Goal: Task Accomplishment & Management: Complete application form

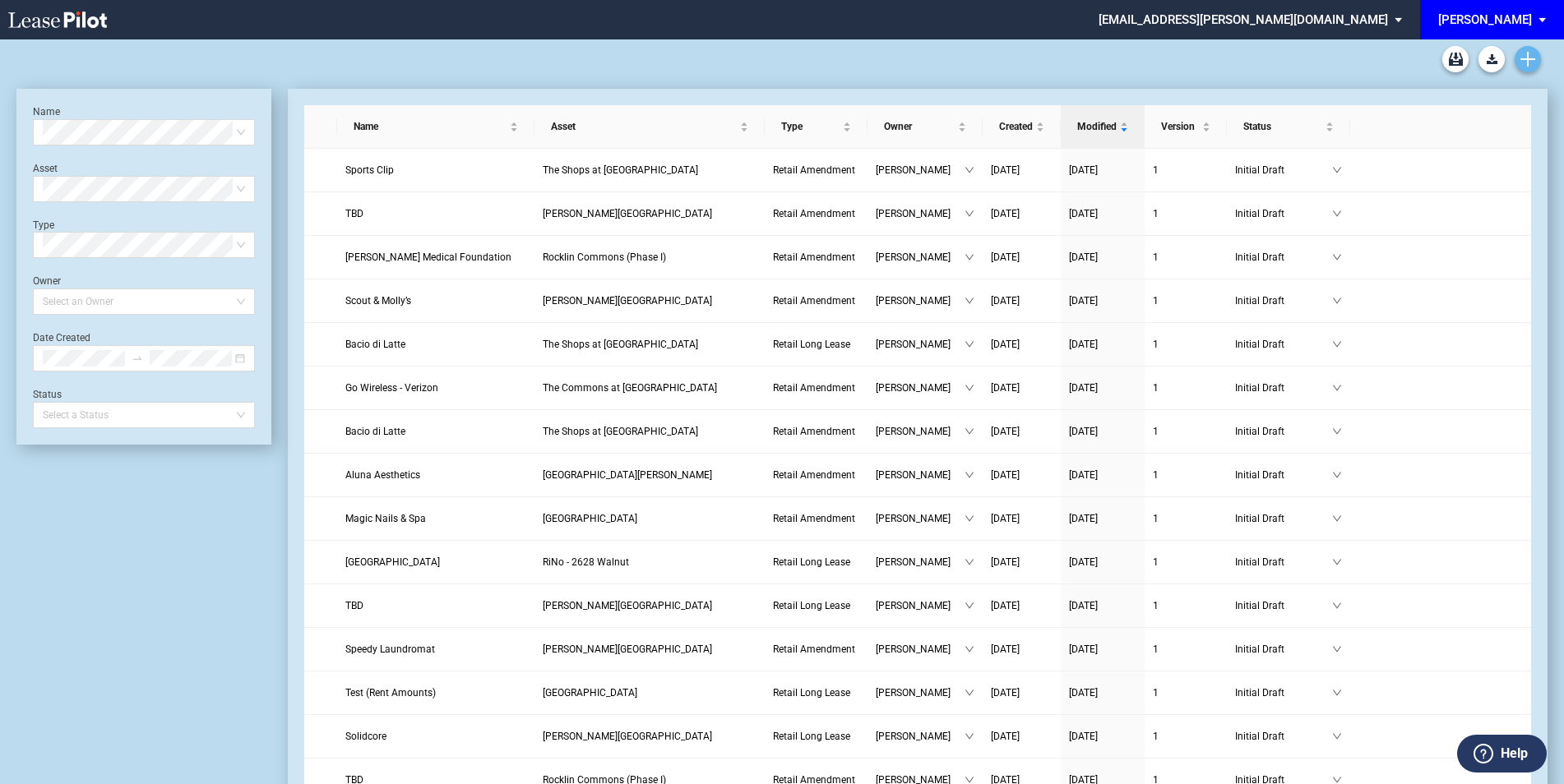
click at [1526, 61] on icon "Create new document" at bounding box center [1528, 59] width 15 height 15
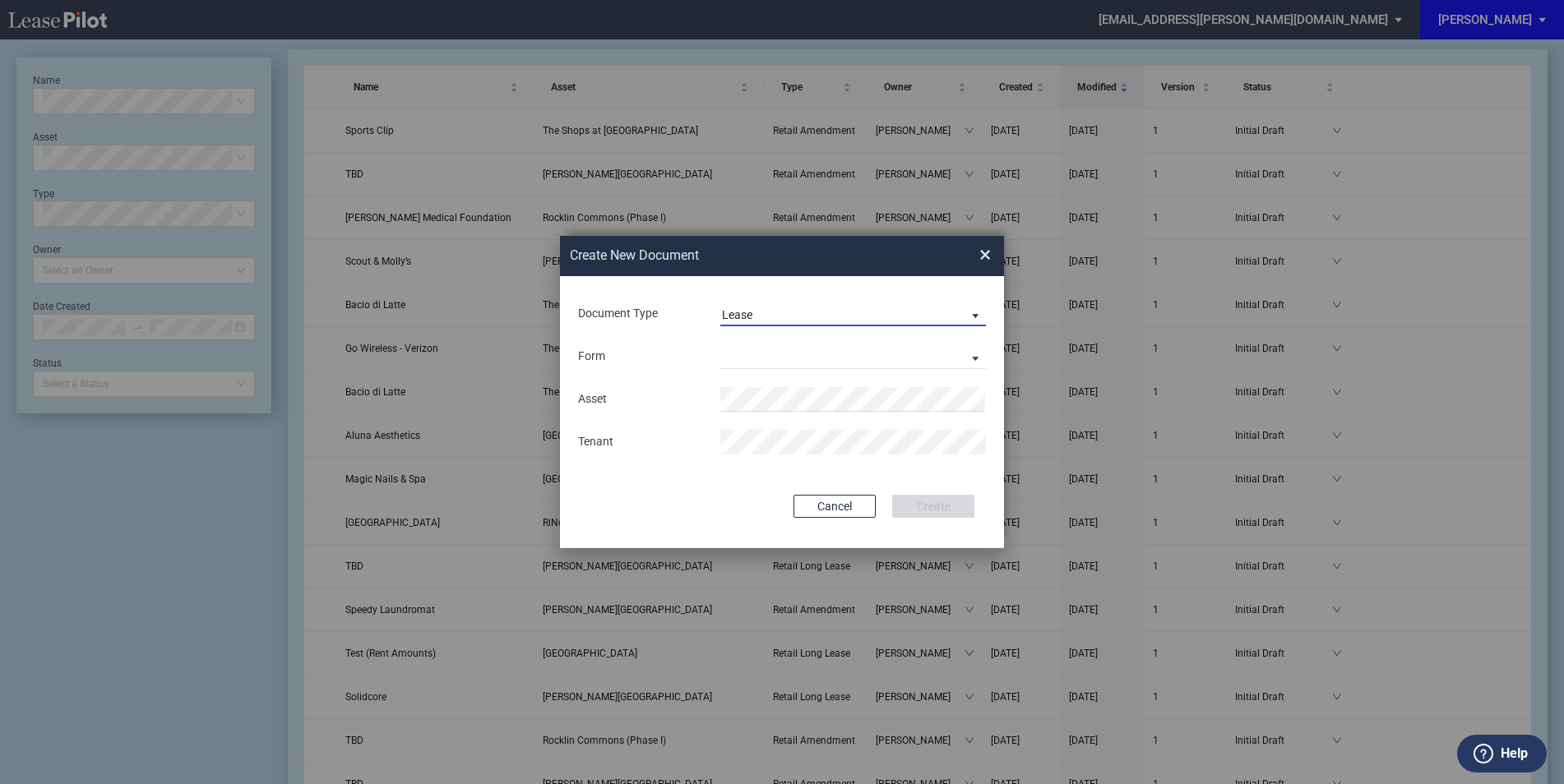
click at [775, 309] on span "Lease" at bounding box center [840, 316] width 236 height 17
click at [768, 356] on div "Amendment" at bounding box center [758, 354] width 71 height 18
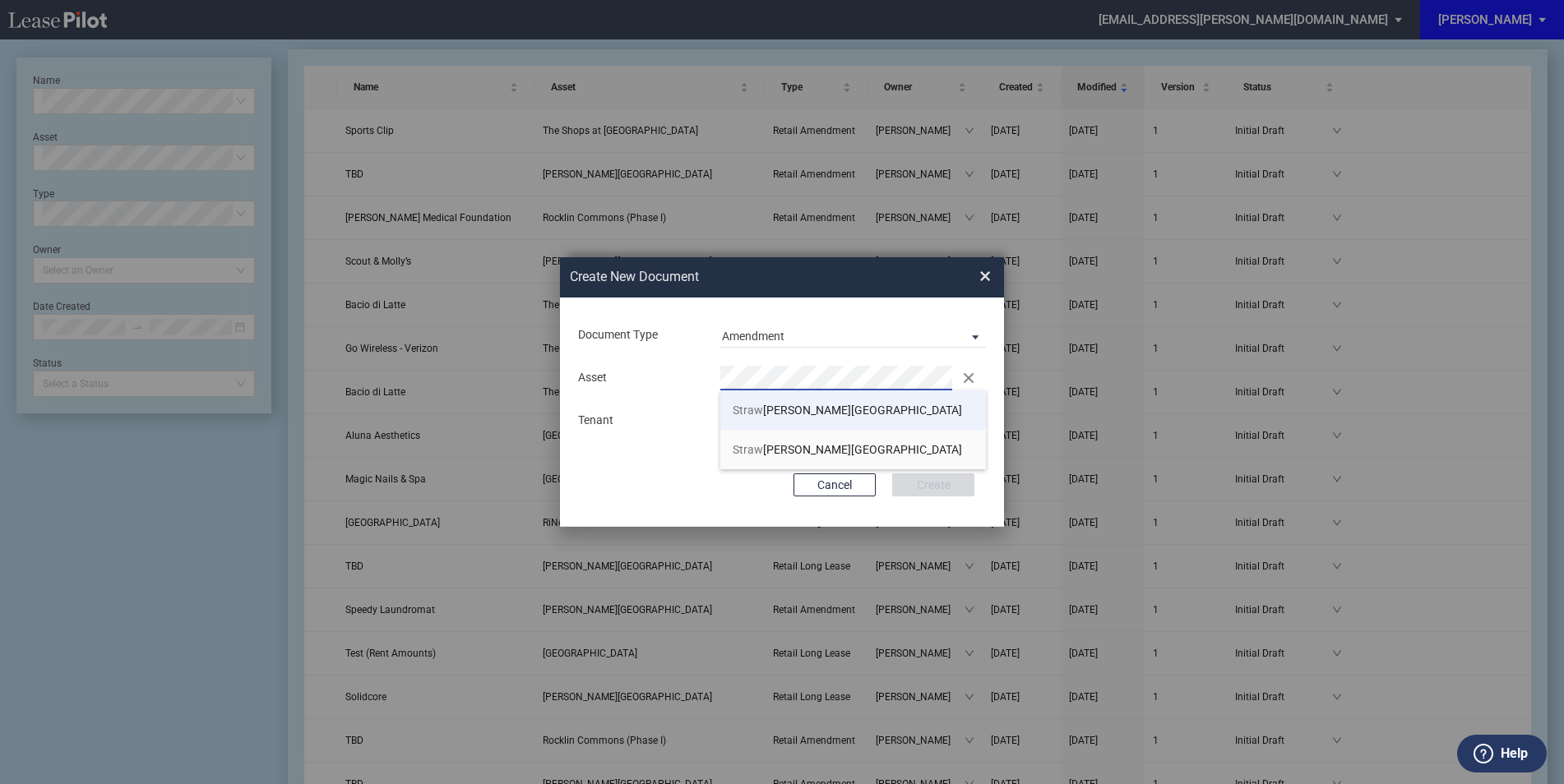
click at [771, 409] on span "Straw berry Village" at bounding box center [848, 410] width 230 height 13
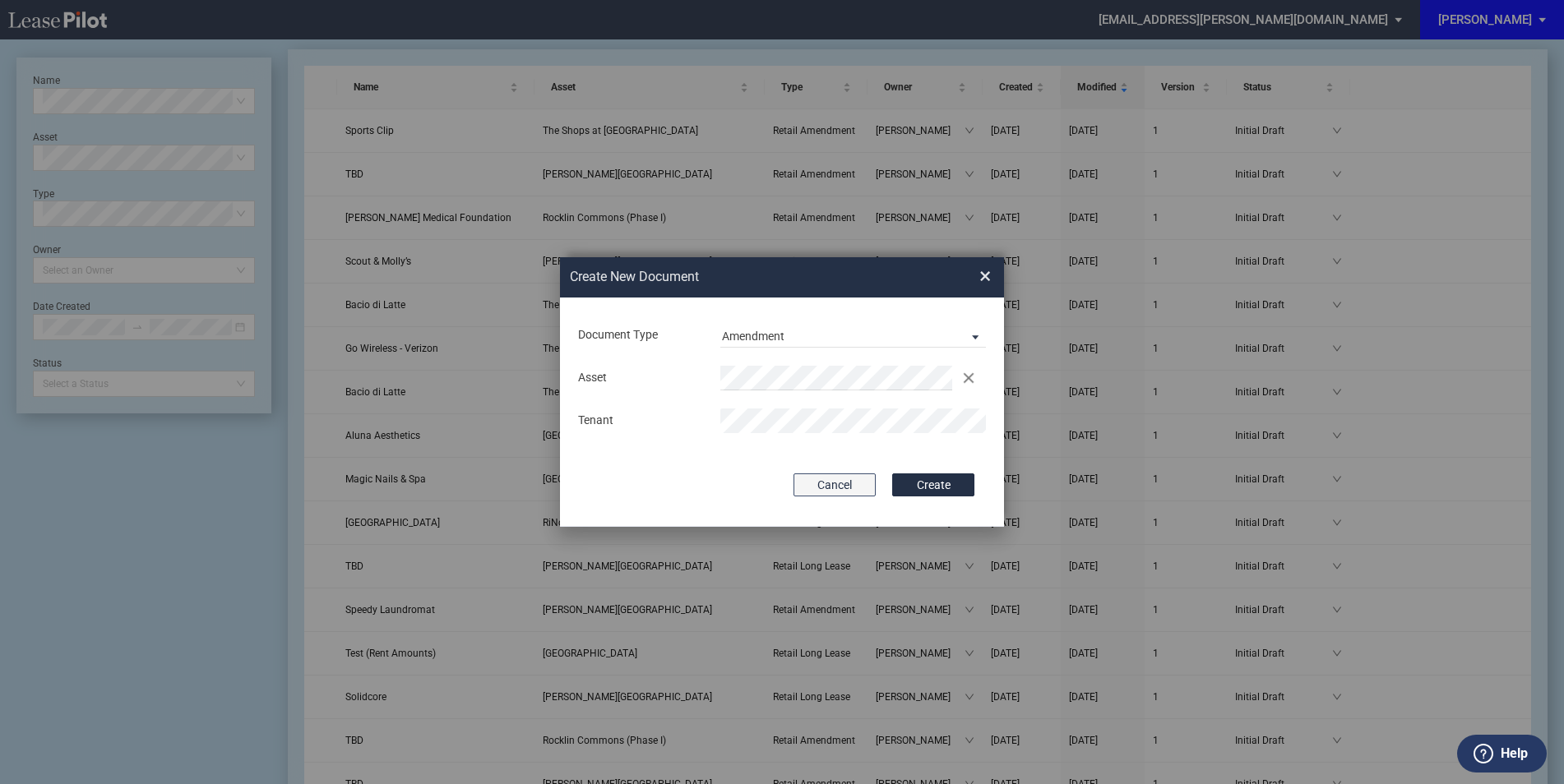
click at [796, 478] on button "Cancel" at bounding box center [835, 485] width 82 height 23
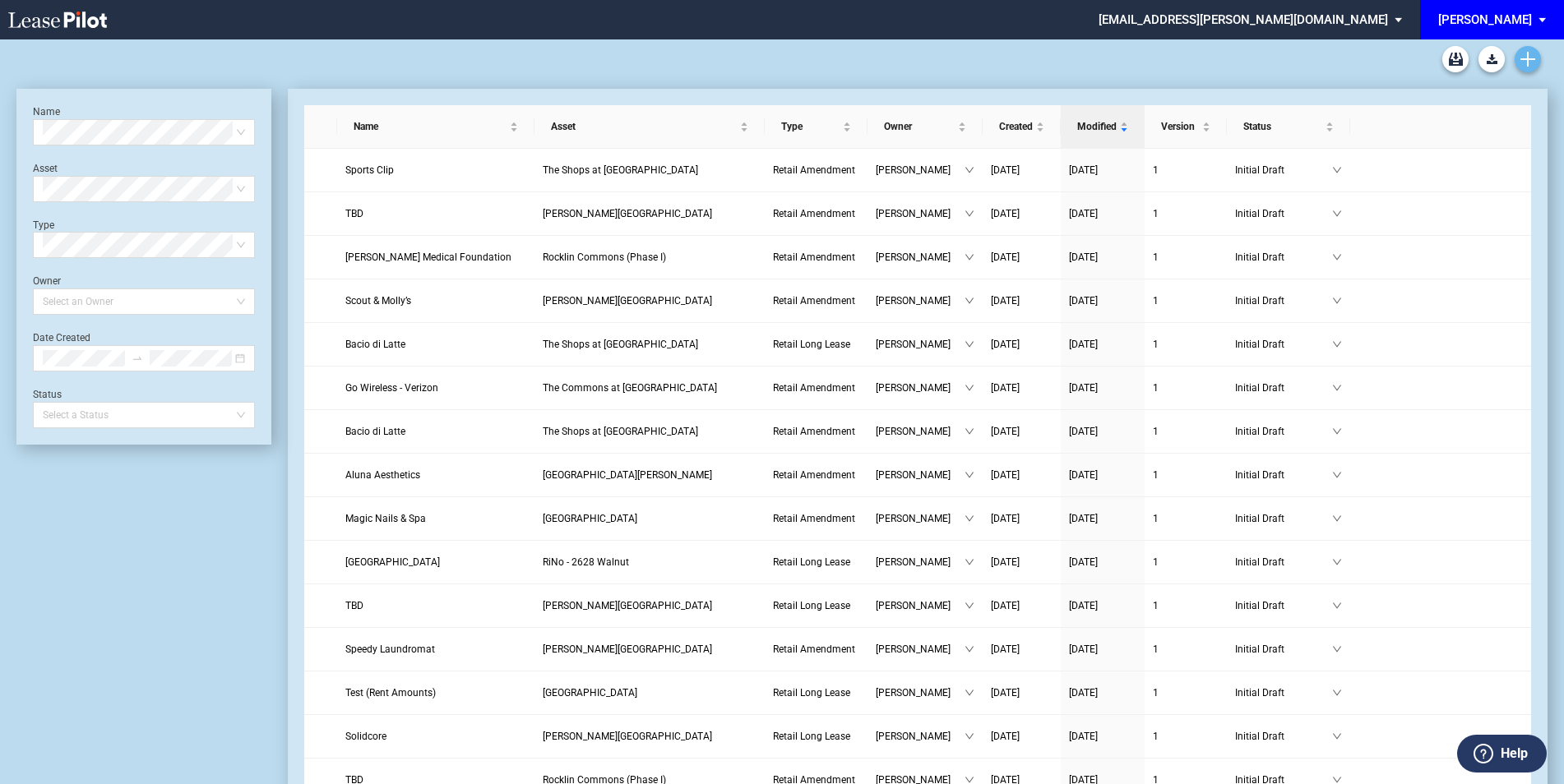
click at [1532, 65] on icon "Create new document" at bounding box center [1528, 59] width 15 height 15
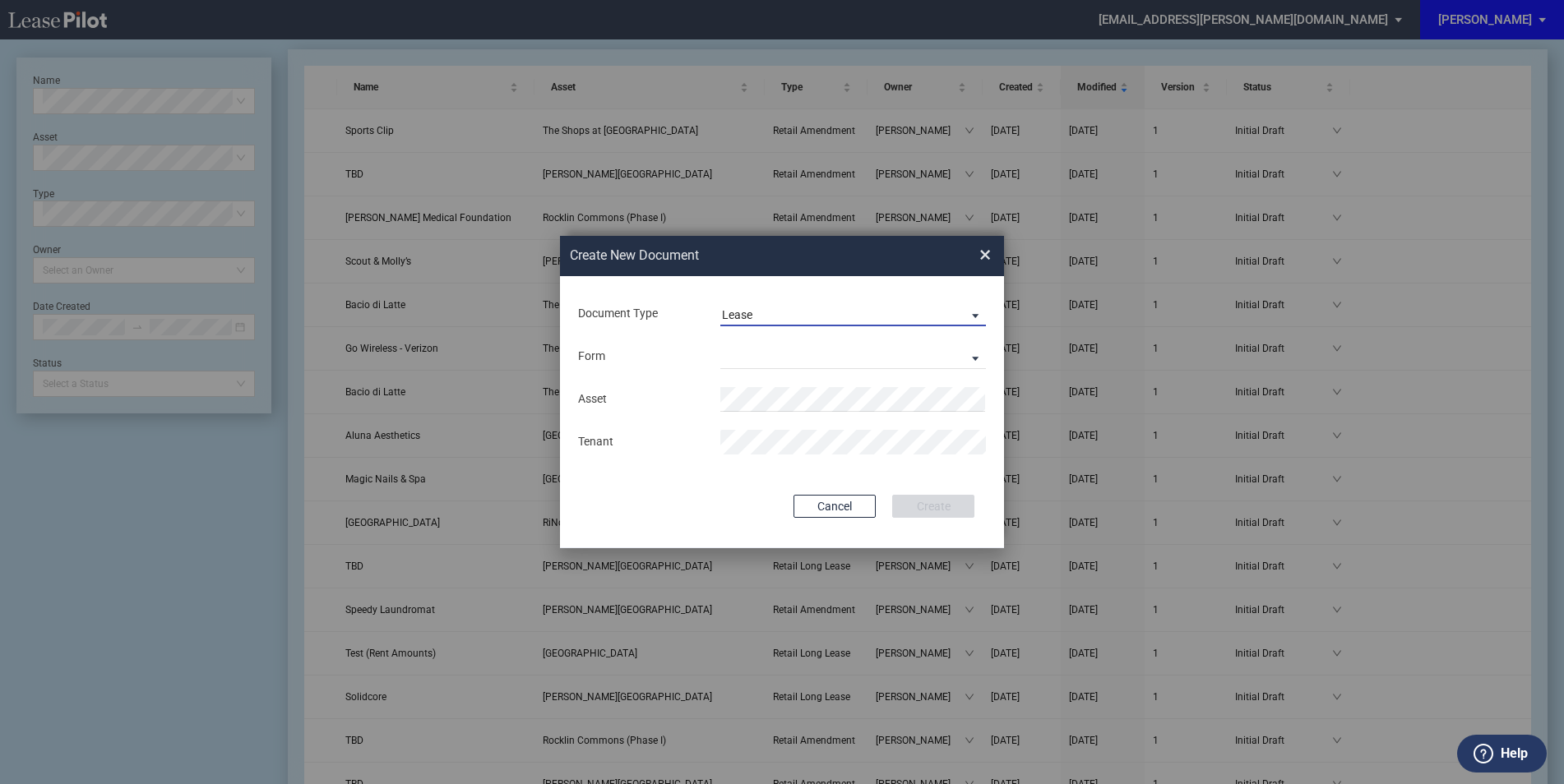
click at [844, 310] on span "Lease" at bounding box center [840, 316] width 236 height 17
click at [808, 348] on md-option "Amendment" at bounding box center [855, 354] width 292 height 40
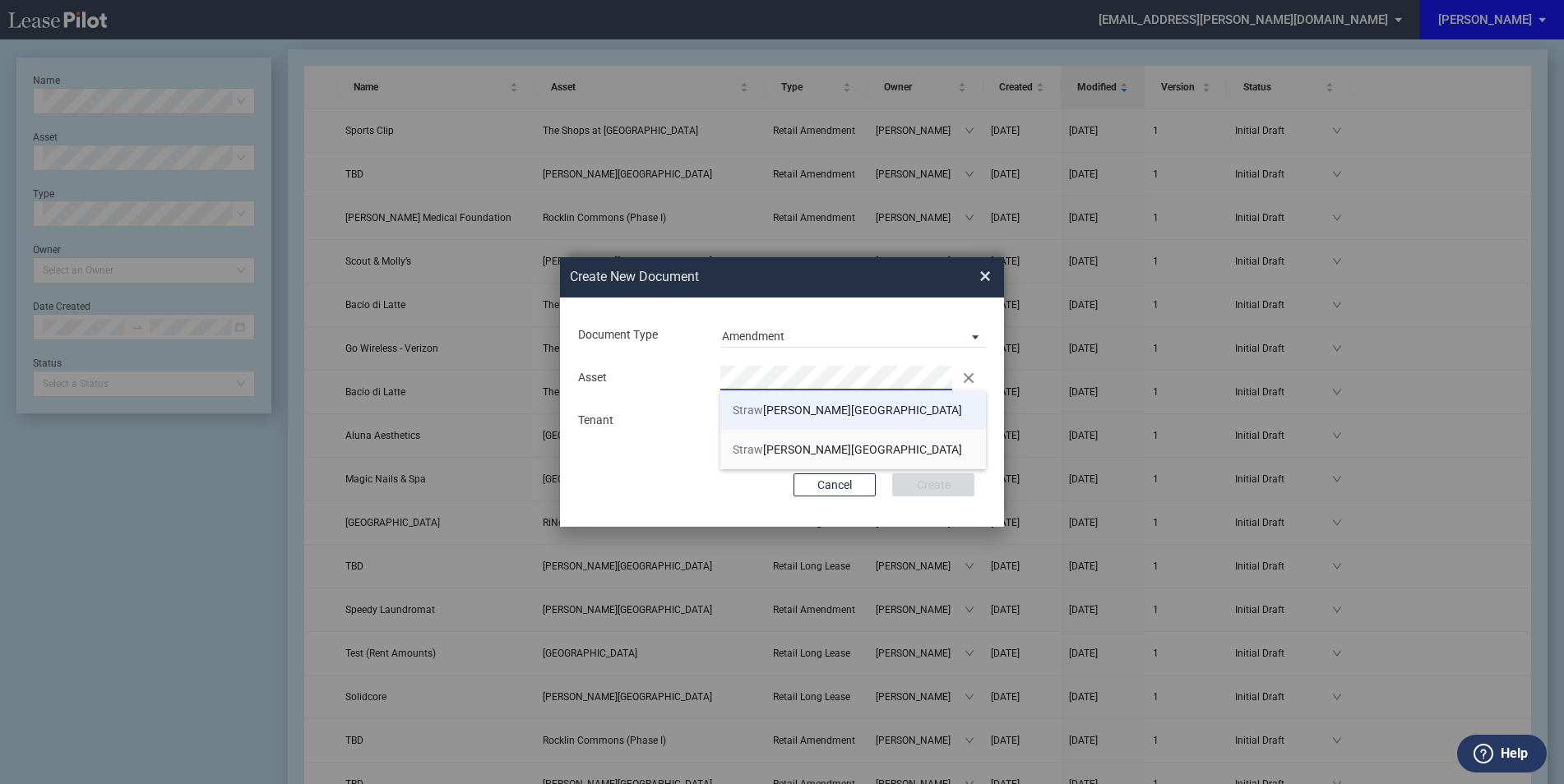
click at [766, 412] on span "Straw berry Village" at bounding box center [848, 410] width 230 height 13
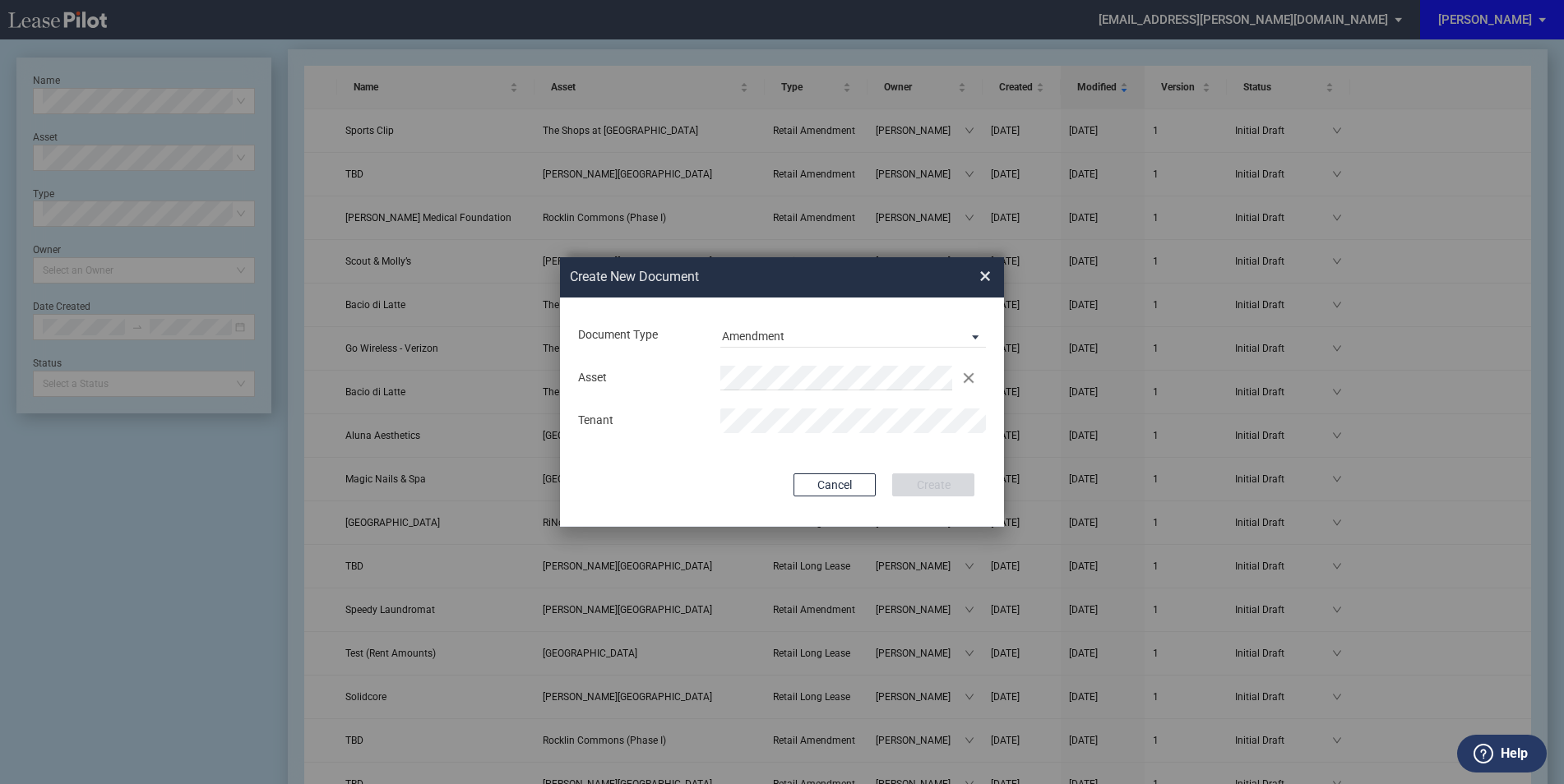
click at [764, 458] on div "Document Type Amendment Deal Type Retail Deal Type Retail Form Retail Amendment…" at bounding box center [782, 413] width 444 height 230
click at [913, 489] on button "Create" at bounding box center [933, 485] width 82 height 23
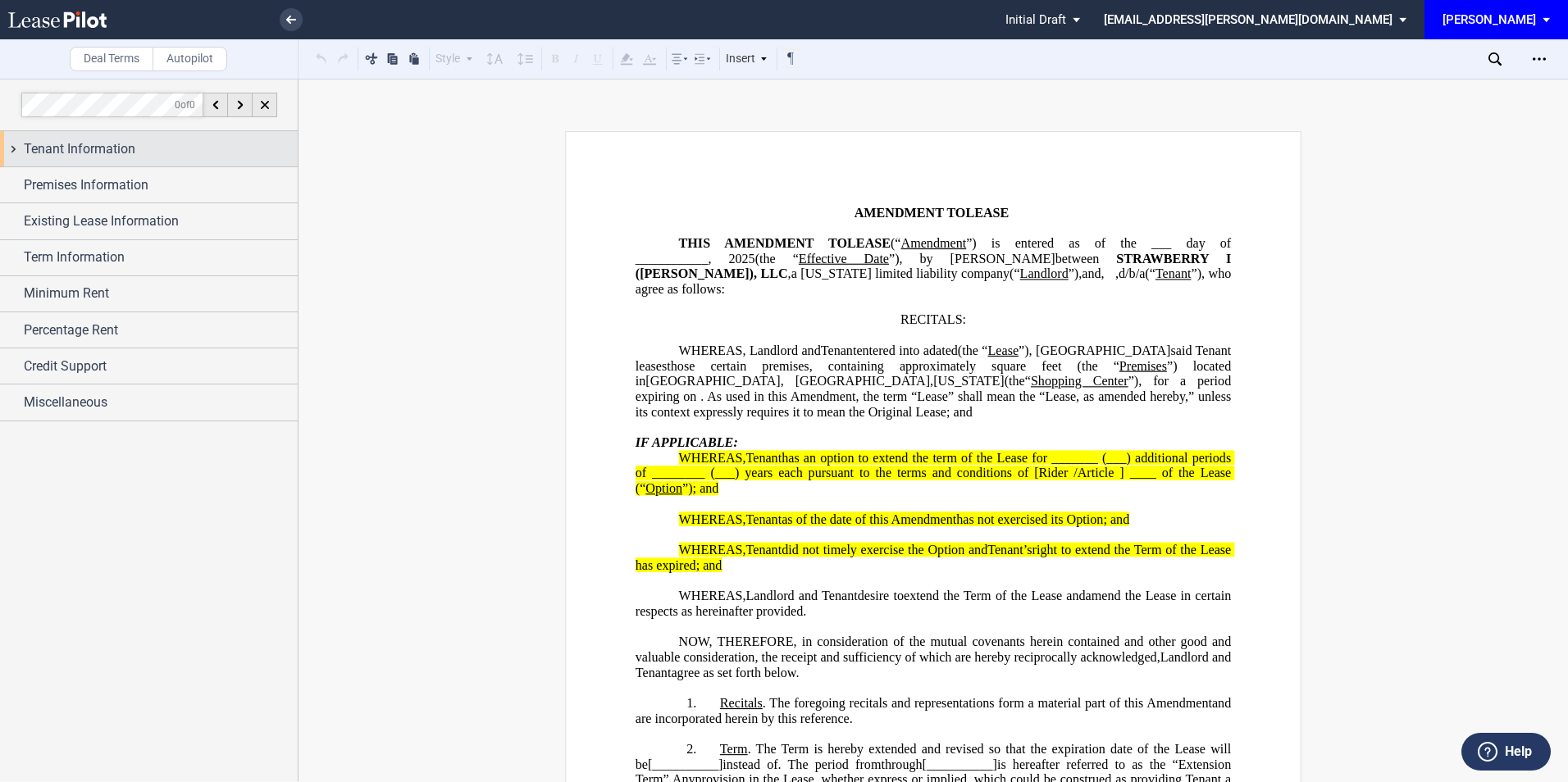
click at [135, 143] on div "Tenant Information" at bounding box center [160, 149] width 274 height 19
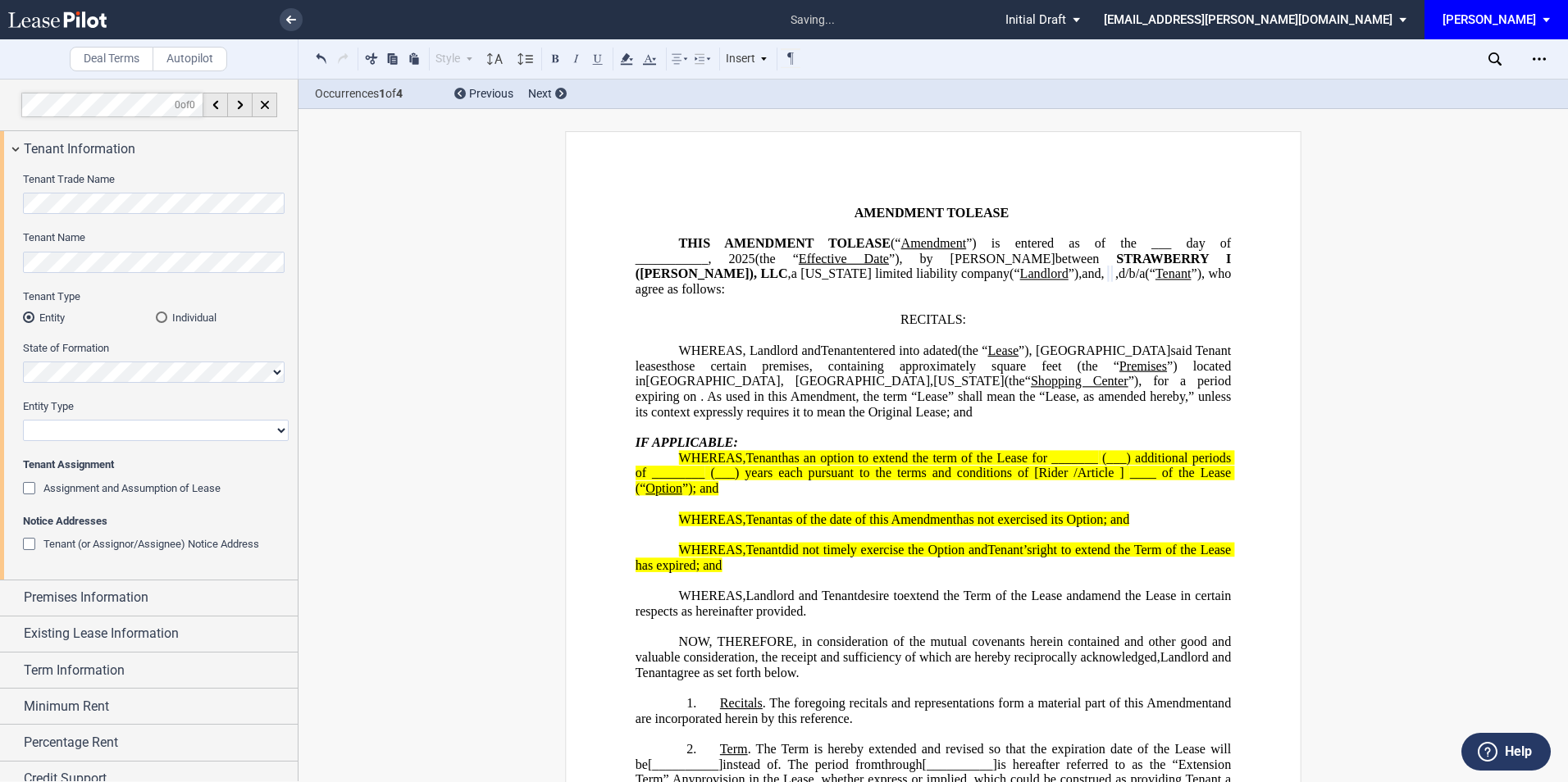
click at [100, 423] on select "Corporation Limited Liability Company General Partnership Limited Partnership O…" at bounding box center [155, 430] width 265 height 21
select select "limited liability company"
click at [23, 420] on select "Corporation Limited Liability Company General Partnership Limited Partnership O…" at bounding box center [155, 430] width 265 height 21
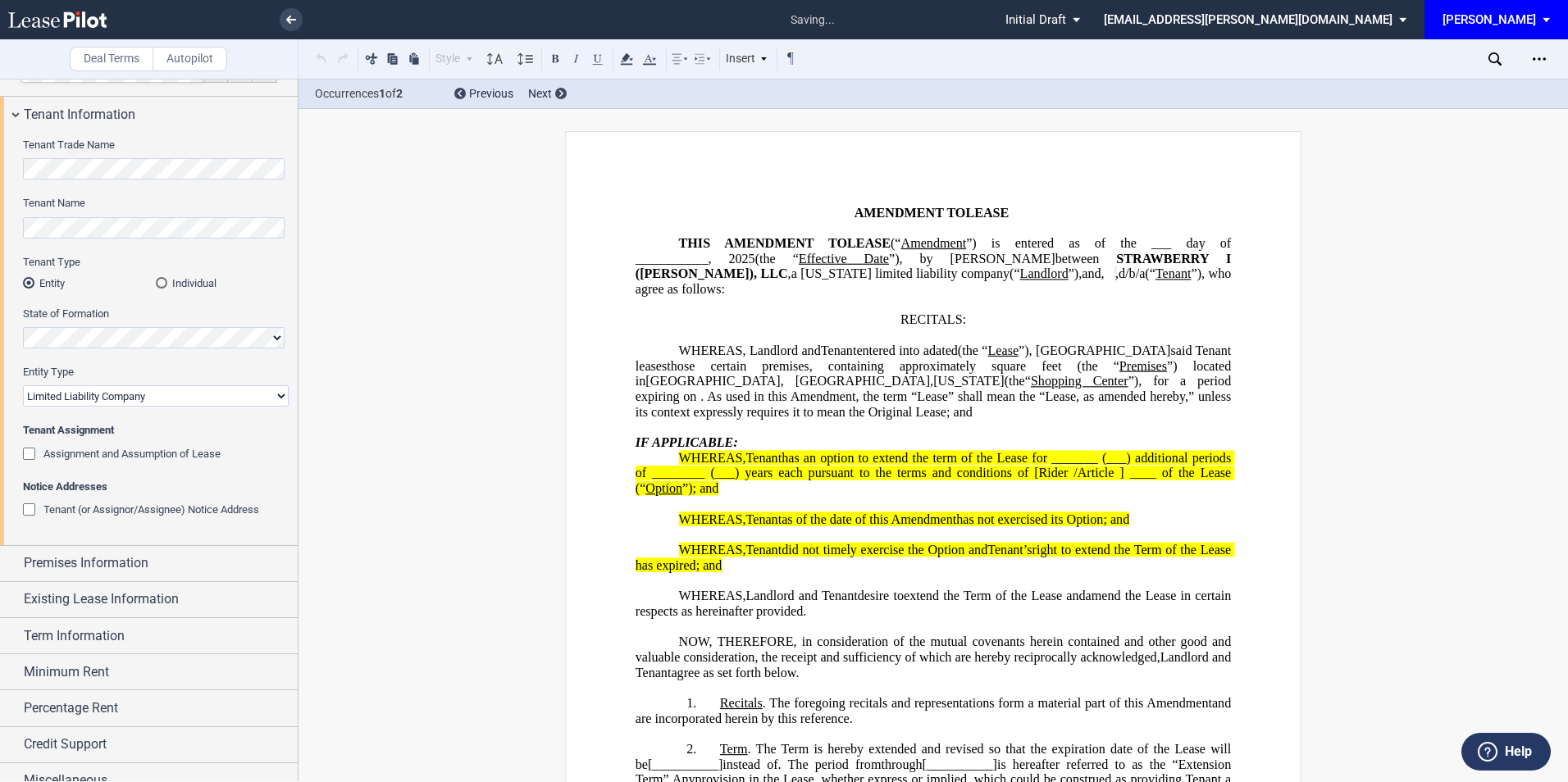
scroll to position [53, 0]
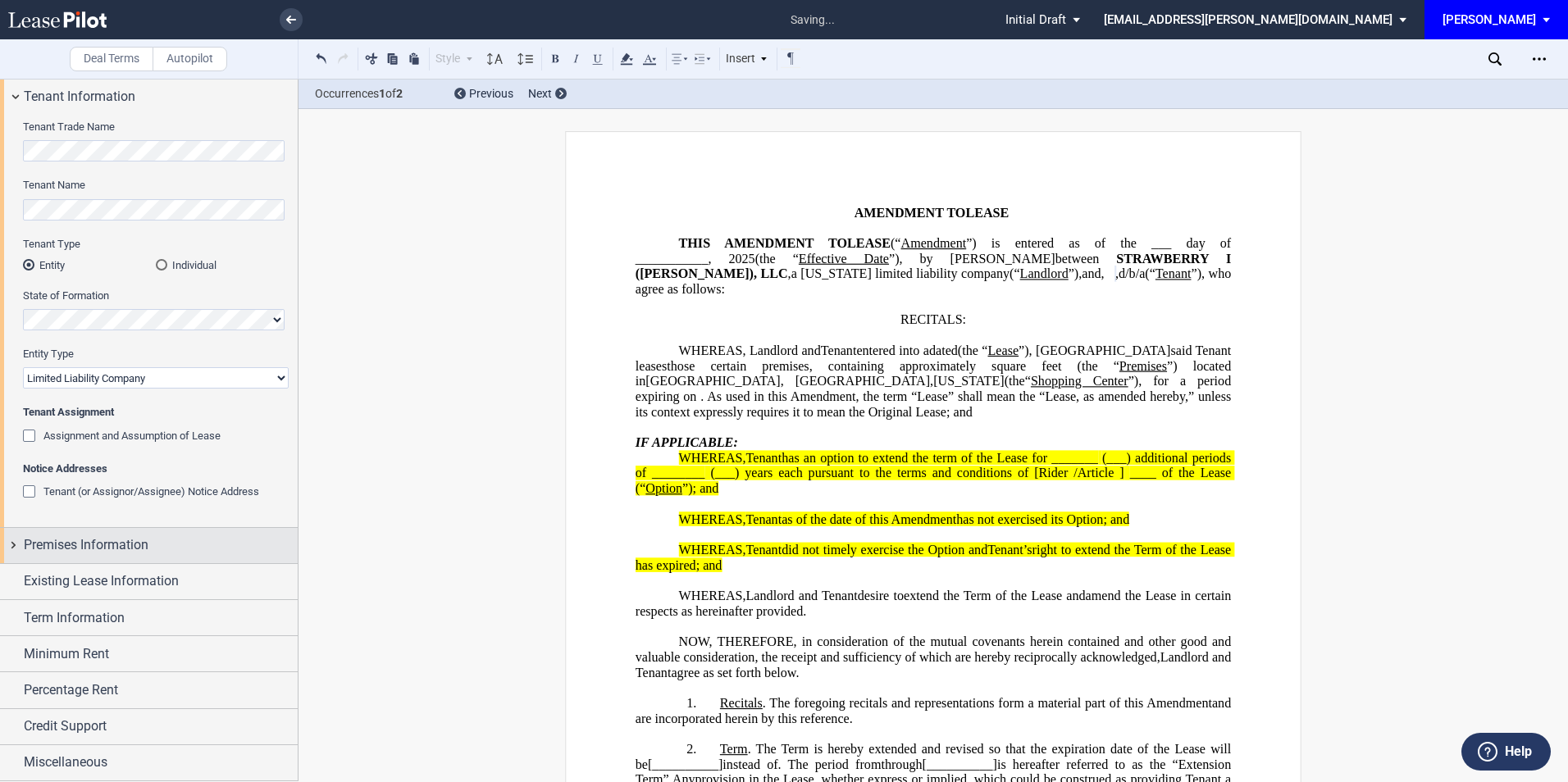
click at [85, 537] on span "Premises Information" at bounding box center [85, 545] width 124 height 19
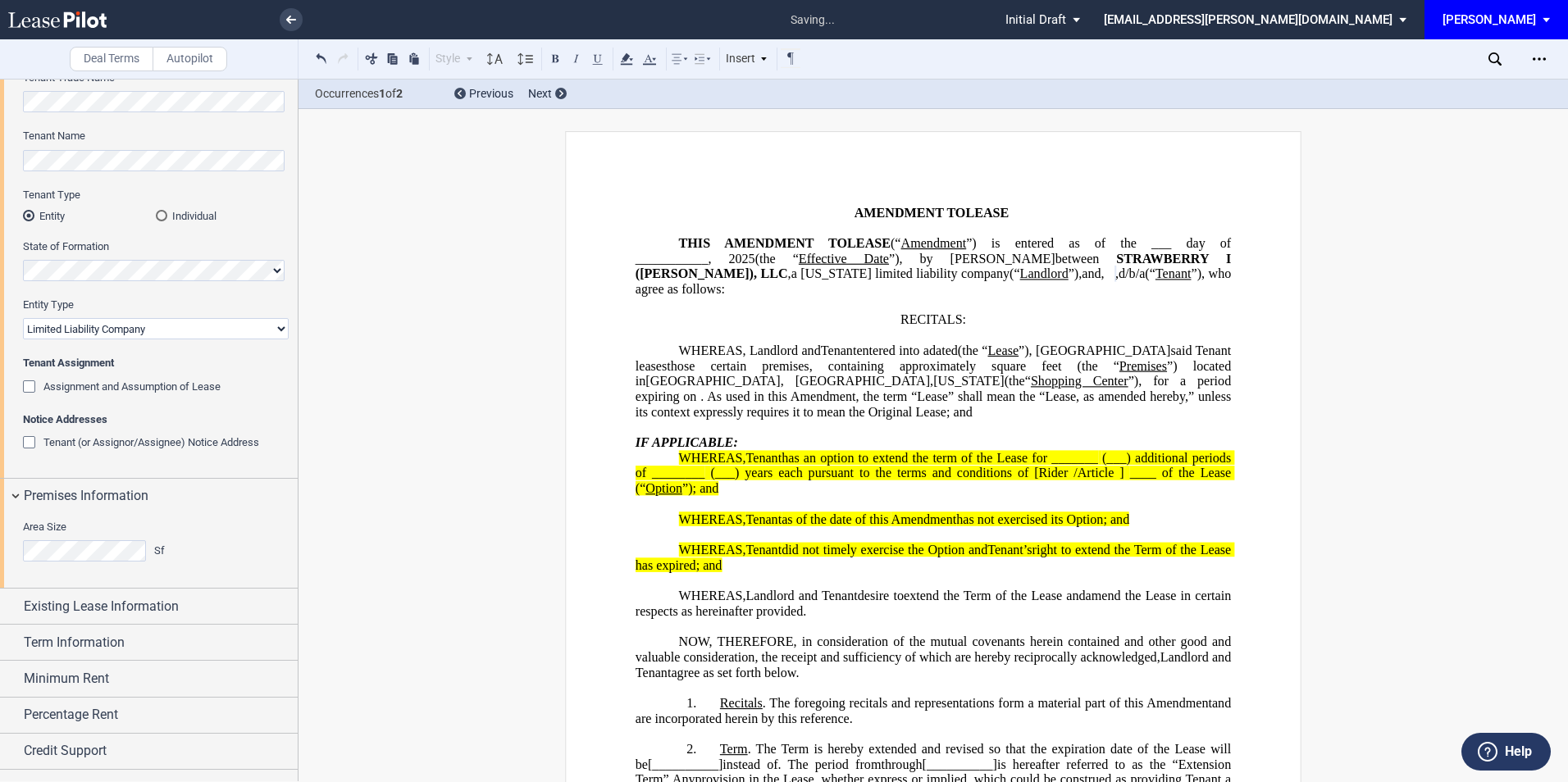
scroll to position [116, 0]
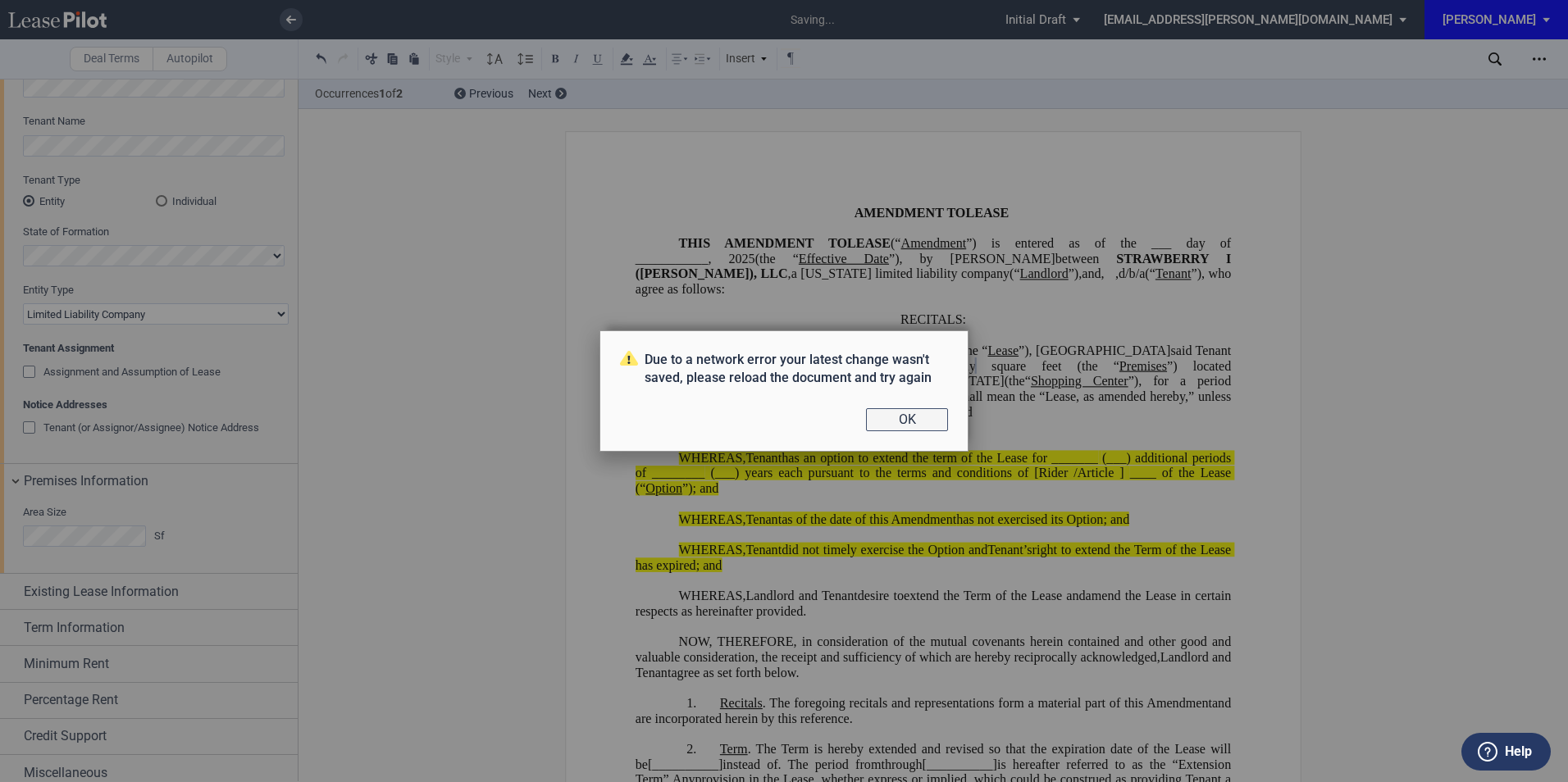
click at [925, 426] on button "OK" at bounding box center [906, 420] width 82 height 23
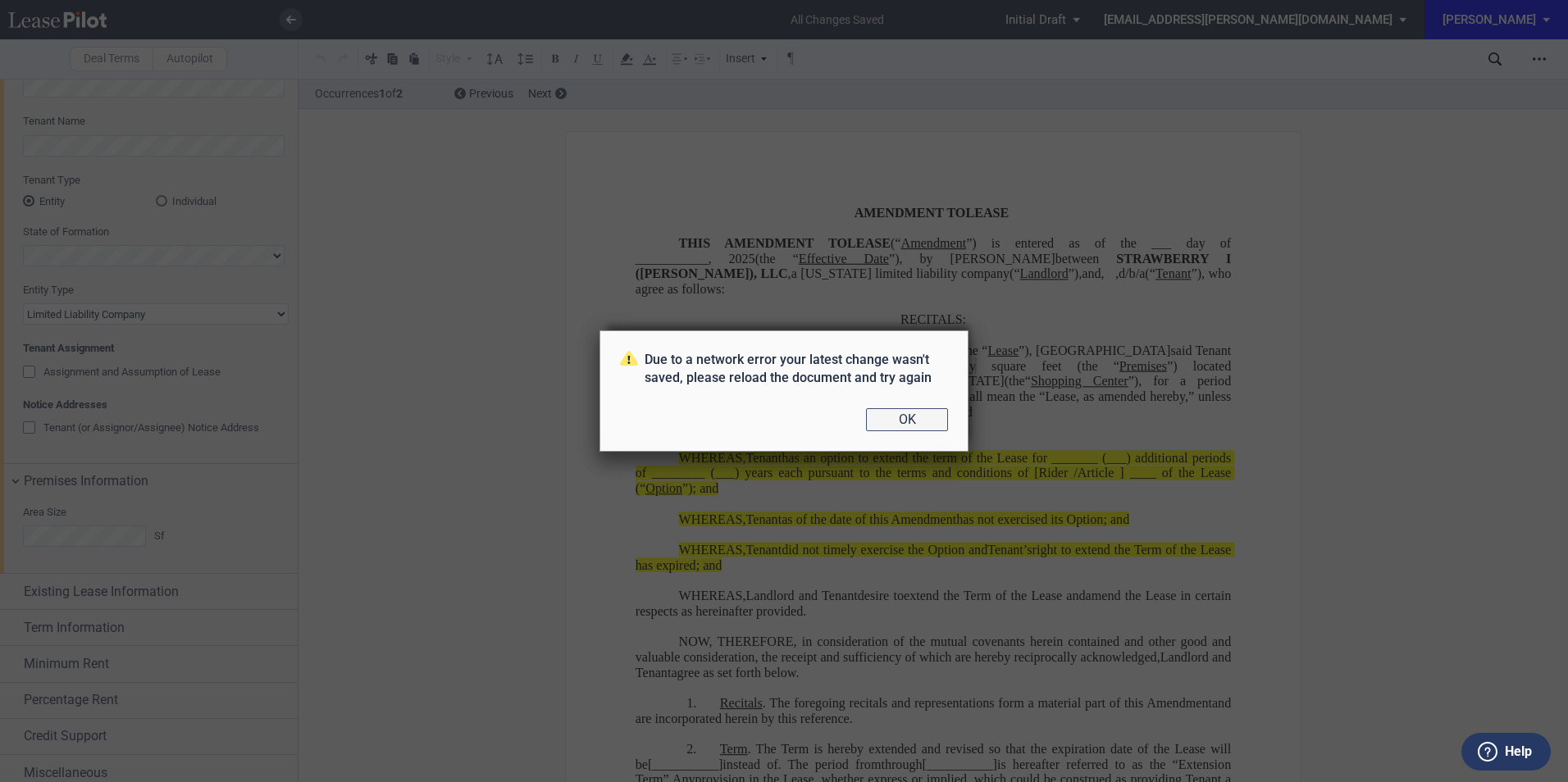
click at [922, 423] on button "OK" at bounding box center [906, 420] width 82 height 23
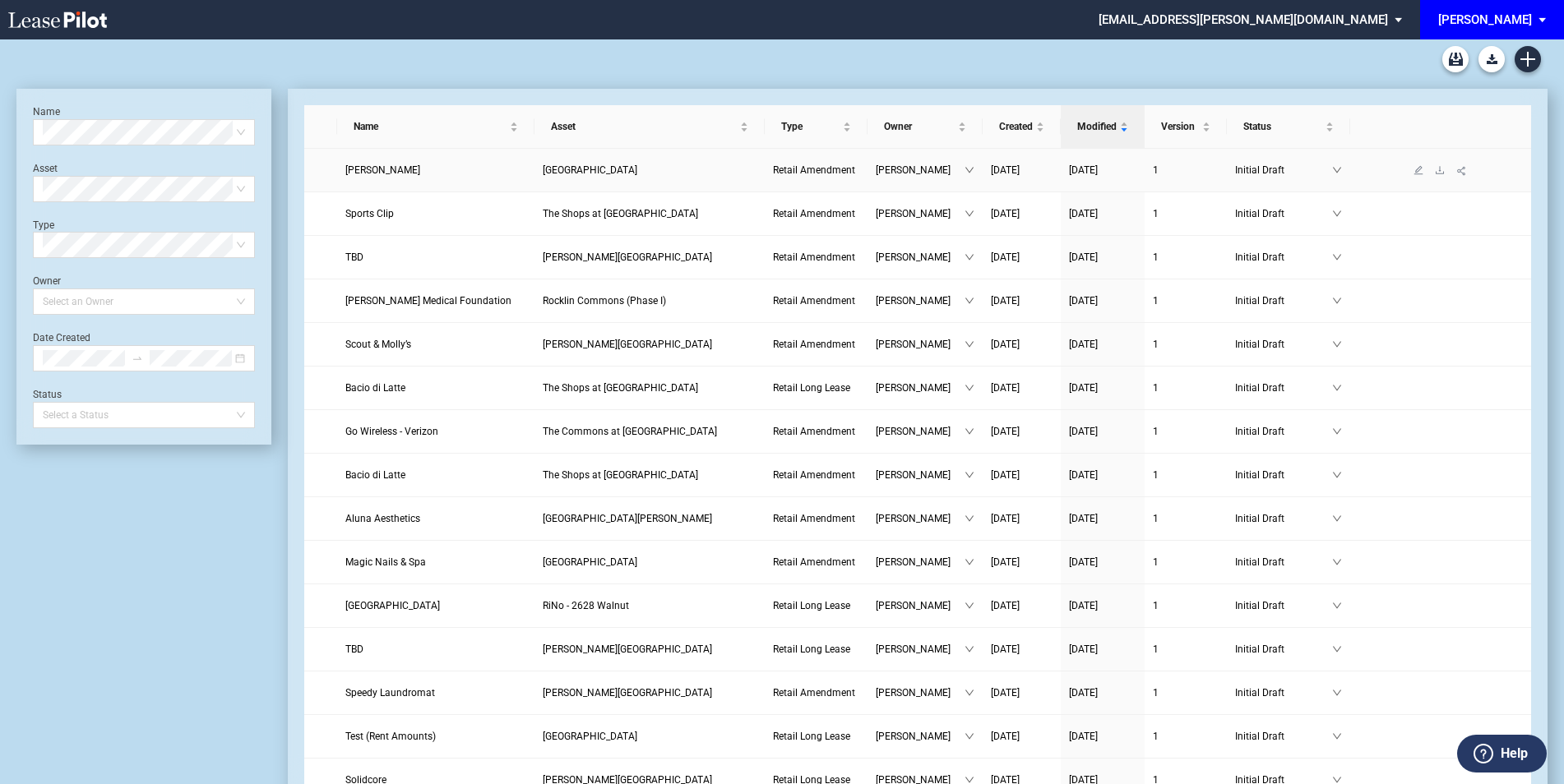
click at [507, 170] on link "Cholita Linda" at bounding box center [436, 170] width 181 height 17
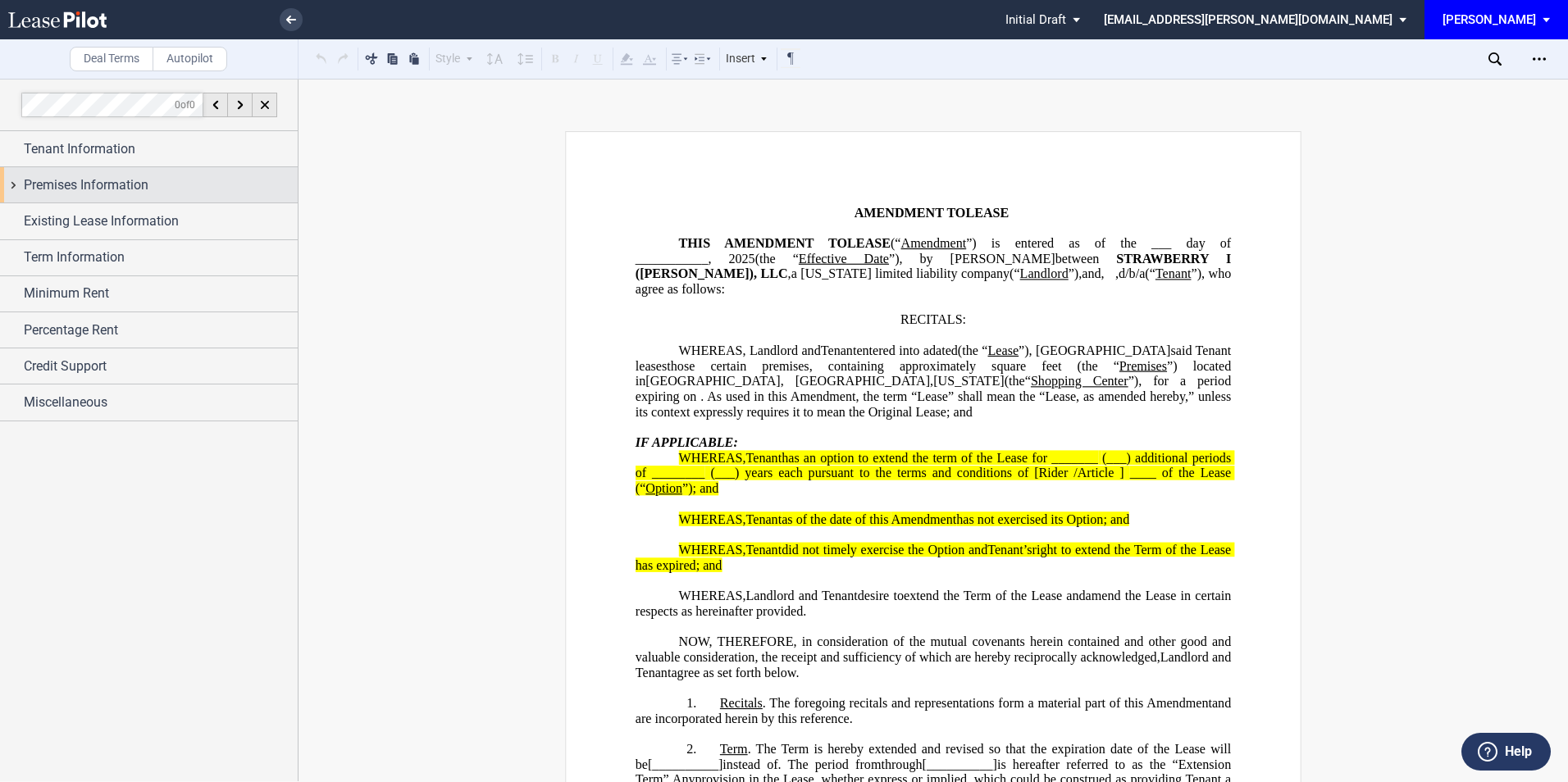
click at [127, 182] on span "Premises Information" at bounding box center [85, 185] width 124 height 19
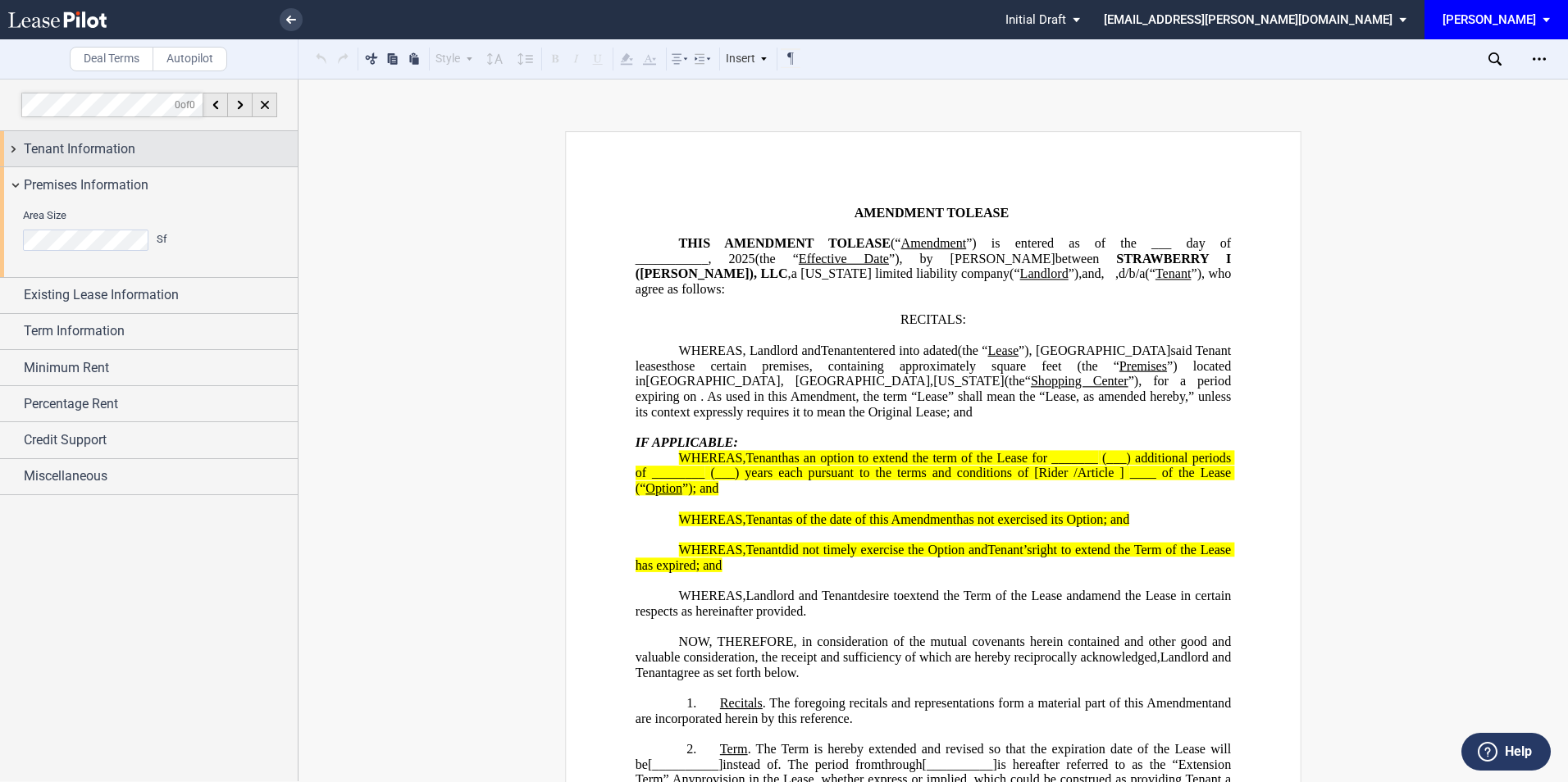
click at [124, 152] on span "Tenant Information" at bounding box center [79, 149] width 112 height 19
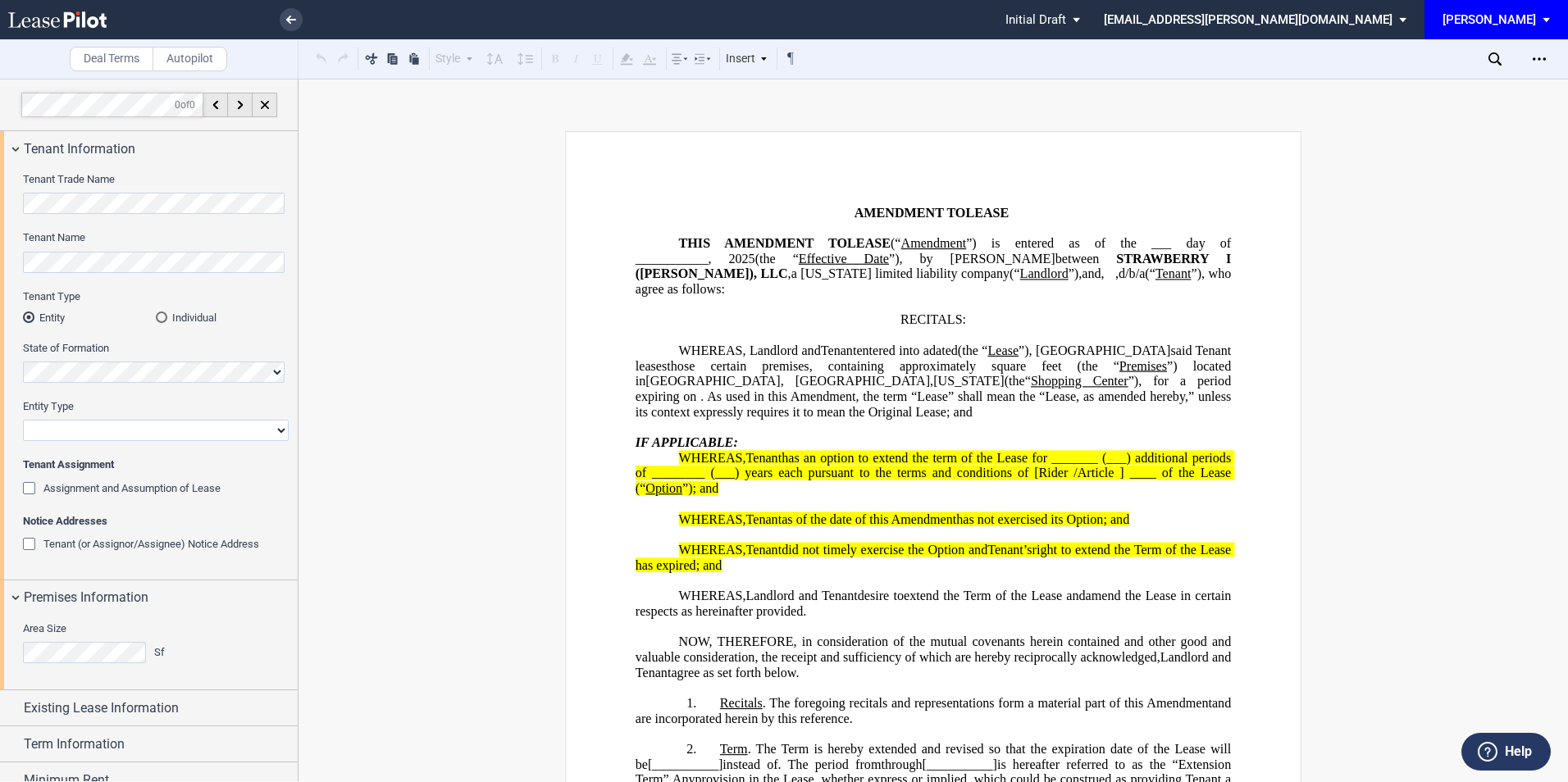
click at [86, 433] on select "Corporation Limited Liability Company General Partnership Limited Partnership O…" at bounding box center [155, 430] width 265 height 21
select select "limited liability company"
click at [23, 420] on select "Corporation Limited Liability Company General Partnership Limited Partnership O…" at bounding box center [155, 430] width 265 height 21
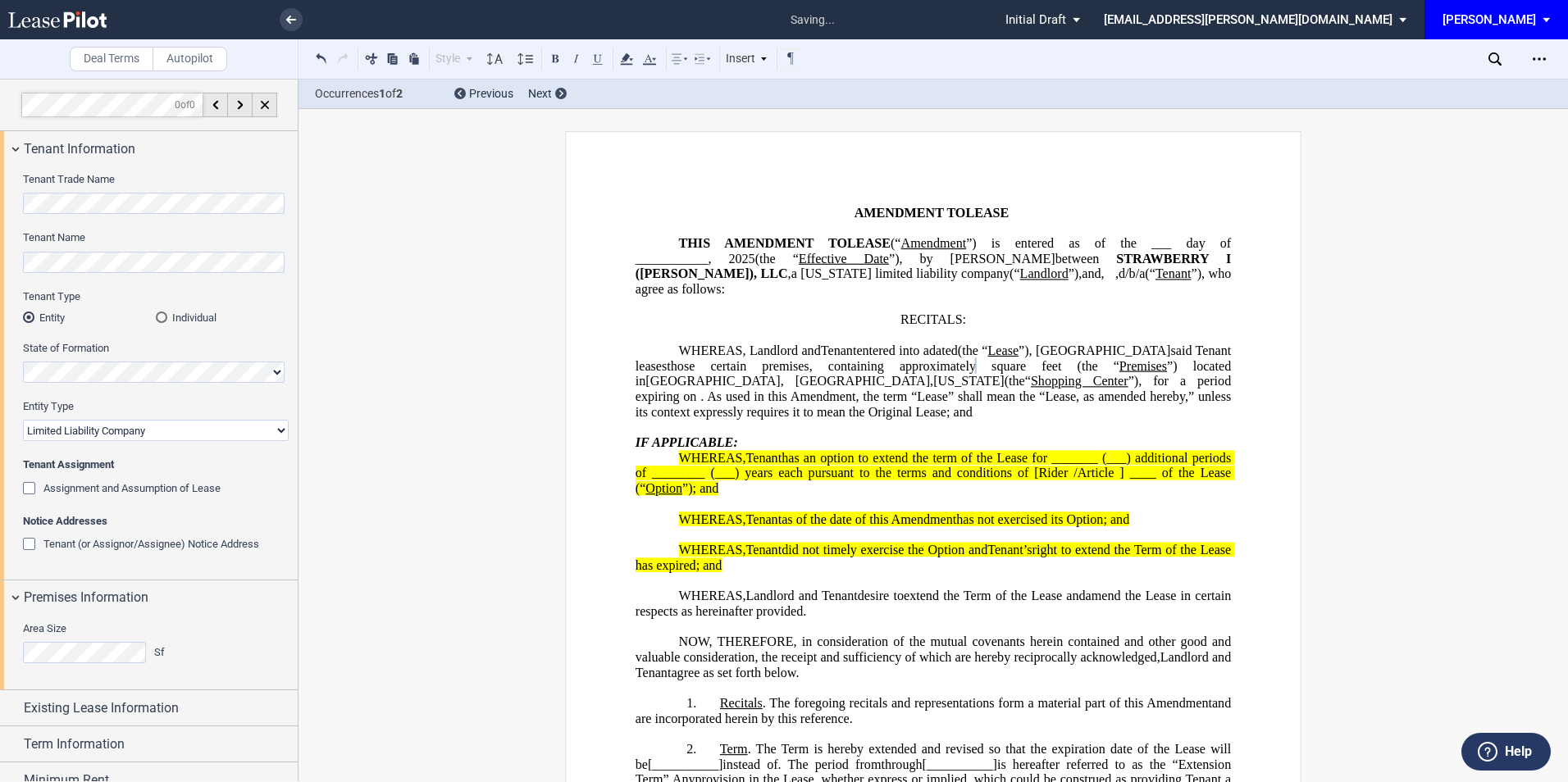
click at [107, 689] on div "Area Size Sf" at bounding box center [149, 653] width 298 height 74
click at [112, 705] on span "Existing Lease Information" at bounding box center [101, 709] width 155 height 19
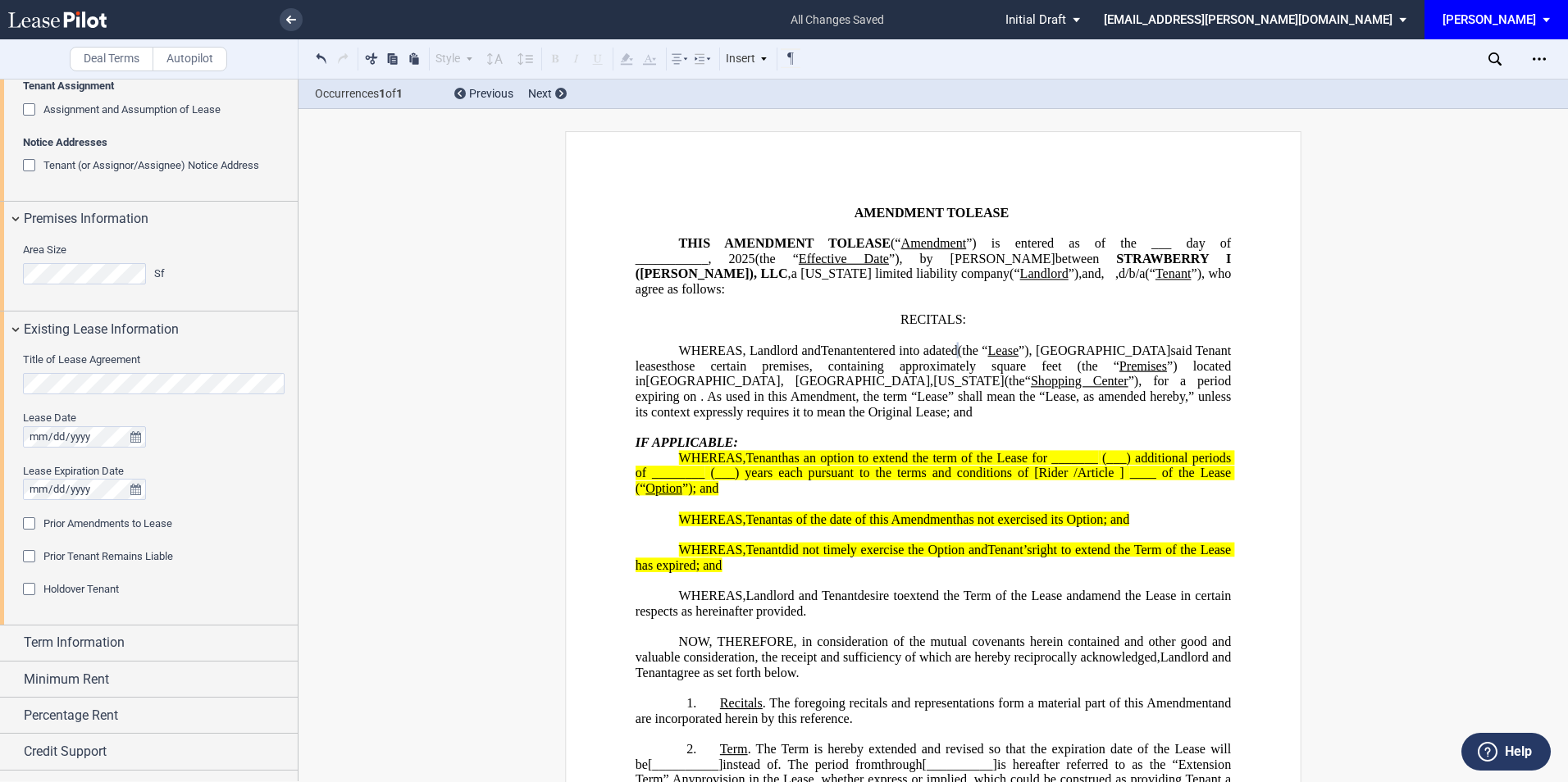
scroll to position [405, 0]
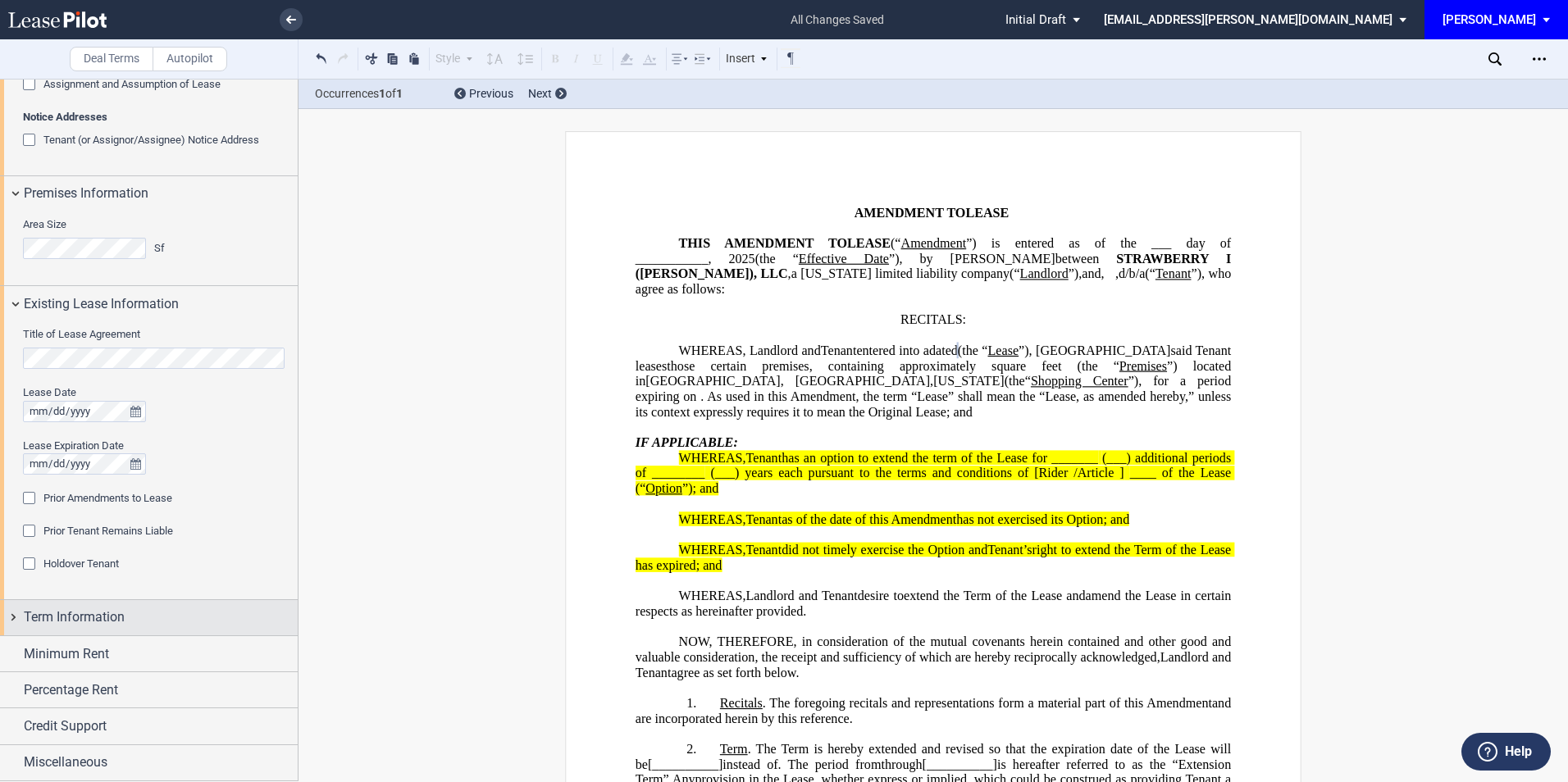
click at [53, 617] on span "Term Information" at bounding box center [74, 617] width 100 height 19
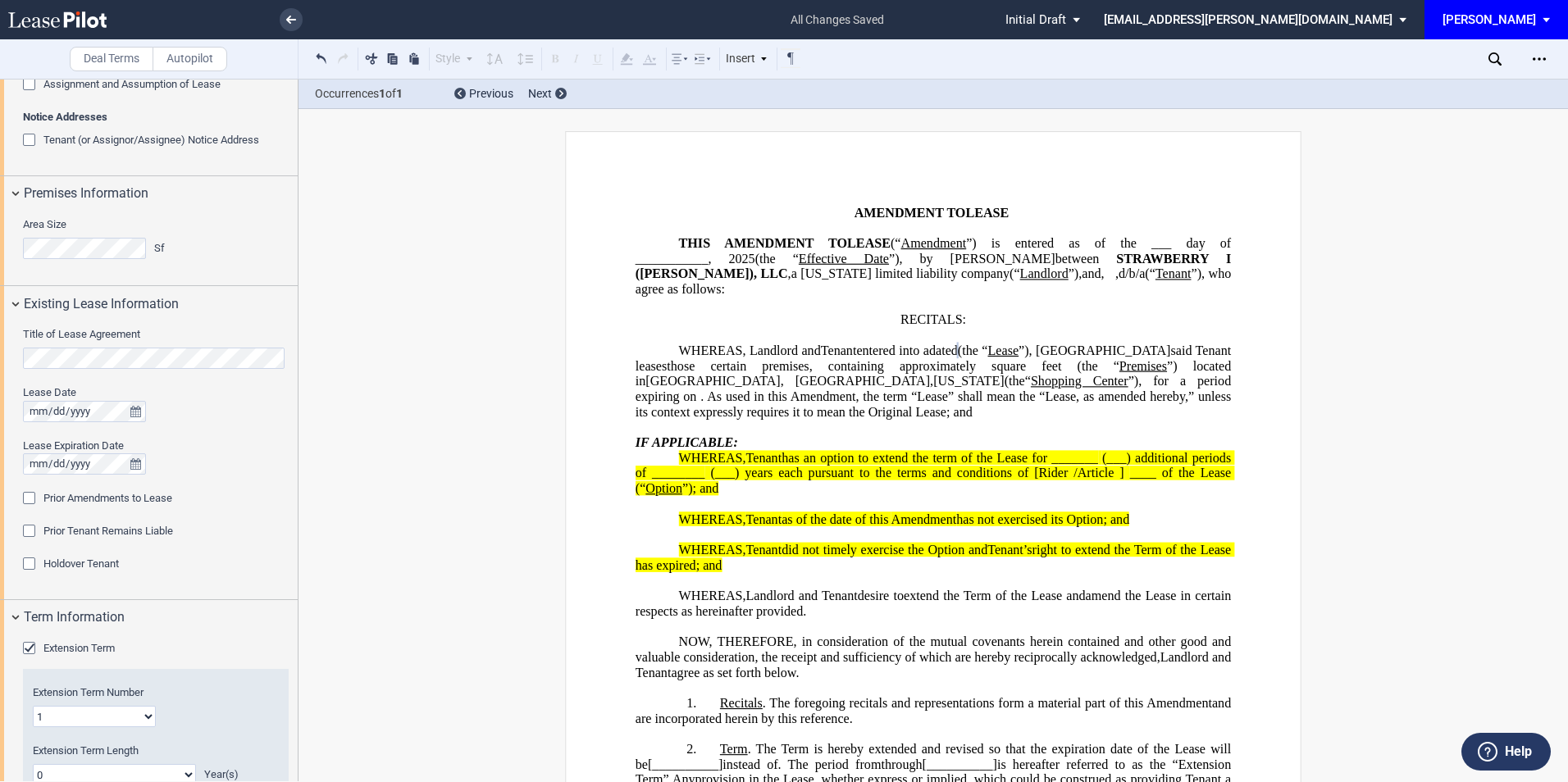
click at [26, 648] on div "Extension Term" at bounding box center [31, 650] width 17 height 17
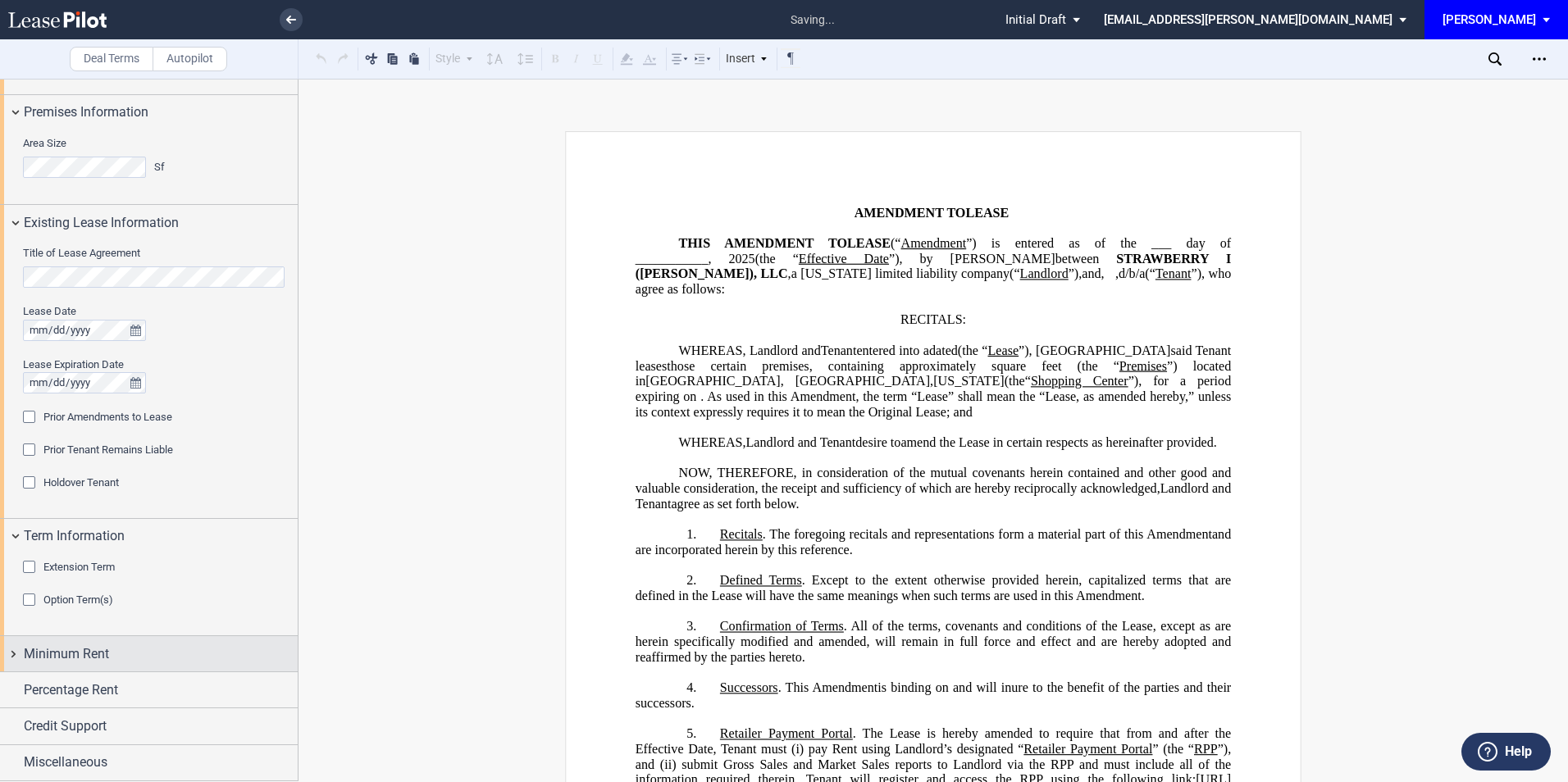
click at [97, 652] on span "Minimum Rent" at bounding box center [66, 654] width 85 height 19
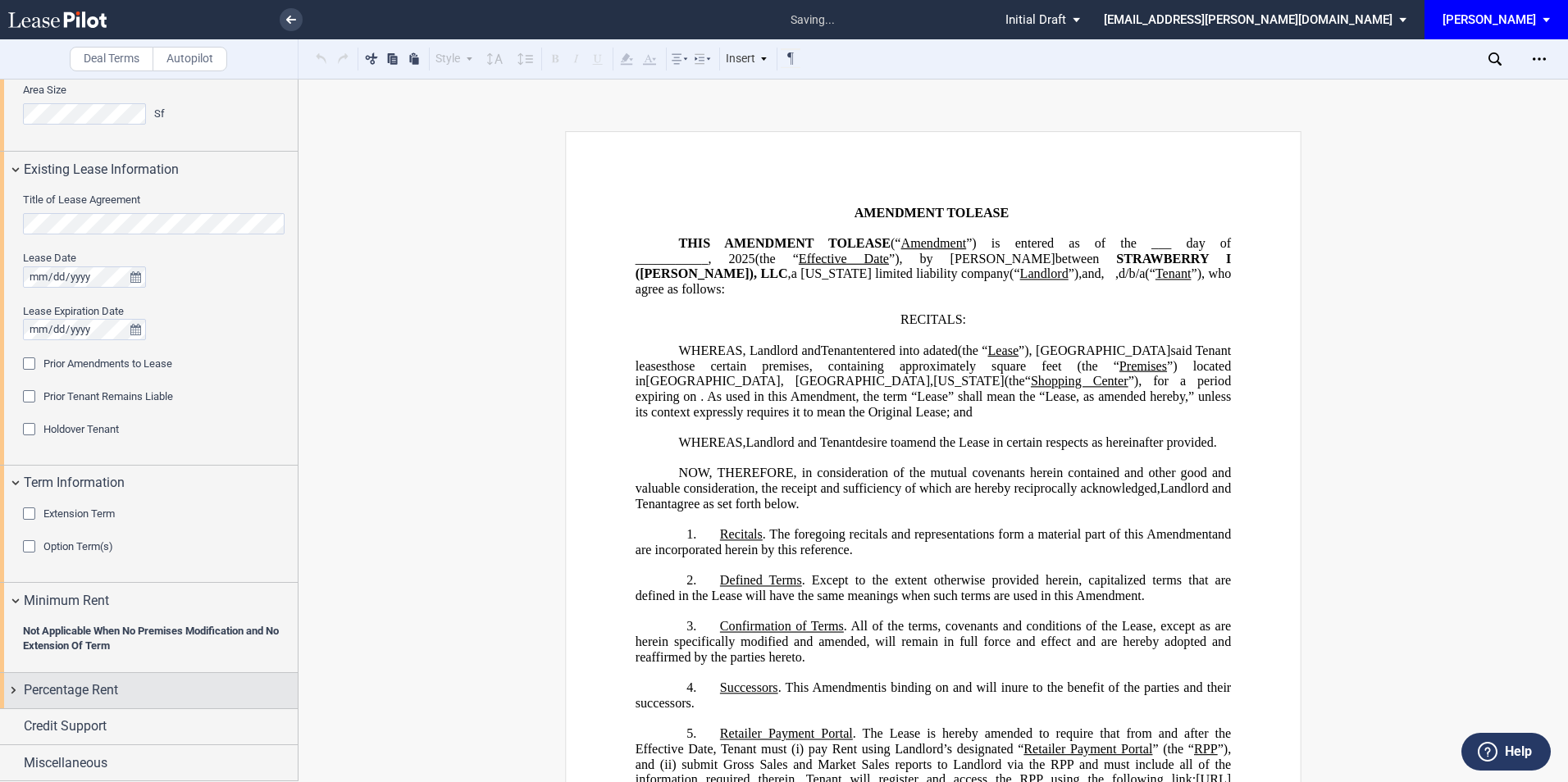
click at [93, 691] on span "Percentage Rent" at bounding box center [71, 690] width 94 height 19
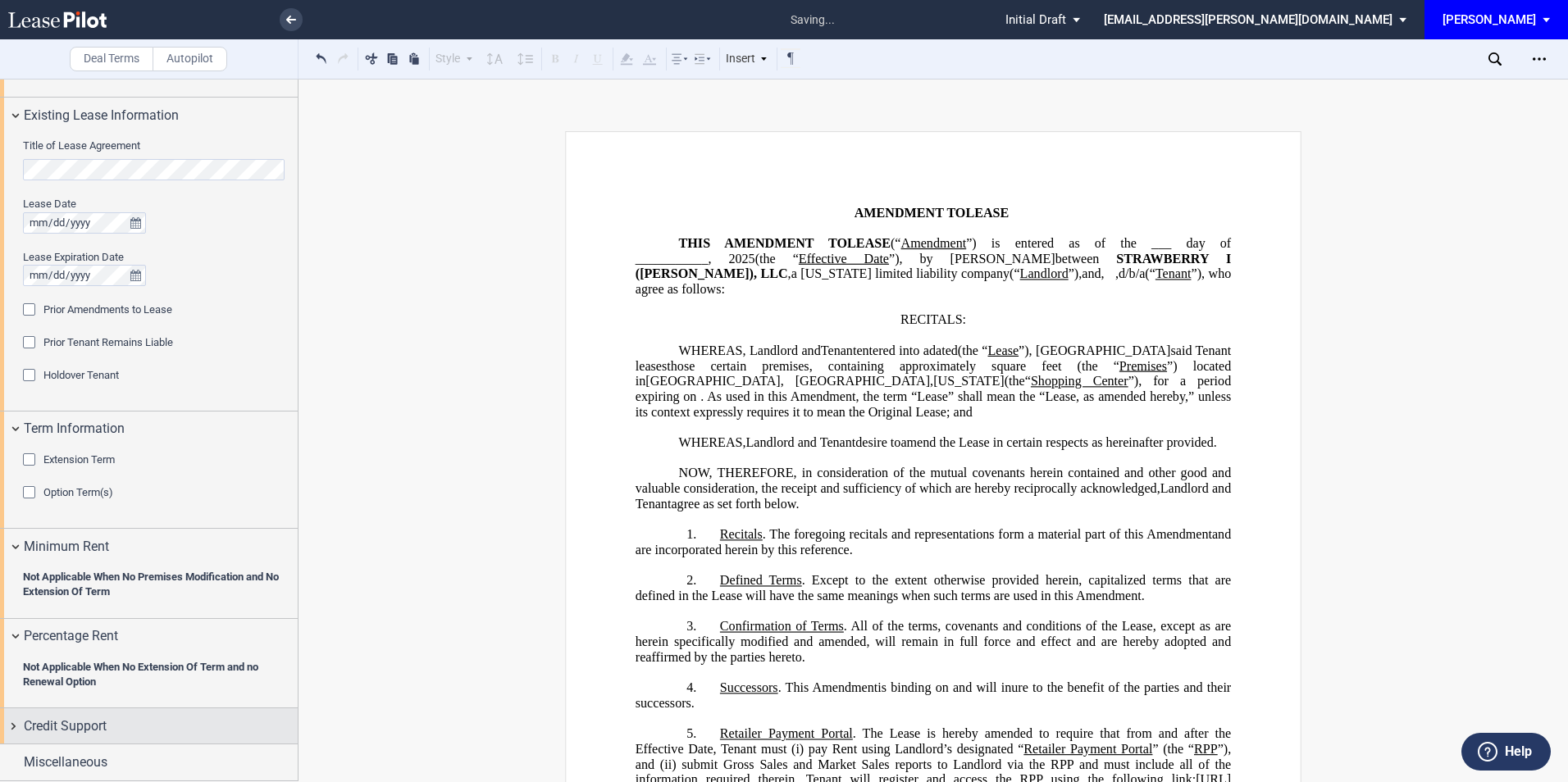
click at [67, 726] on span "Credit Support" at bounding box center [65, 726] width 83 height 19
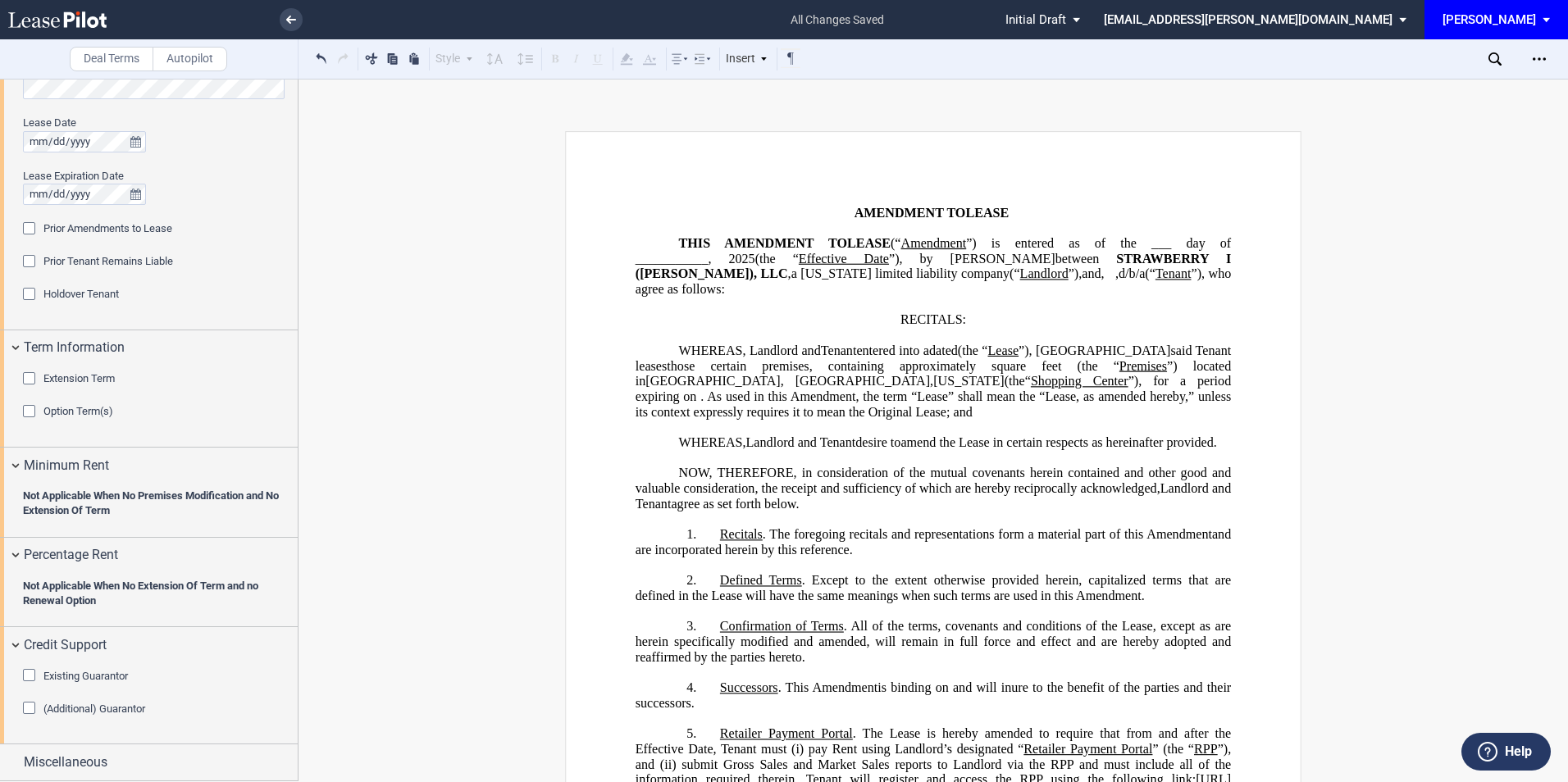
click at [28, 676] on div "Existing Guarantor" at bounding box center [31, 677] width 17 height 17
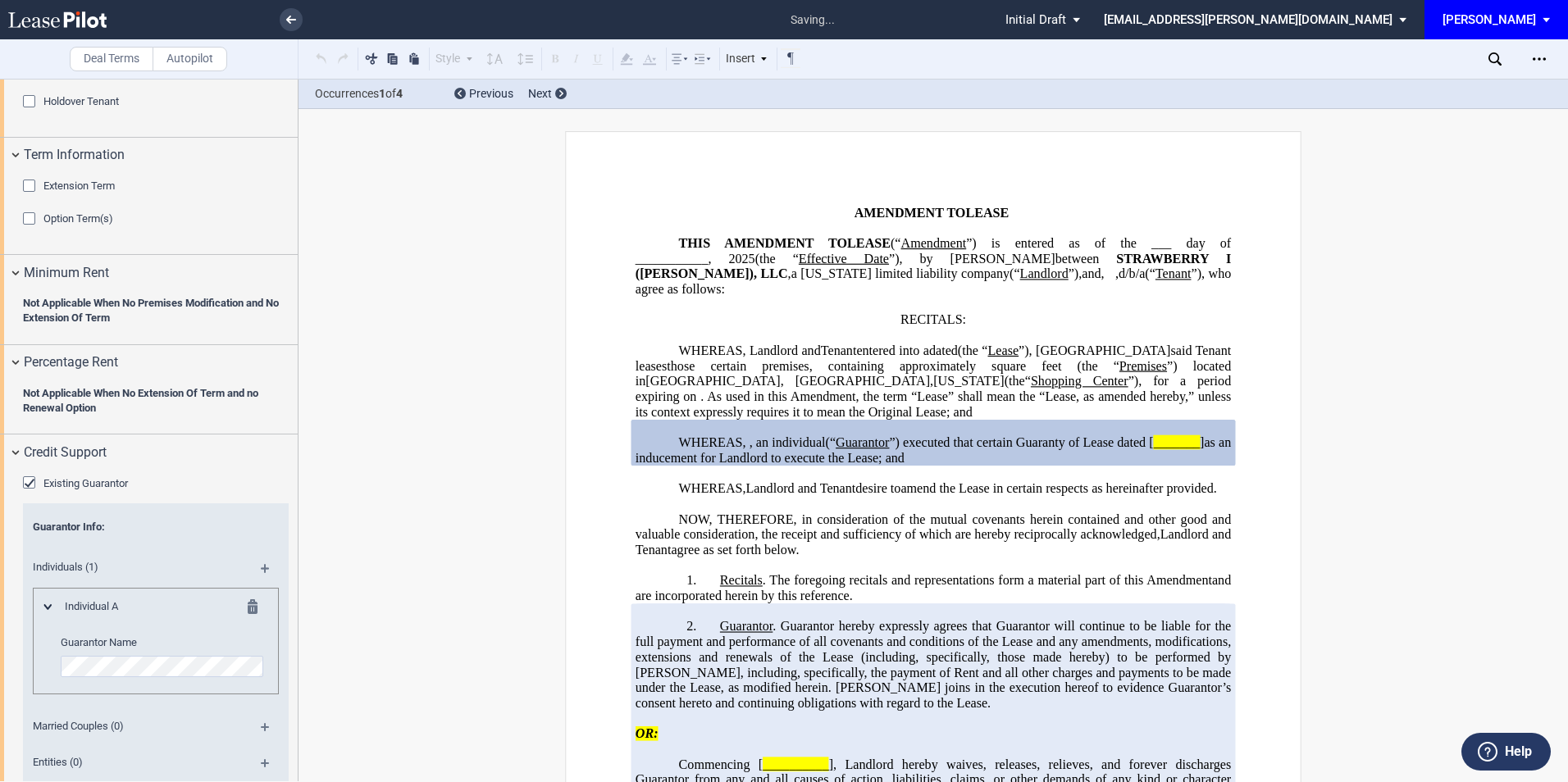
scroll to position [893, 0]
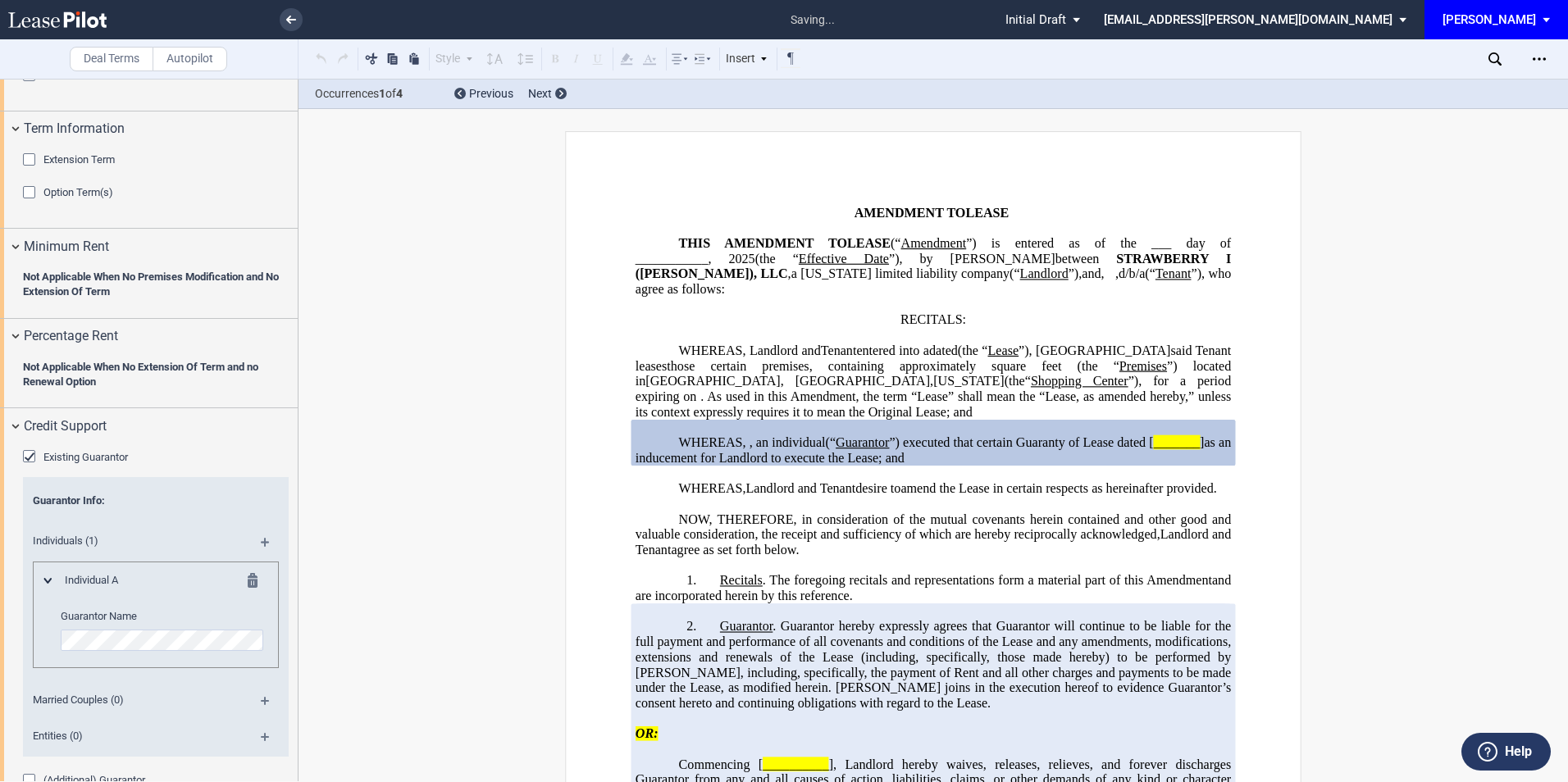
click at [252, 582] on md-icon at bounding box center [257, 583] width 19 height 19
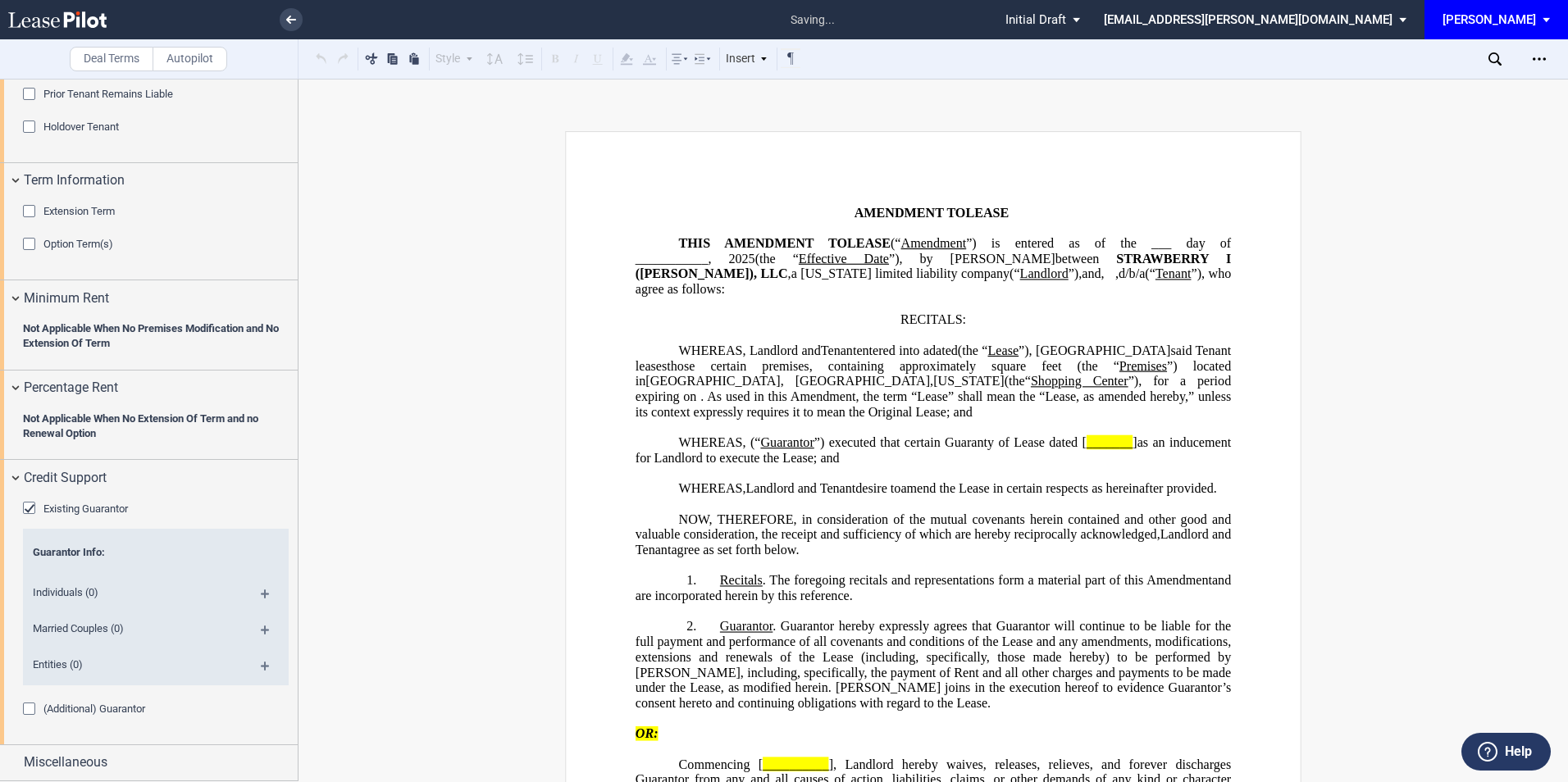
scroll to position [841, 0]
click at [261, 665] on md-icon at bounding box center [271, 672] width 22 height 19
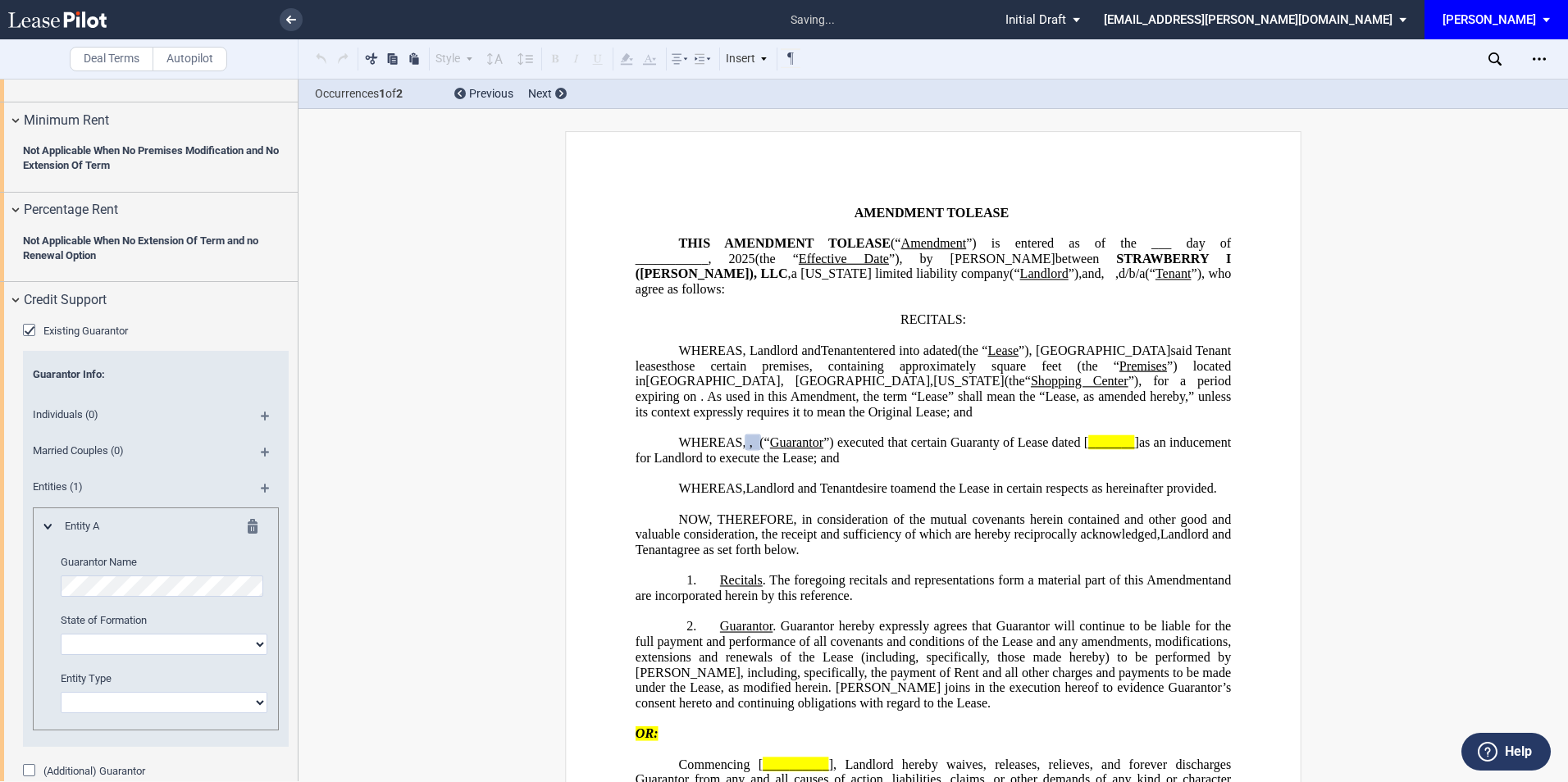
scroll to position [1060, 0]
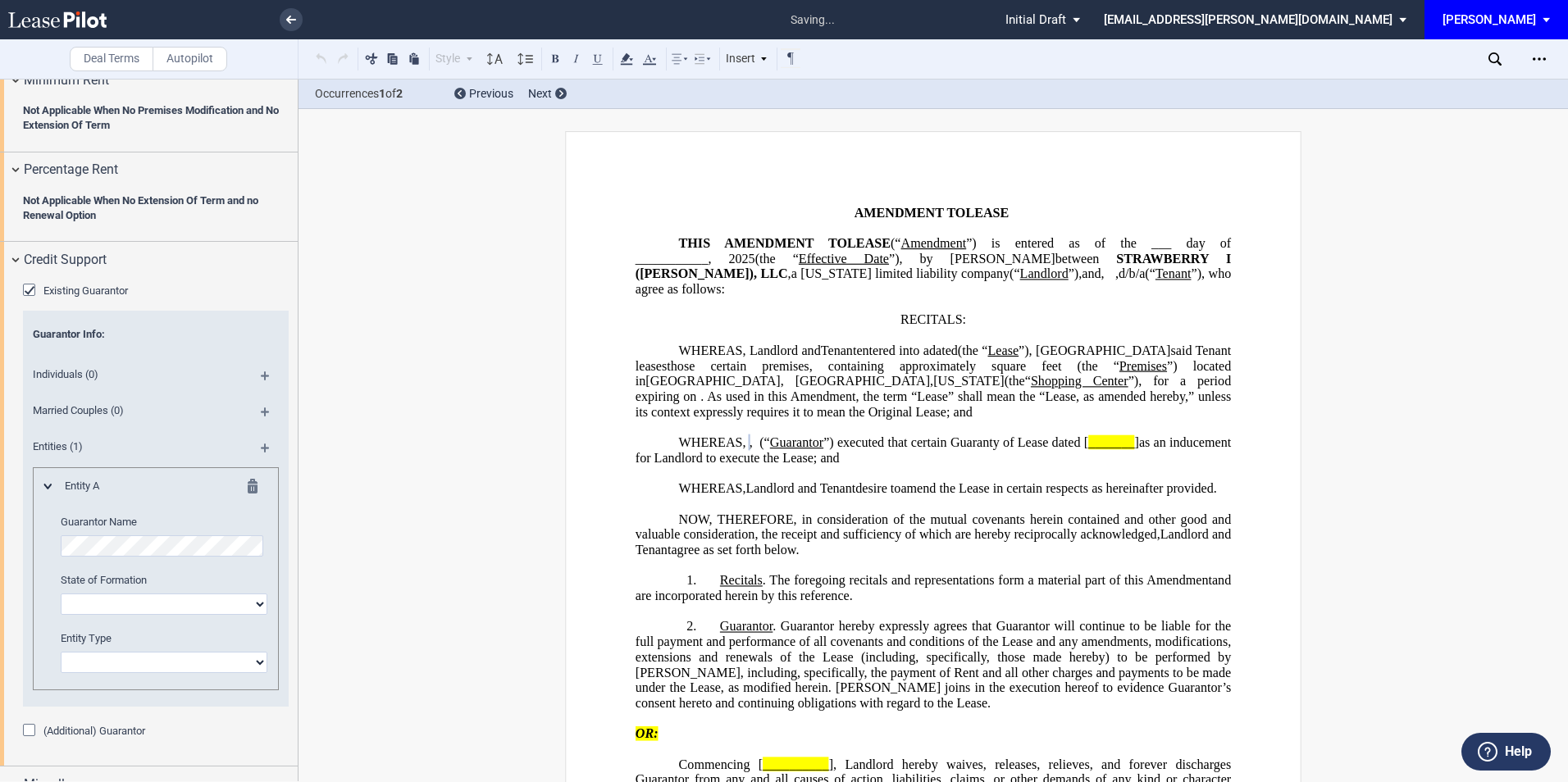
click at [103, 599] on select "Alabama Alaska Arizona Arkansas California Colorado Connecticut Delaware Distri…" at bounding box center [164, 604] width 206 height 21
select select "Delaware"
click at [61, 593] on select "Alabama Alaska Arizona Arkansas California Colorado Connecticut Delaware Distri…" at bounding box center [164, 604] width 206 height 21
click at [126, 664] on select "Corporation Limited Liability Company General Partnership Limited Partnership O…" at bounding box center [164, 663] width 206 height 21
select select "limited liability company"
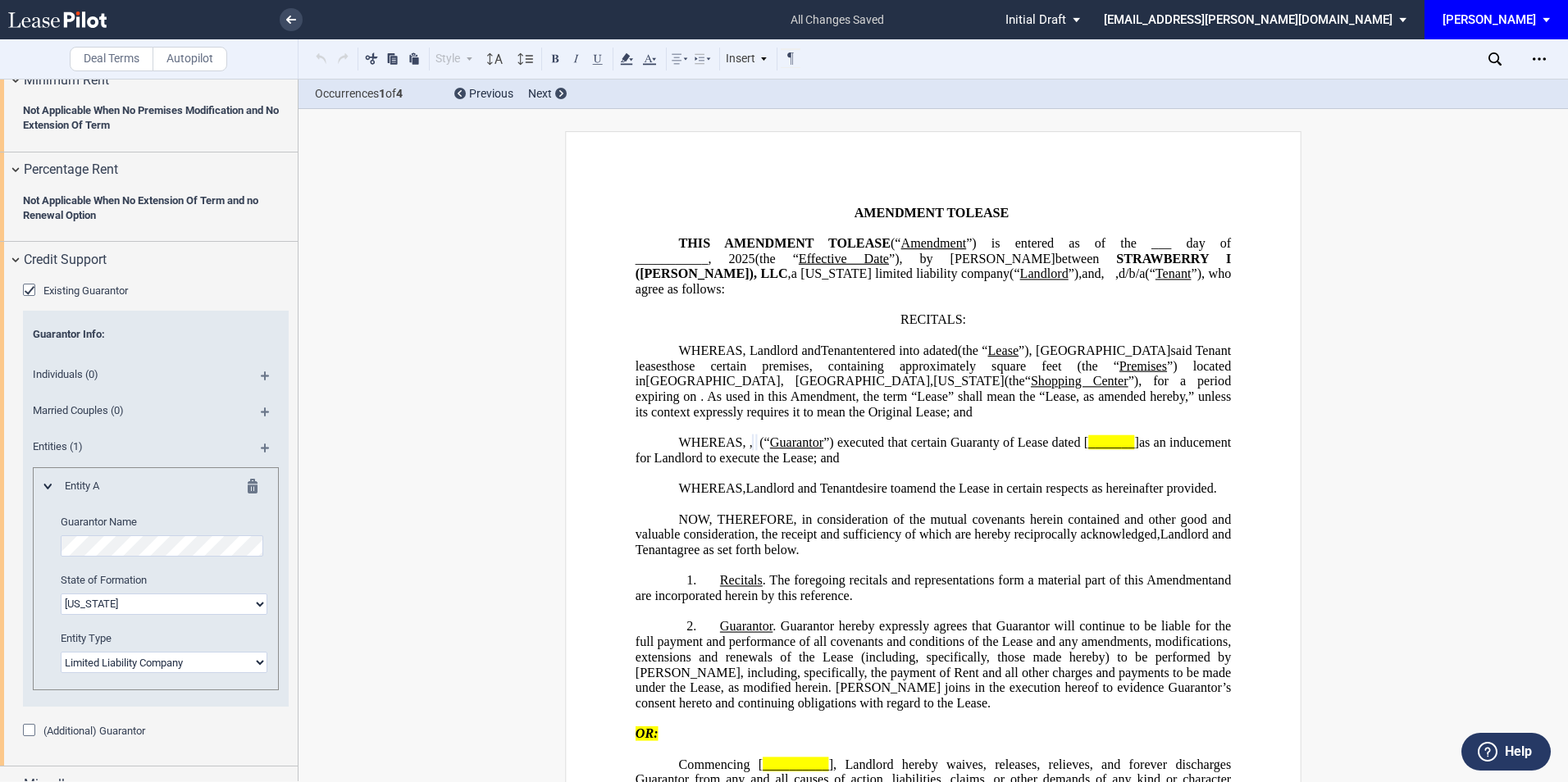
click at [61, 652] on select "Corporation Limited Liability Company General Partnership Limited Partnership O…" at bounding box center [164, 663] width 206 height 21
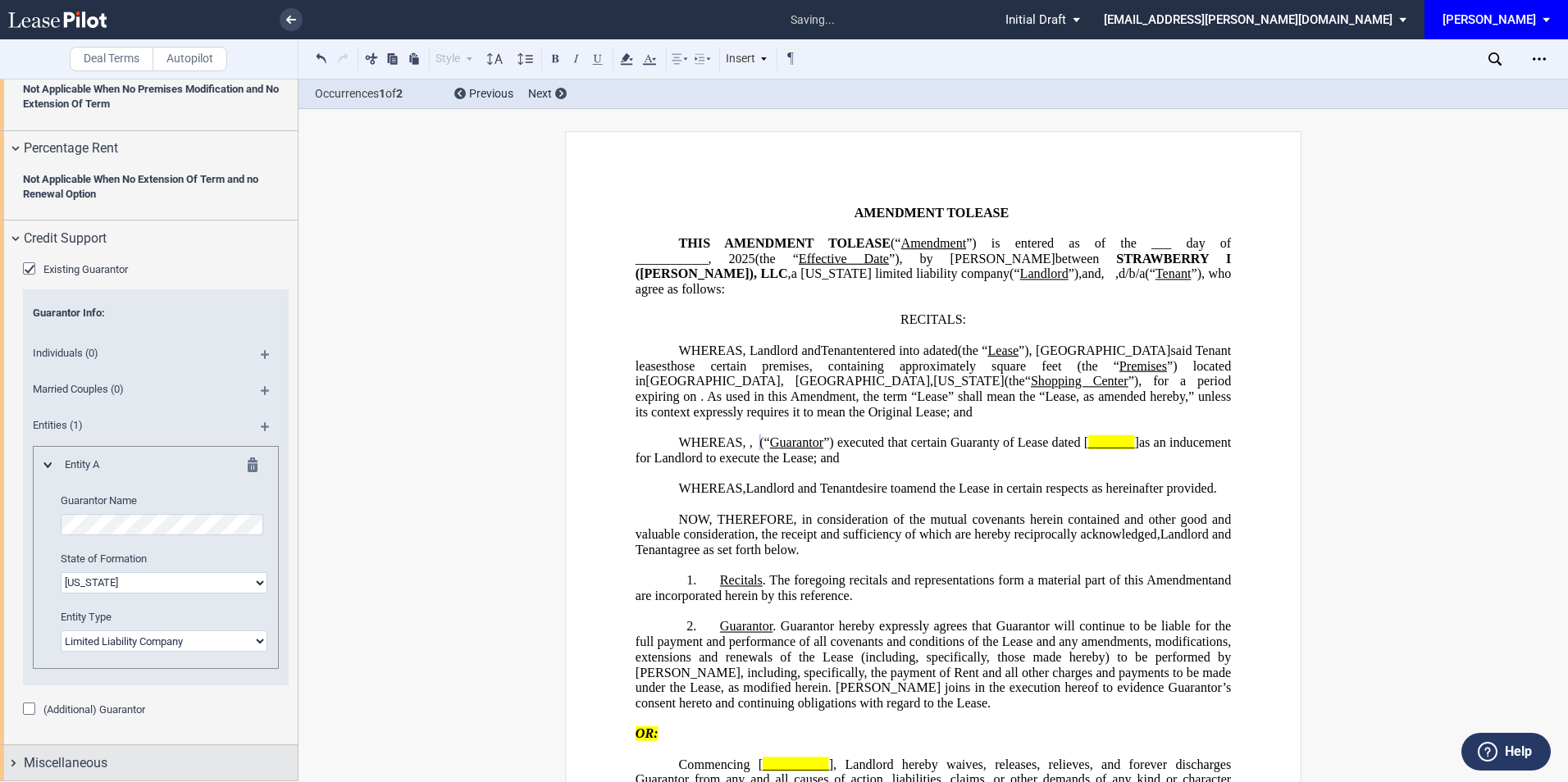
click at [73, 749] on div "Miscellaneous" at bounding box center [149, 763] width 298 height 35
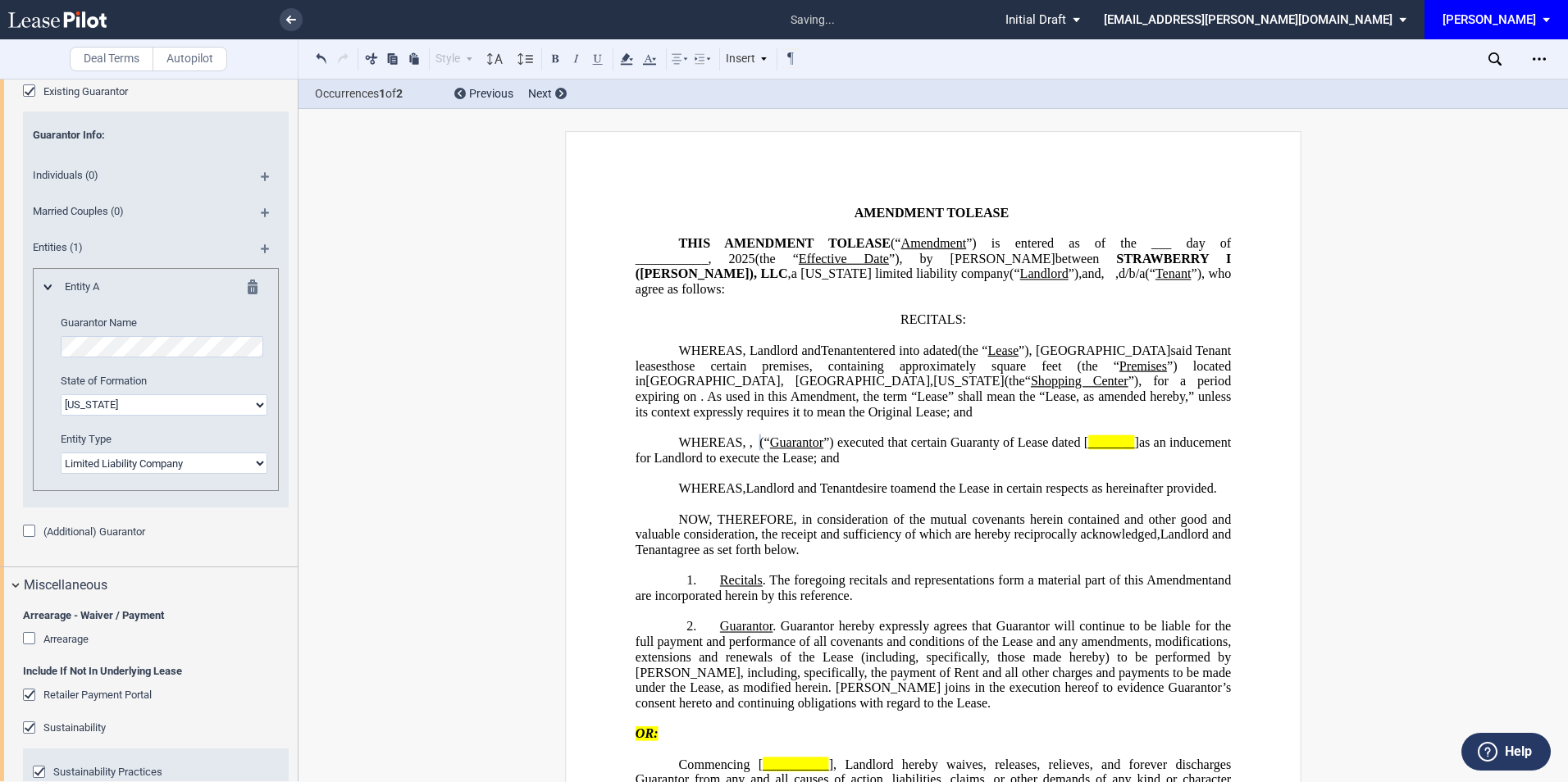
scroll to position [1479, 0]
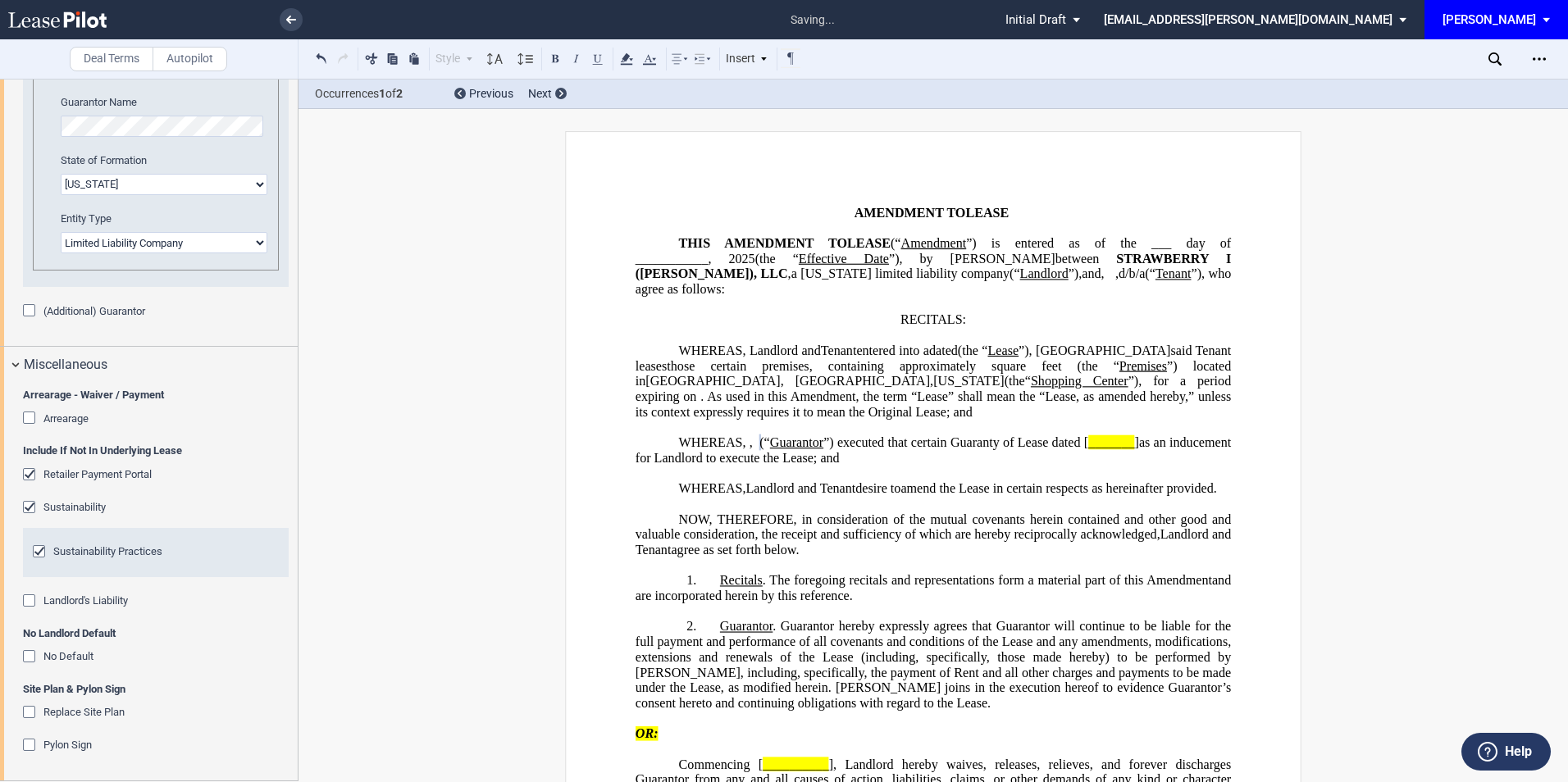
click at [29, 473] on div "Retailer Payment Portal" at bounding box center [31, 476] width 17 height 17
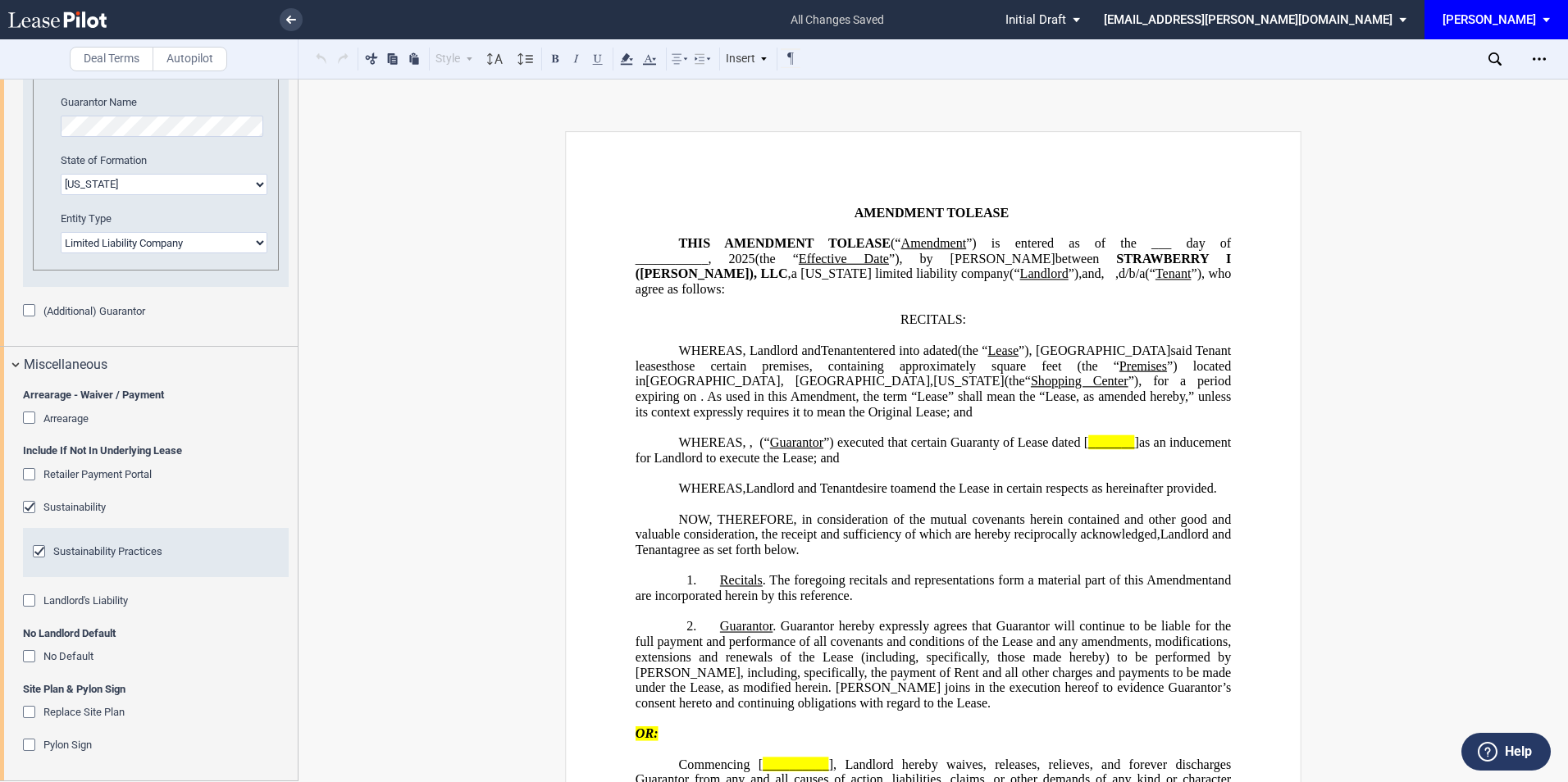
click at [28, 510] on div "Sustainability" at bounding box center [31, 509] width 17 height 17
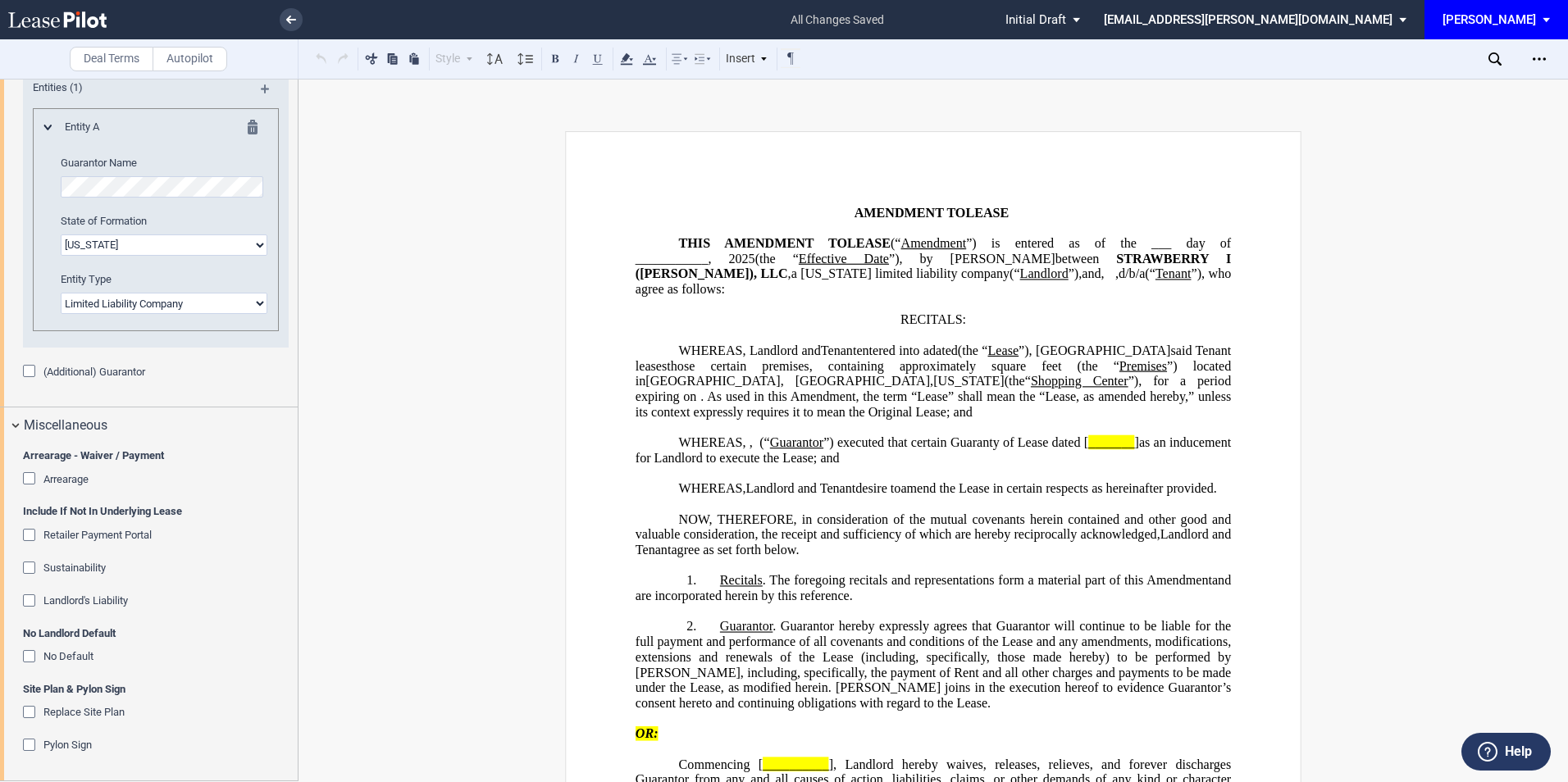
scroll to position [1419, 0]
click at [27, 660] on div "No Default" at bounding box center [31, 659] width 17 height 17
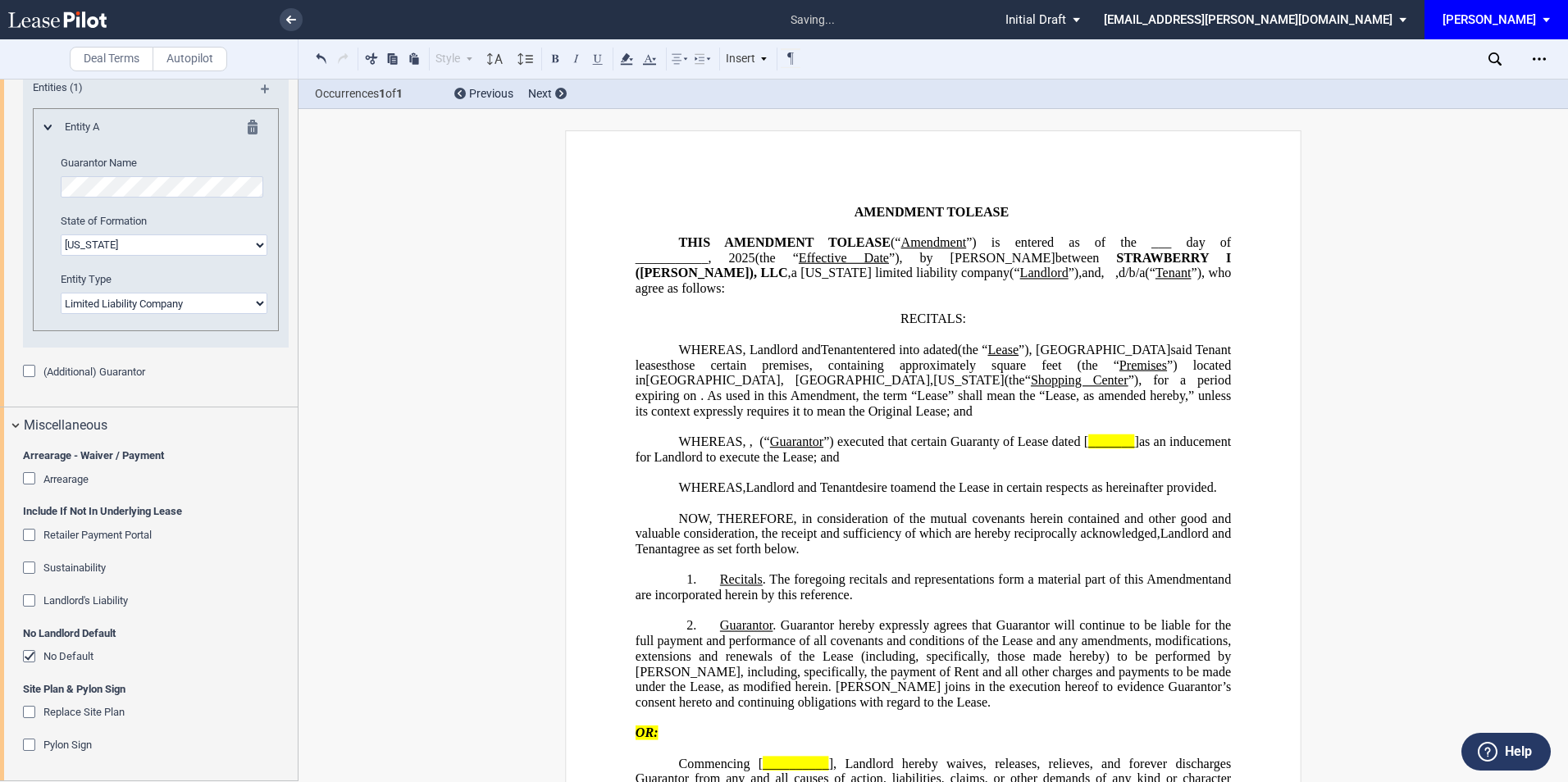
scroll to position [0, 0]
click at [1533, 67] on div "Open Lease options menu" at bounding box center [1539, 59] width 26 height 26
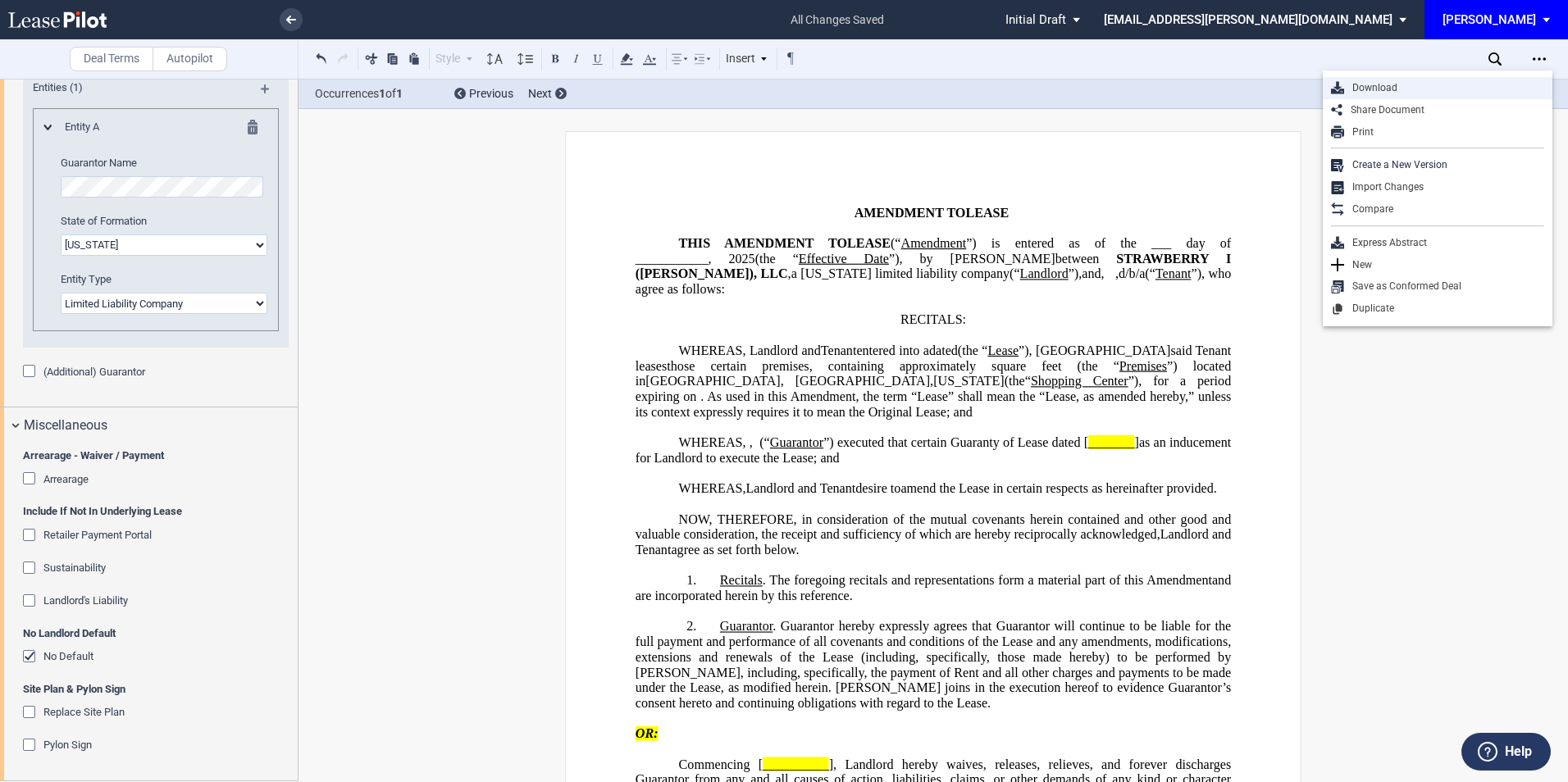
click at [1400, 87] on div "Download" at bounding box center [1444, 88] width 200 height 14
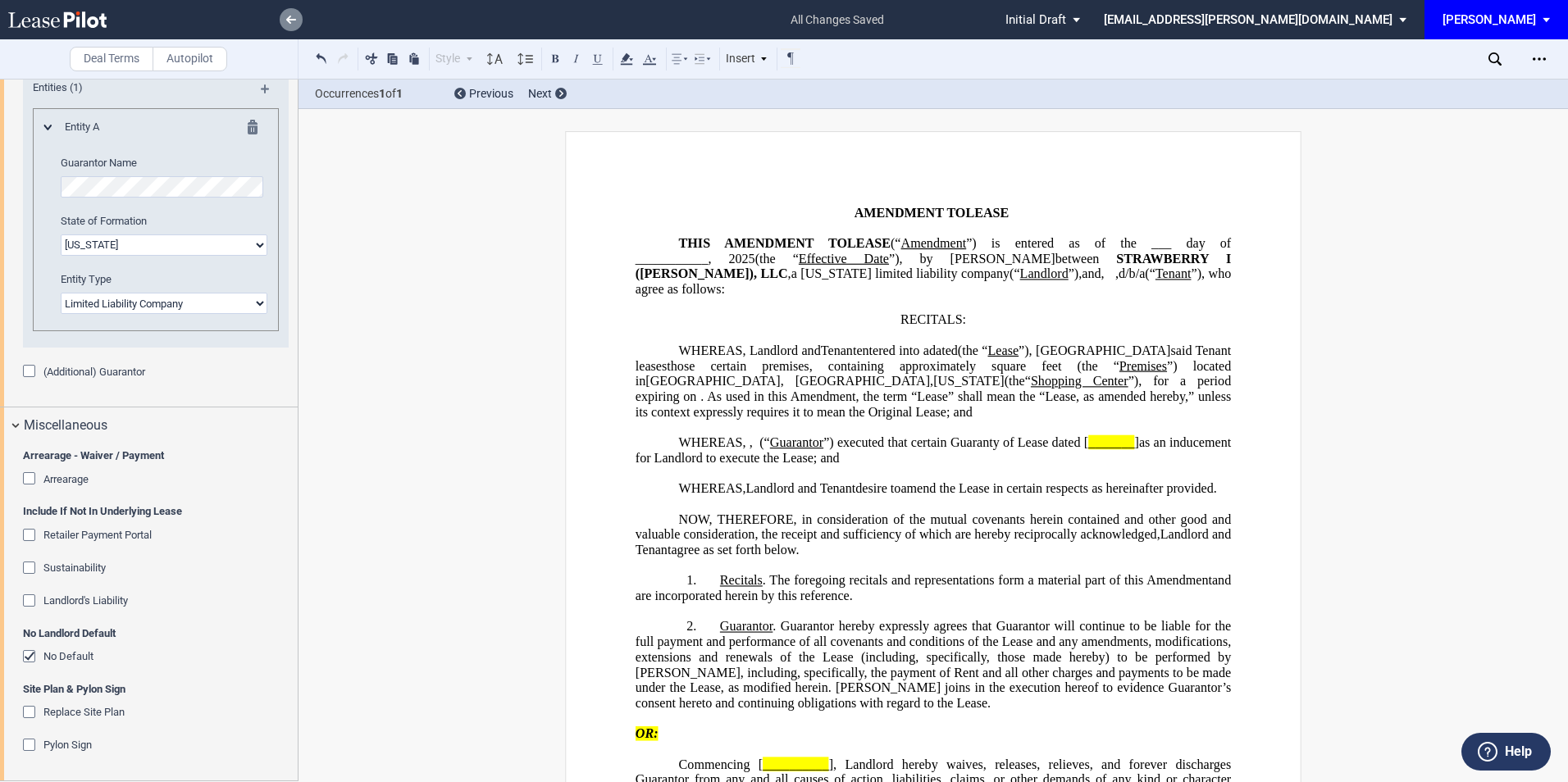
click at [280, 18] on link at bounding box center [291, 19] width 23 height 23
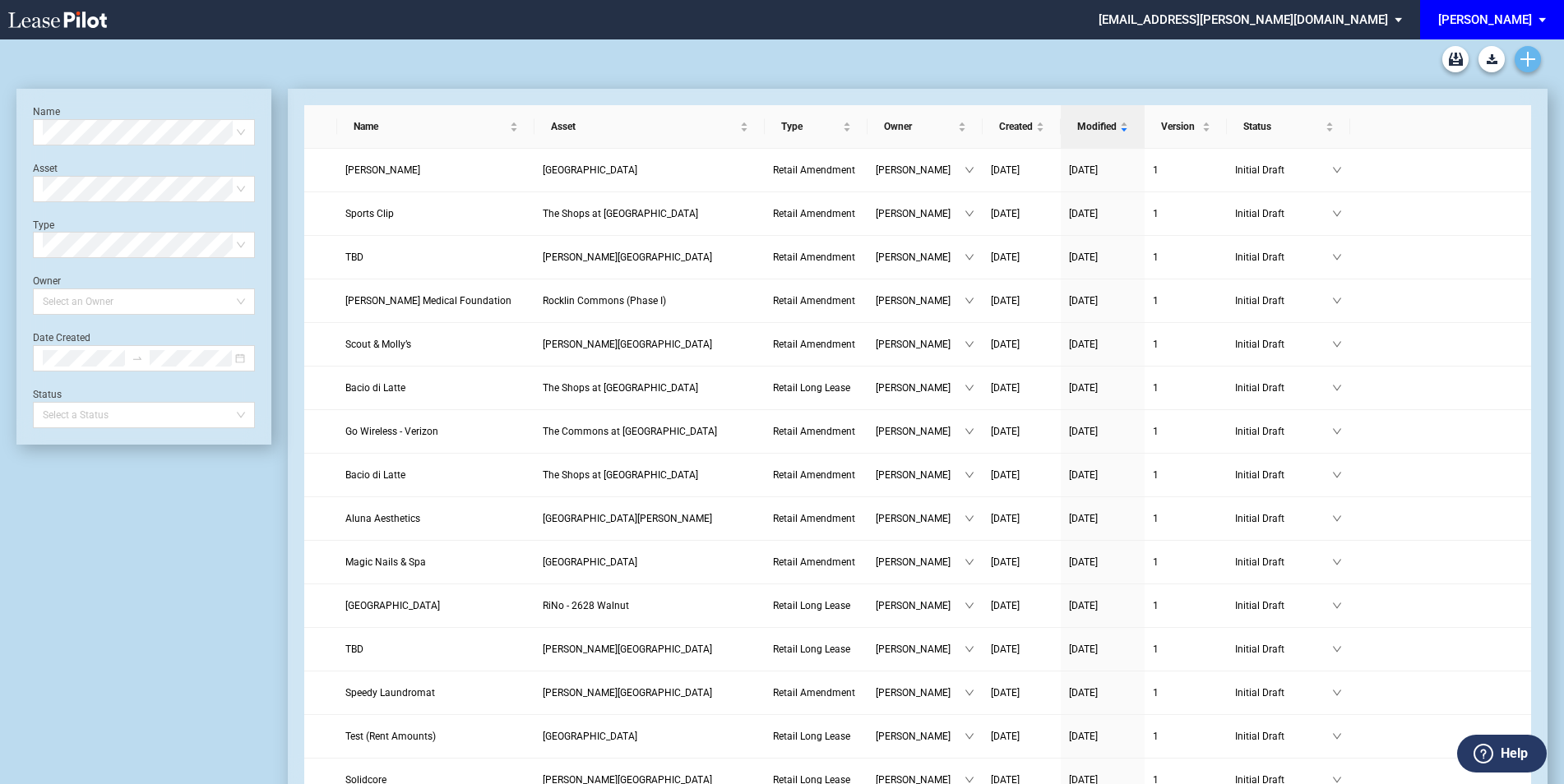
click at [1537, 56] on link "Create new document" at bounding box center [1528, 59] width 27 height 27
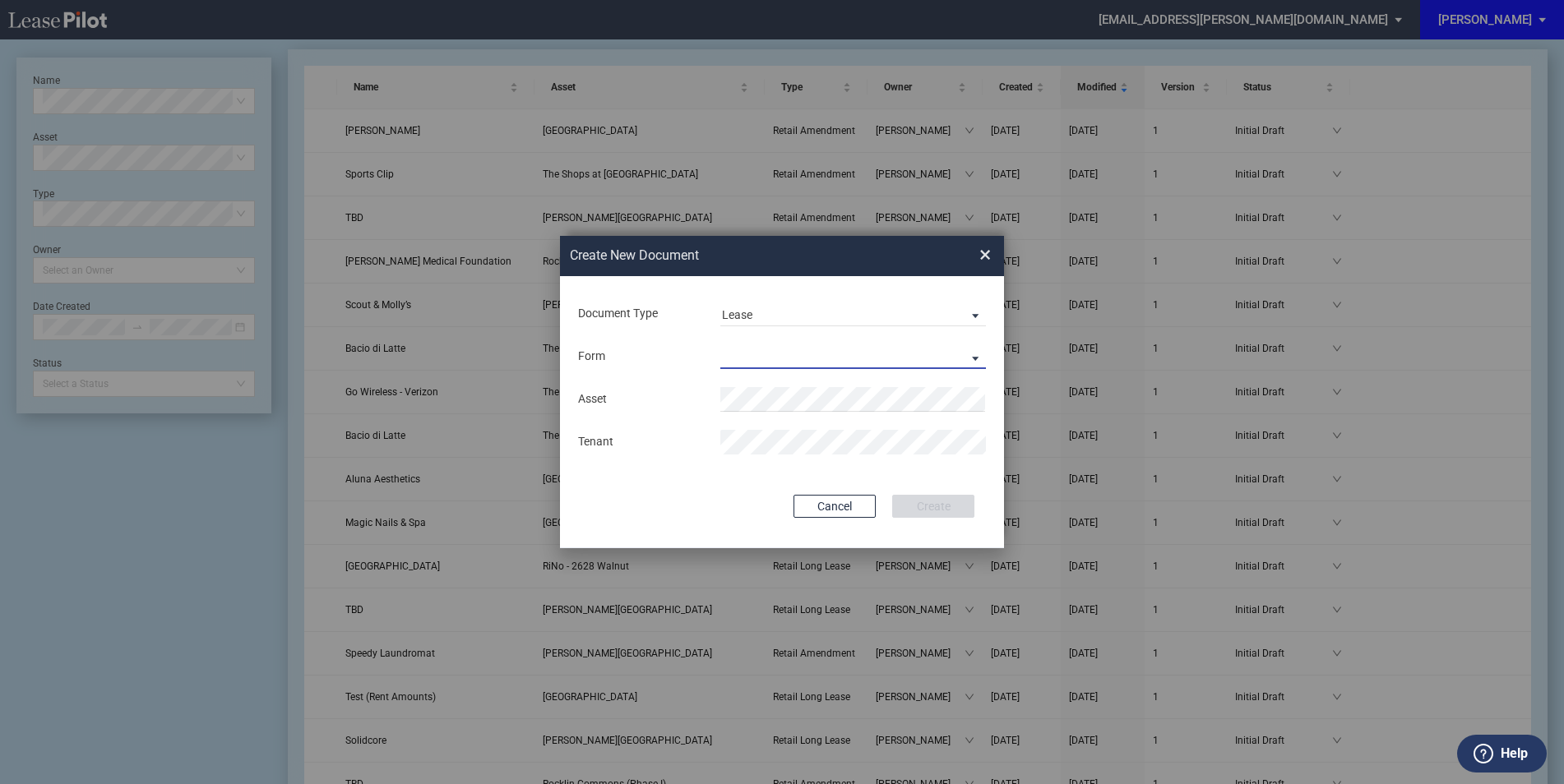
click at [754, 346] on md-select "Retail Long Lease Retail Short Lease" at bounding box center [853, 357] width 265 height 25
click at [827, 364] on md-option "Retail Long Lease" at bounding box center [855, 357] width 292 height 40
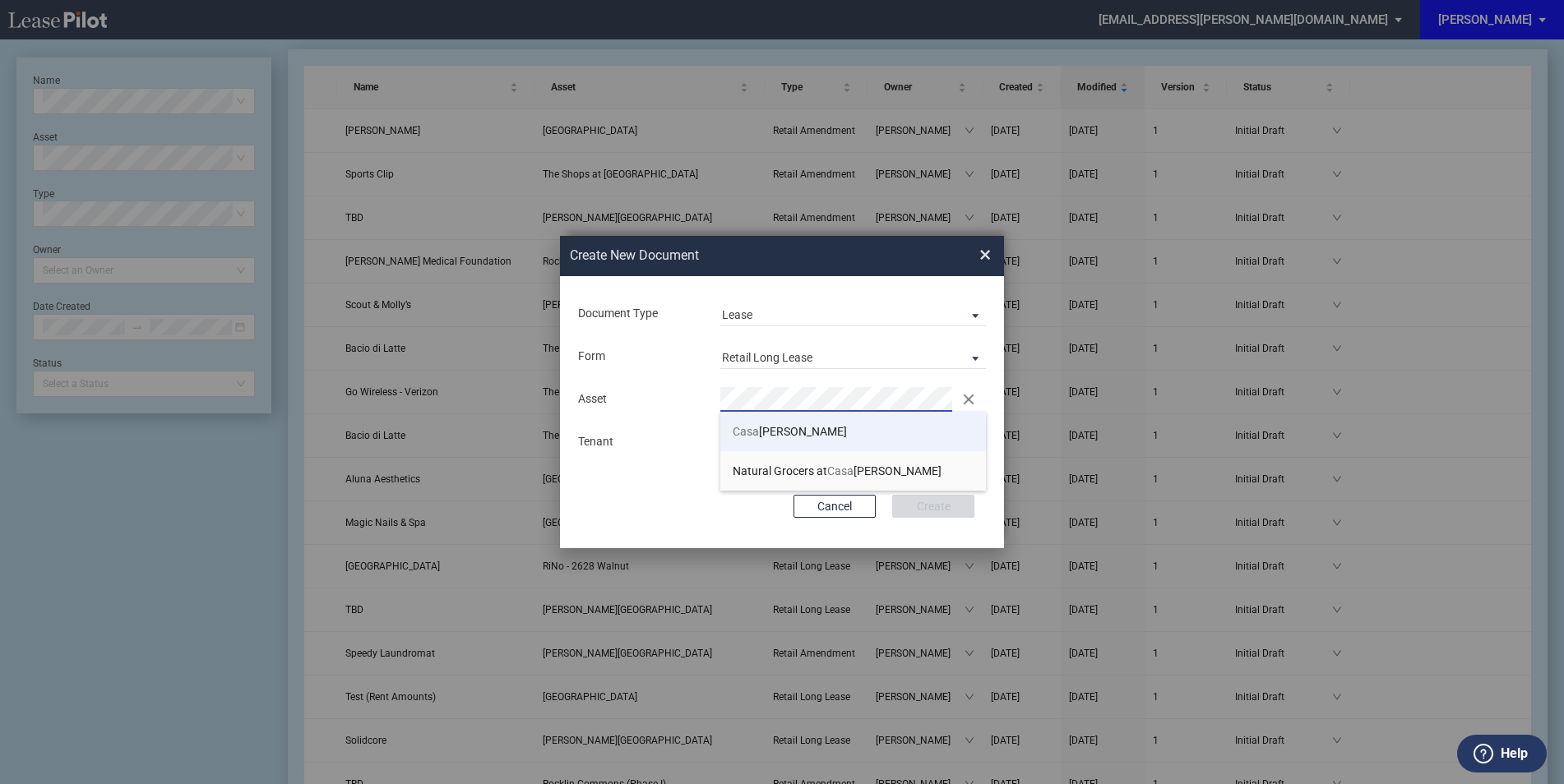
click at [790, 436] on span "[GEOGRAPHIC_DATA][PERSON_NAME]" at bounding box center [790, 431] width 114 height 13
click at [866, 484] on div "Document Type Lease Lease Amendment Deal Type Retail Deal Type Retail Form Reta…" at bounding box center [782, 413] width 444 height 272
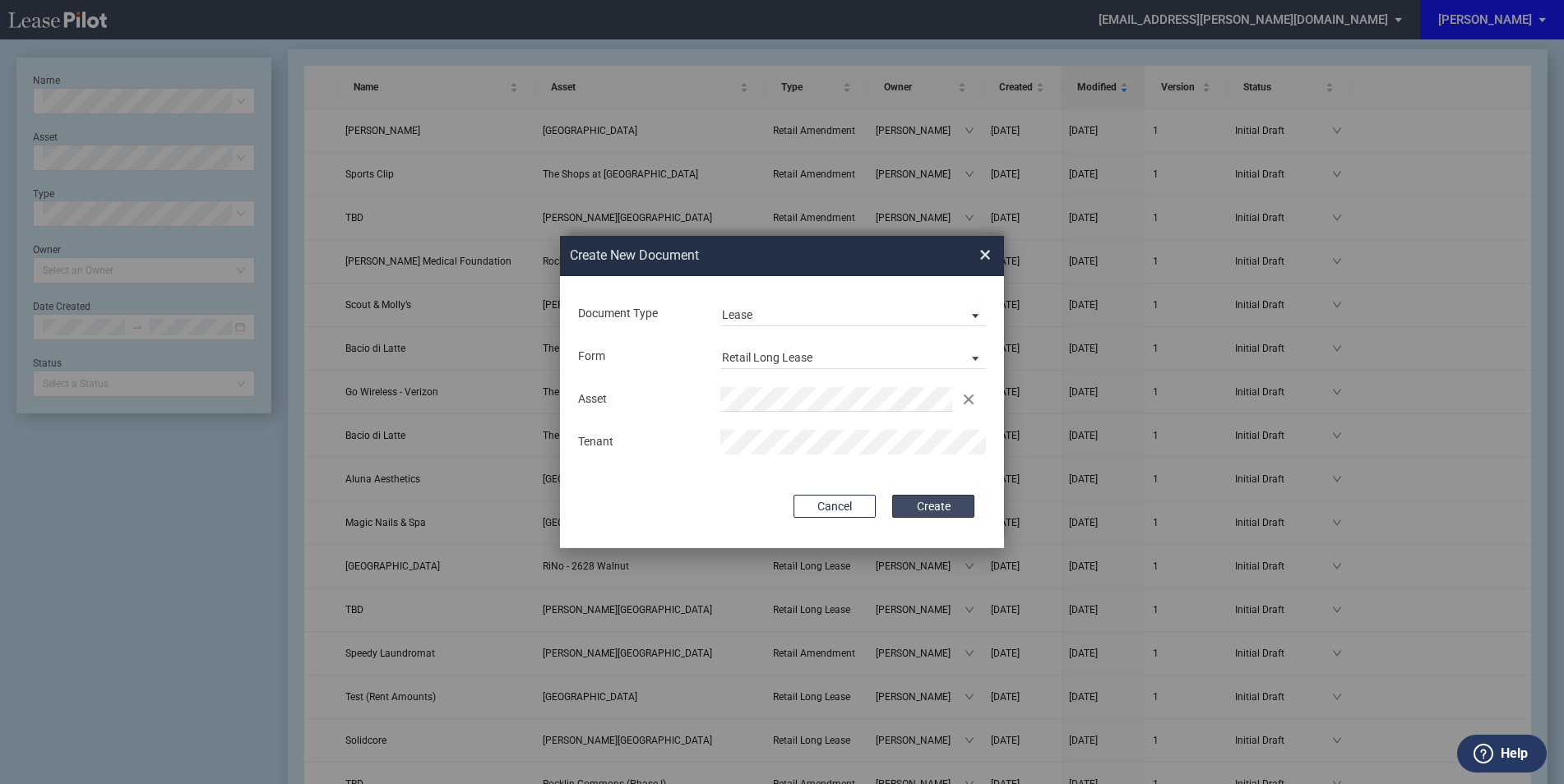
click at [913, 500] on button "Create" at bounding box center [933, 506] width 82 height 23
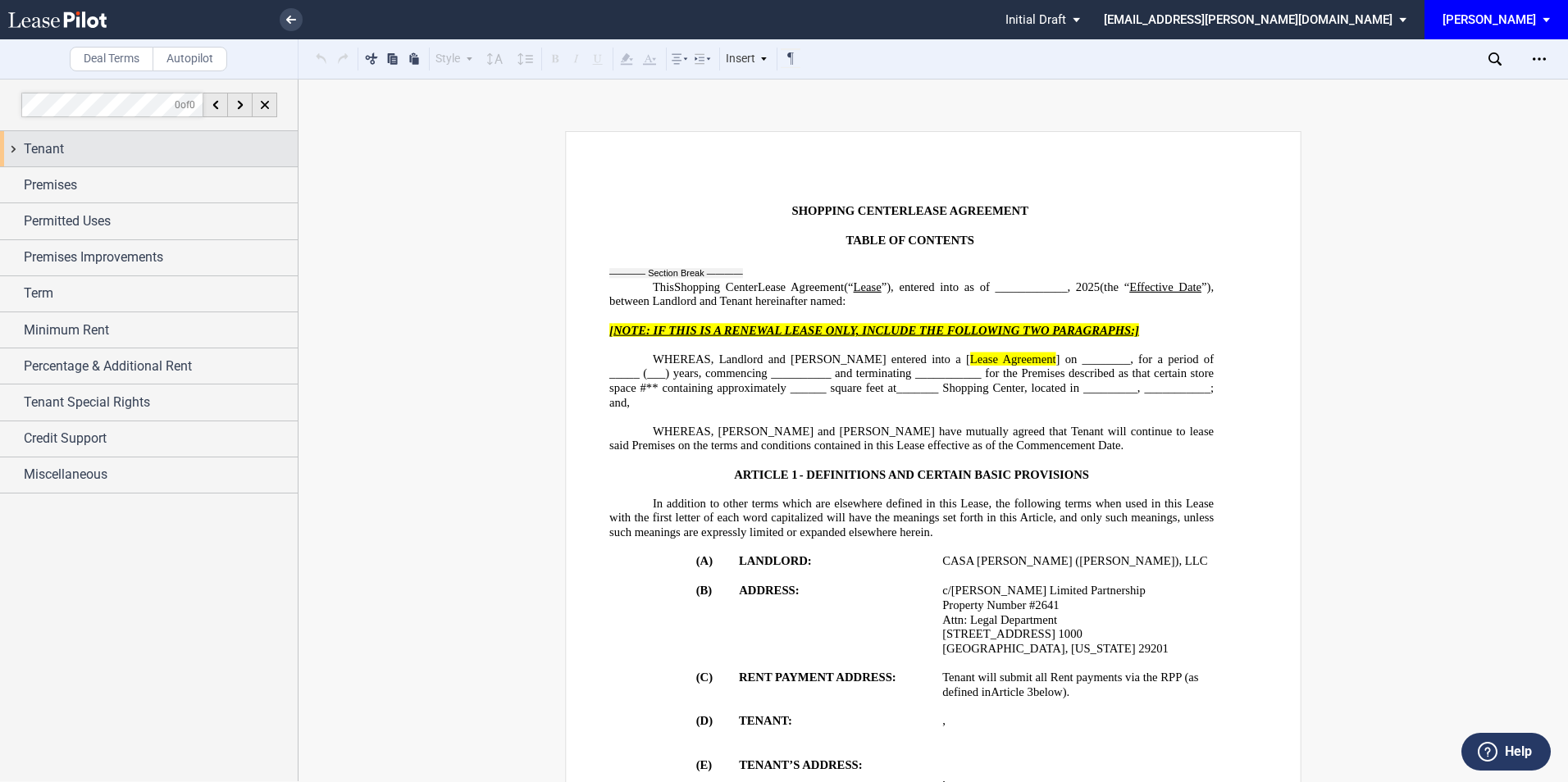
click at [147, 137] on div "Tenant" at bounding box center [149, 149] width 298 height 35
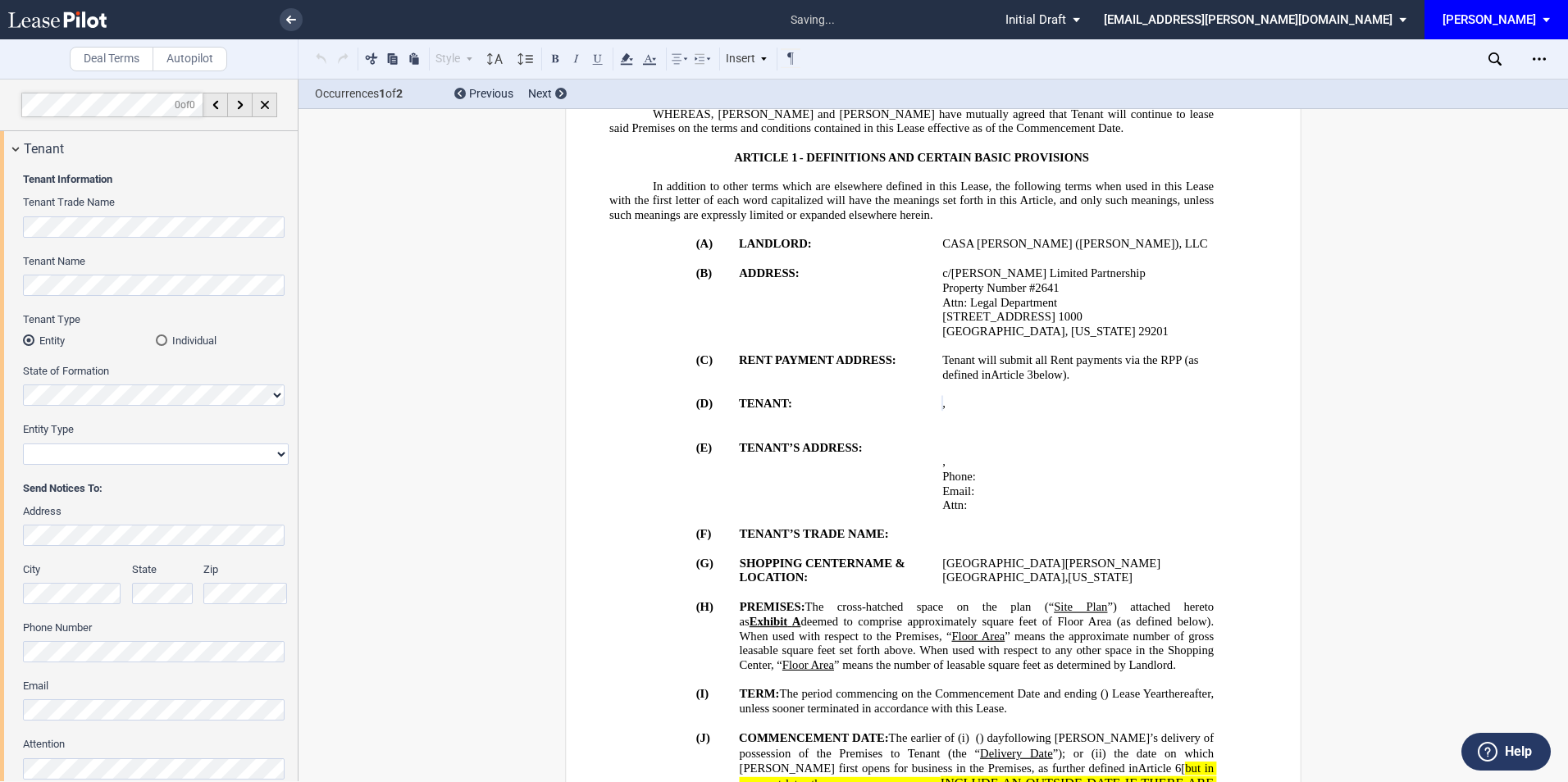
scroll to position [328, 0]
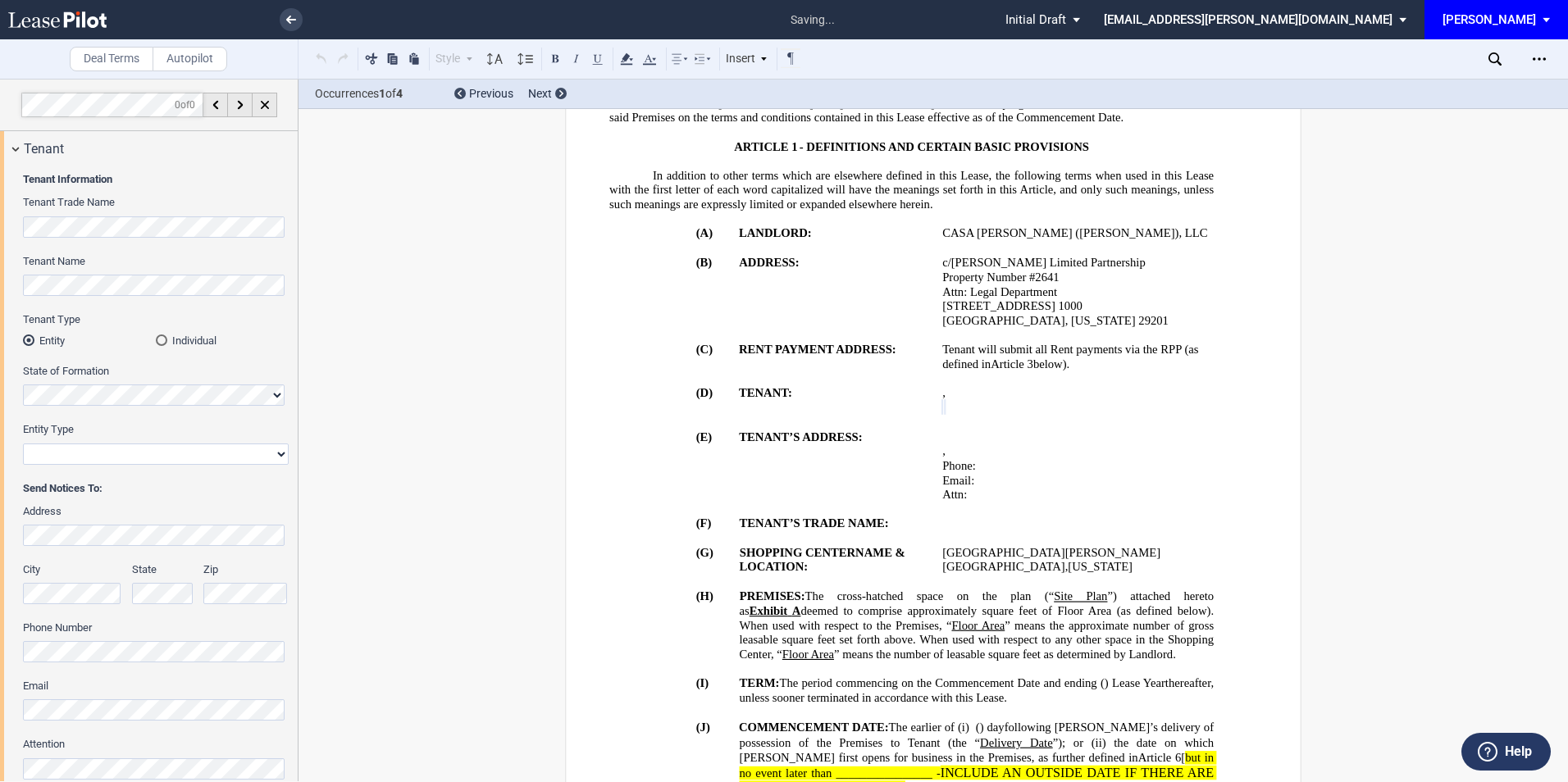
click at [93, 442] on div "Entity Type Corporation Limited Liability Company General Partnership Limited P…" at bounding box center [155, 443] width 265 height 41
click at [94, 452] on select "Corporation Limited Liability Company General Partnership Limited Partnership O…" at bounding box center [155, 454] width 265 height 21
select select "limited liability company"
click at [23, 443] on select "Corporation Limited Liability Company General Partnership Limited Partnership O…" at bounding box center [155, 454] width 265 height 21
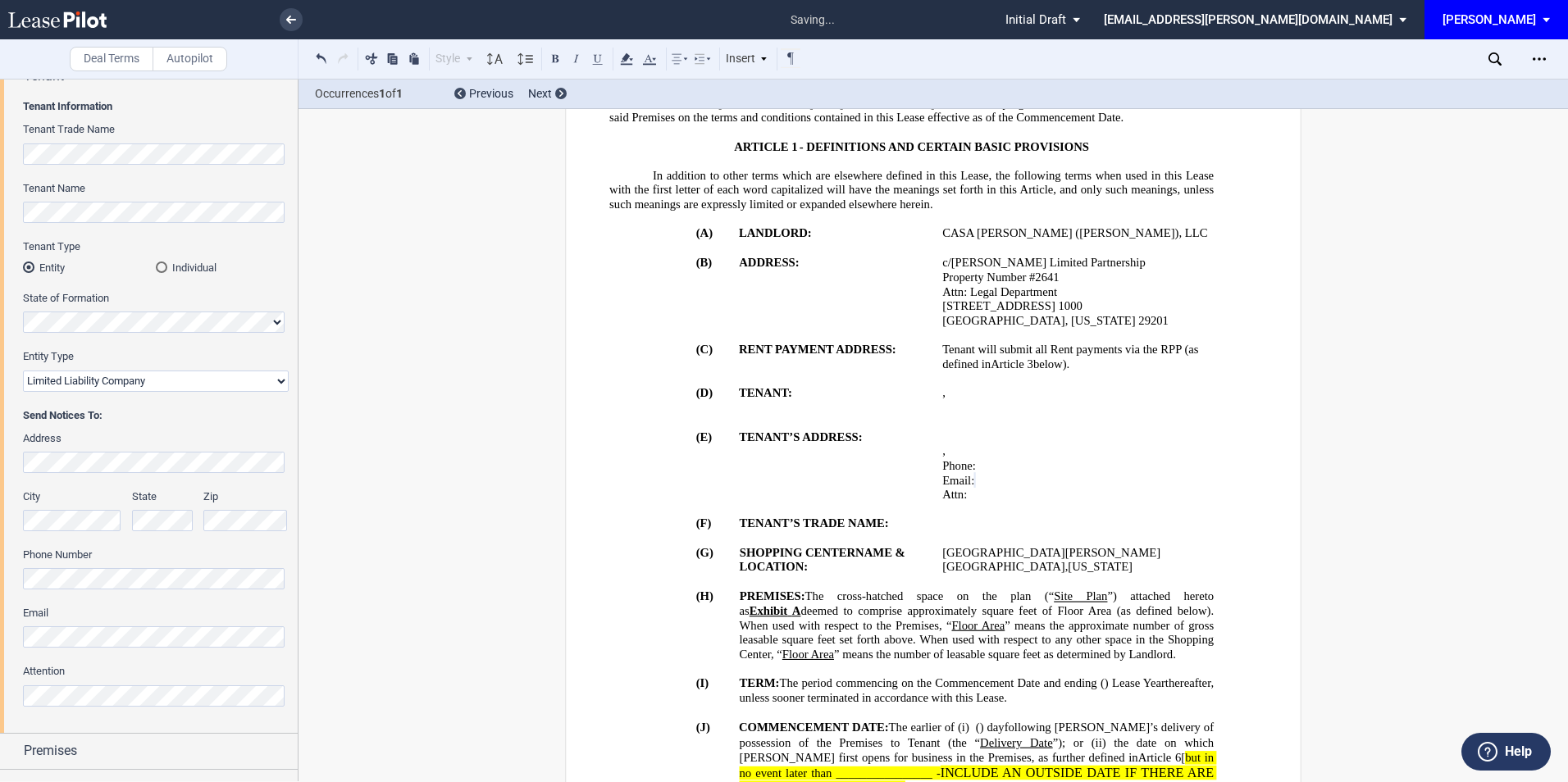
scroll to position [109, 0]
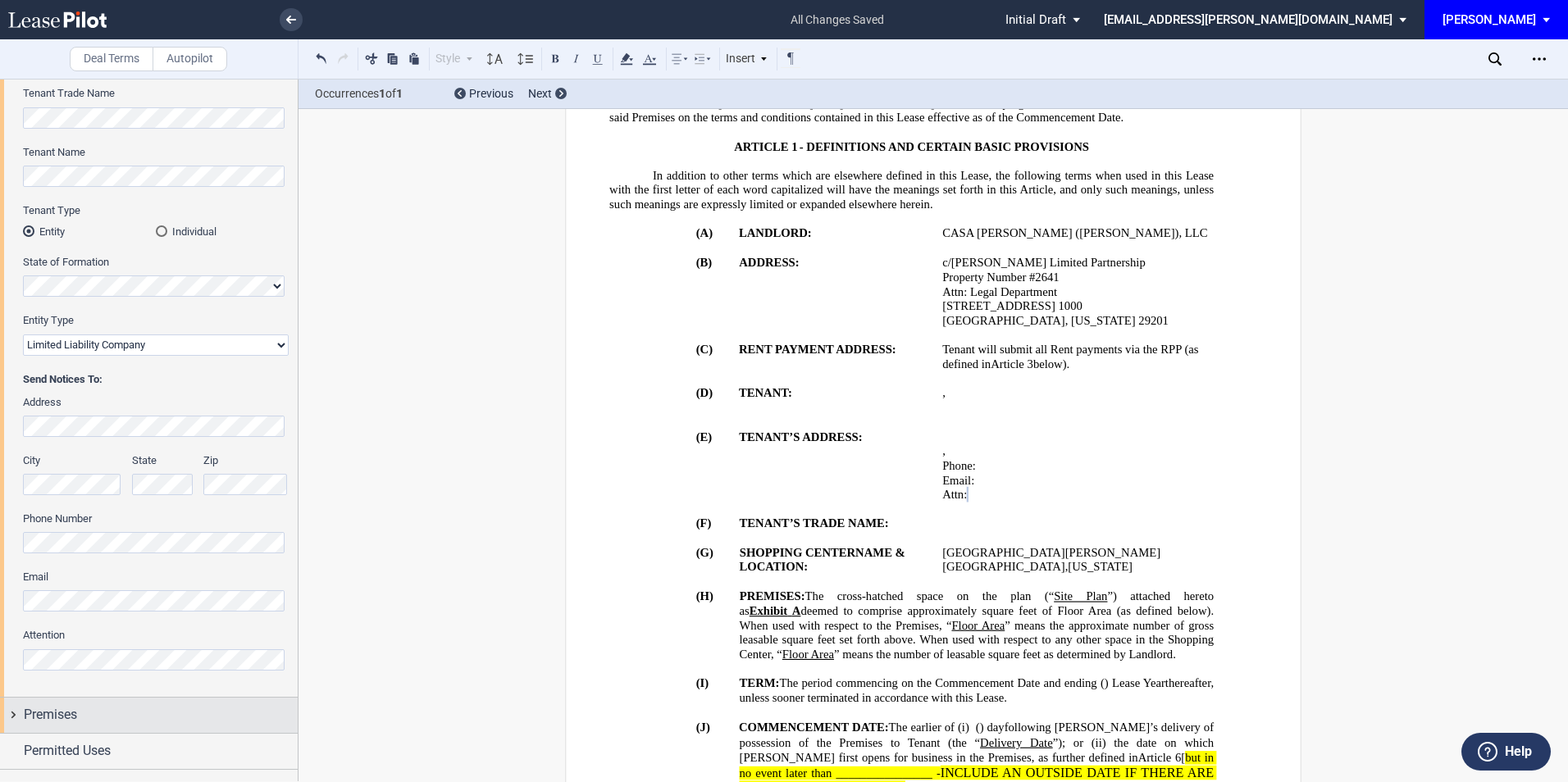
click at [48, 713] on span "Premises" at bounding box center [50, 715] width 53 height 19
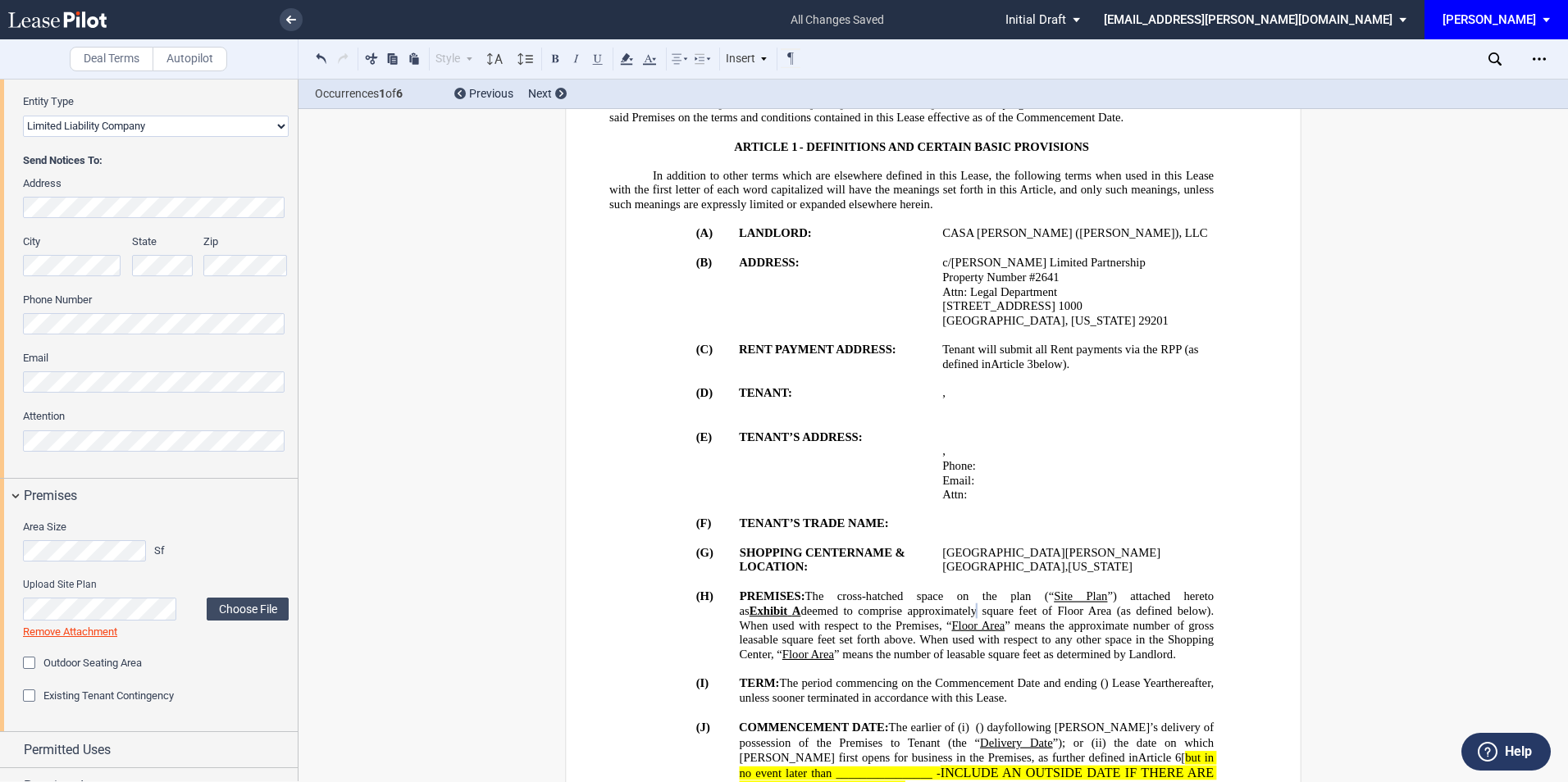
scroll to position [437, 0]
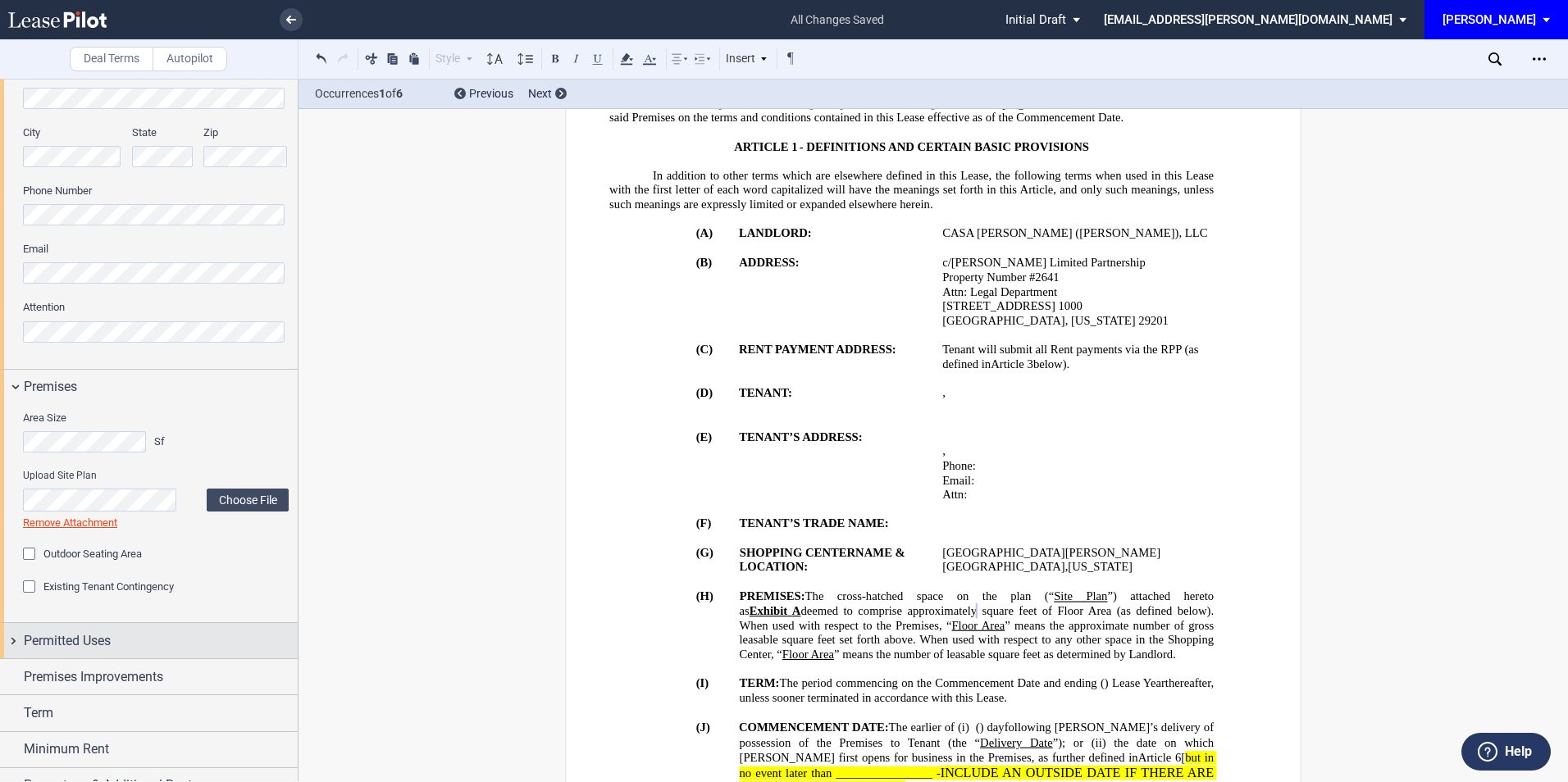
click at [107, 642] on span "Permitted Uses" at bounding box center [67, 641] width 87 height 19
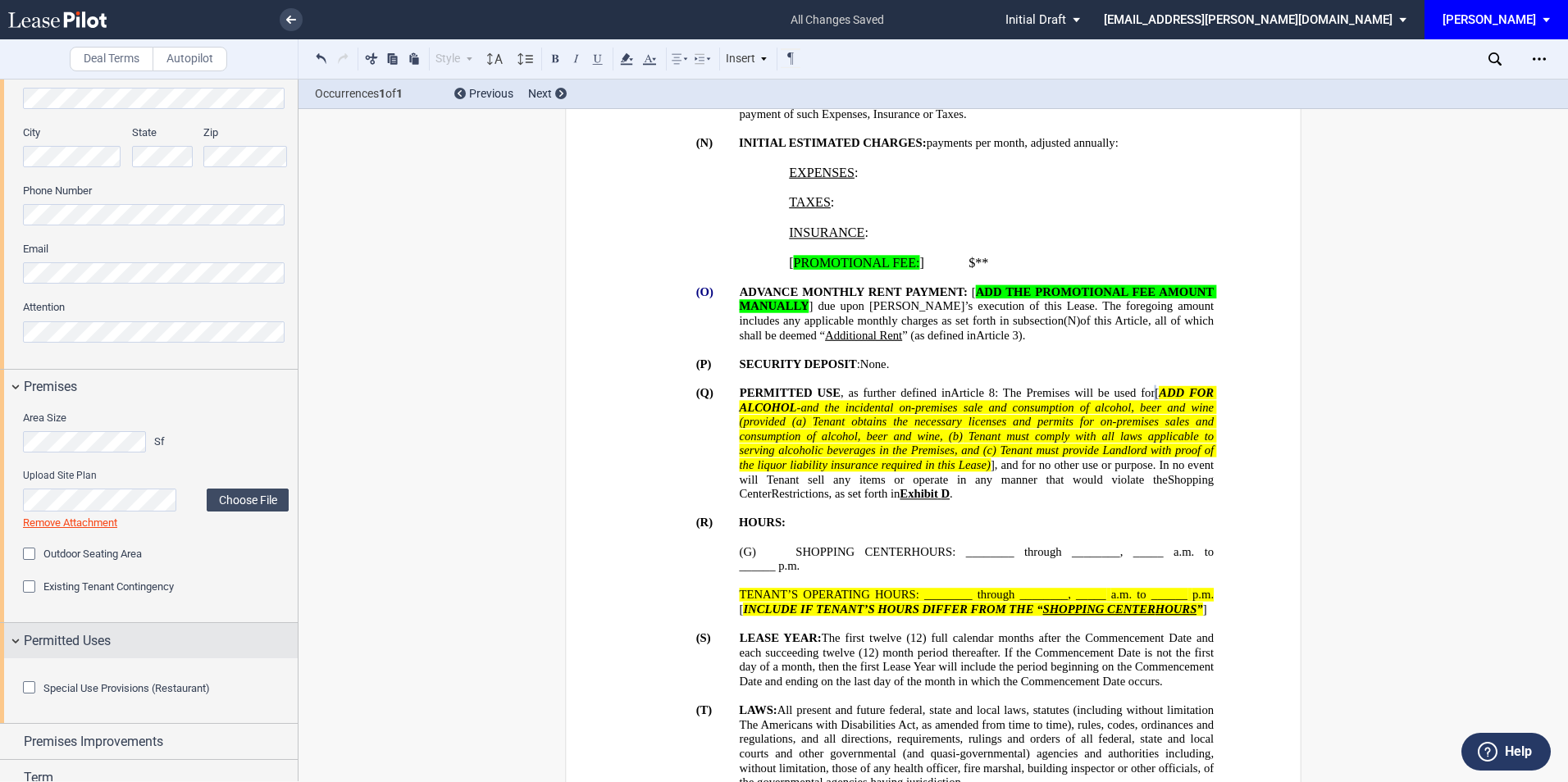
scroll to position [547, 0]
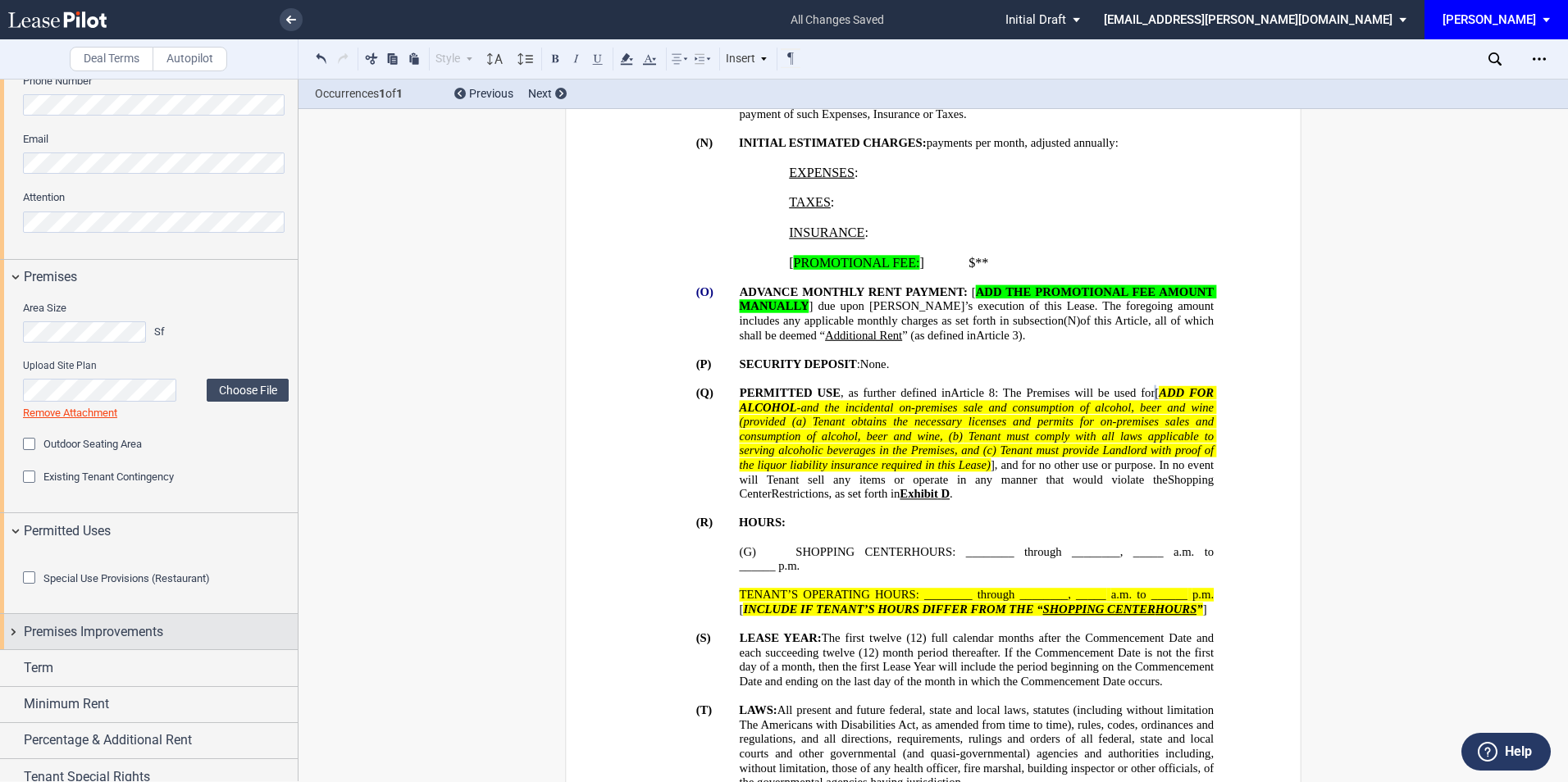
click at [143, 642] on span "Premises Improvements" at bounding box center [93, 632] width 139 height 19
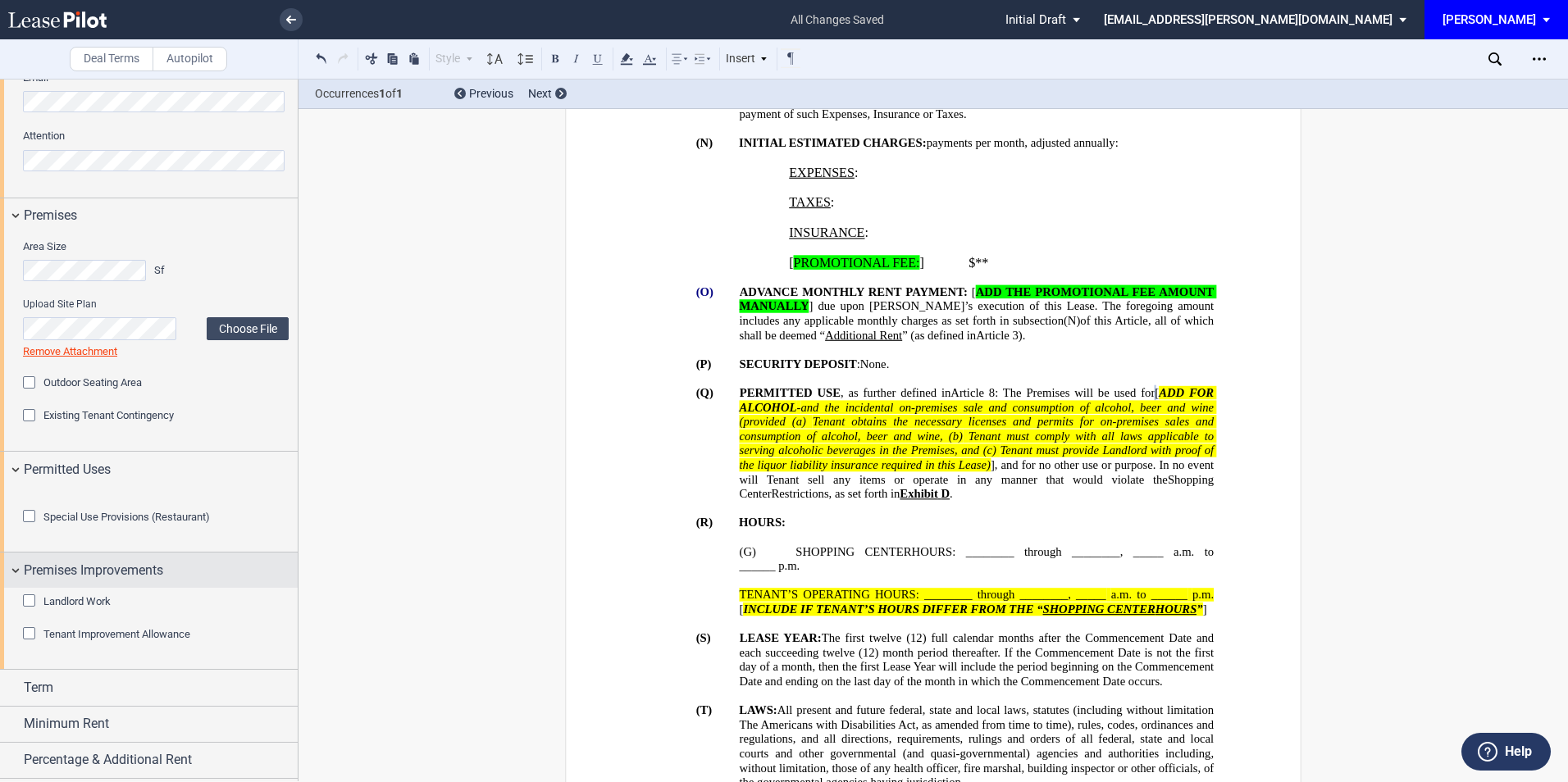
scroll to position [765, 0]
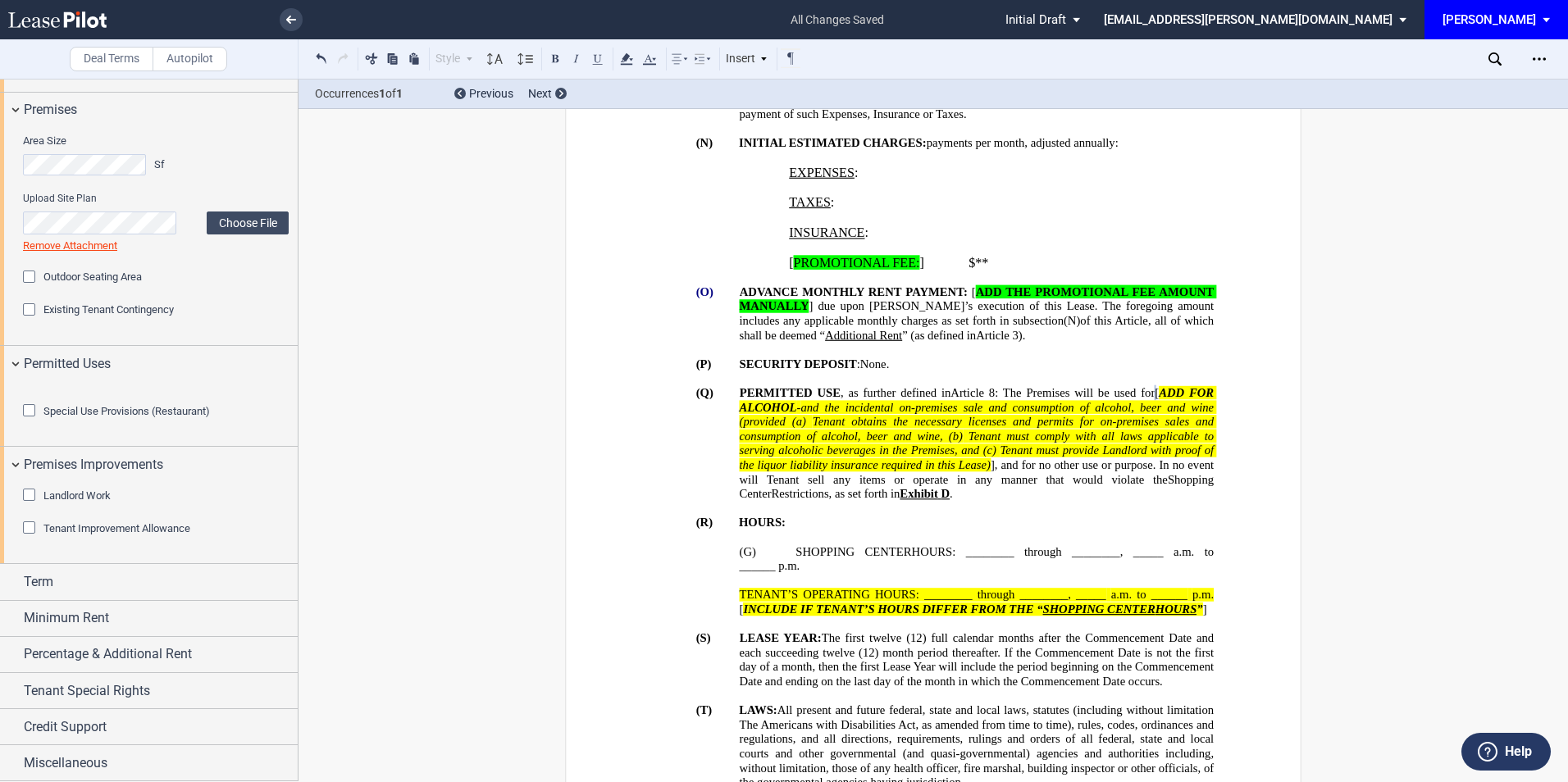
click at [25, 538] on div "Tenant Improvement Allowance" at bounding box center [31, 530] width 17 height 17
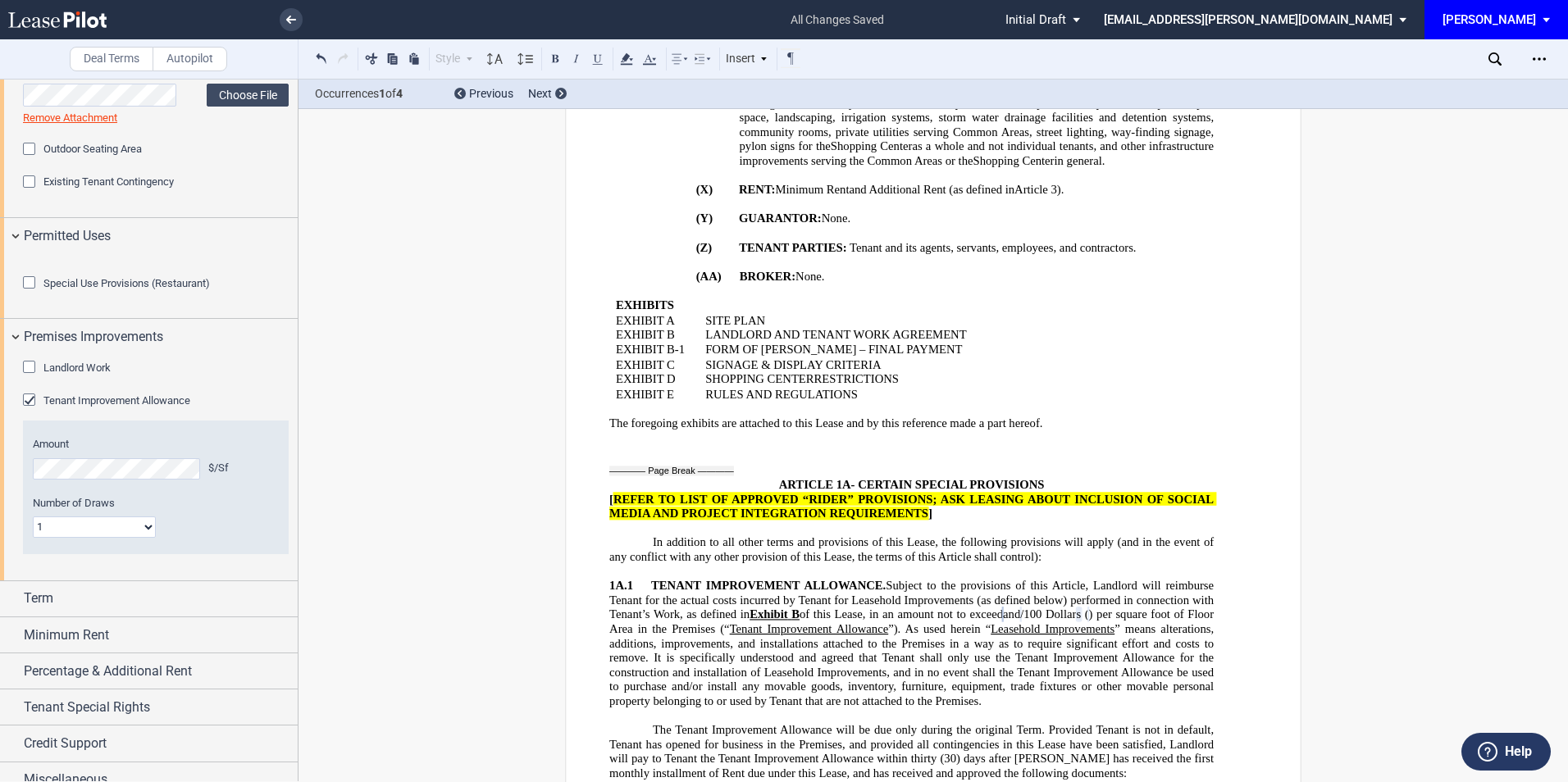
scroll to position [875, 0]
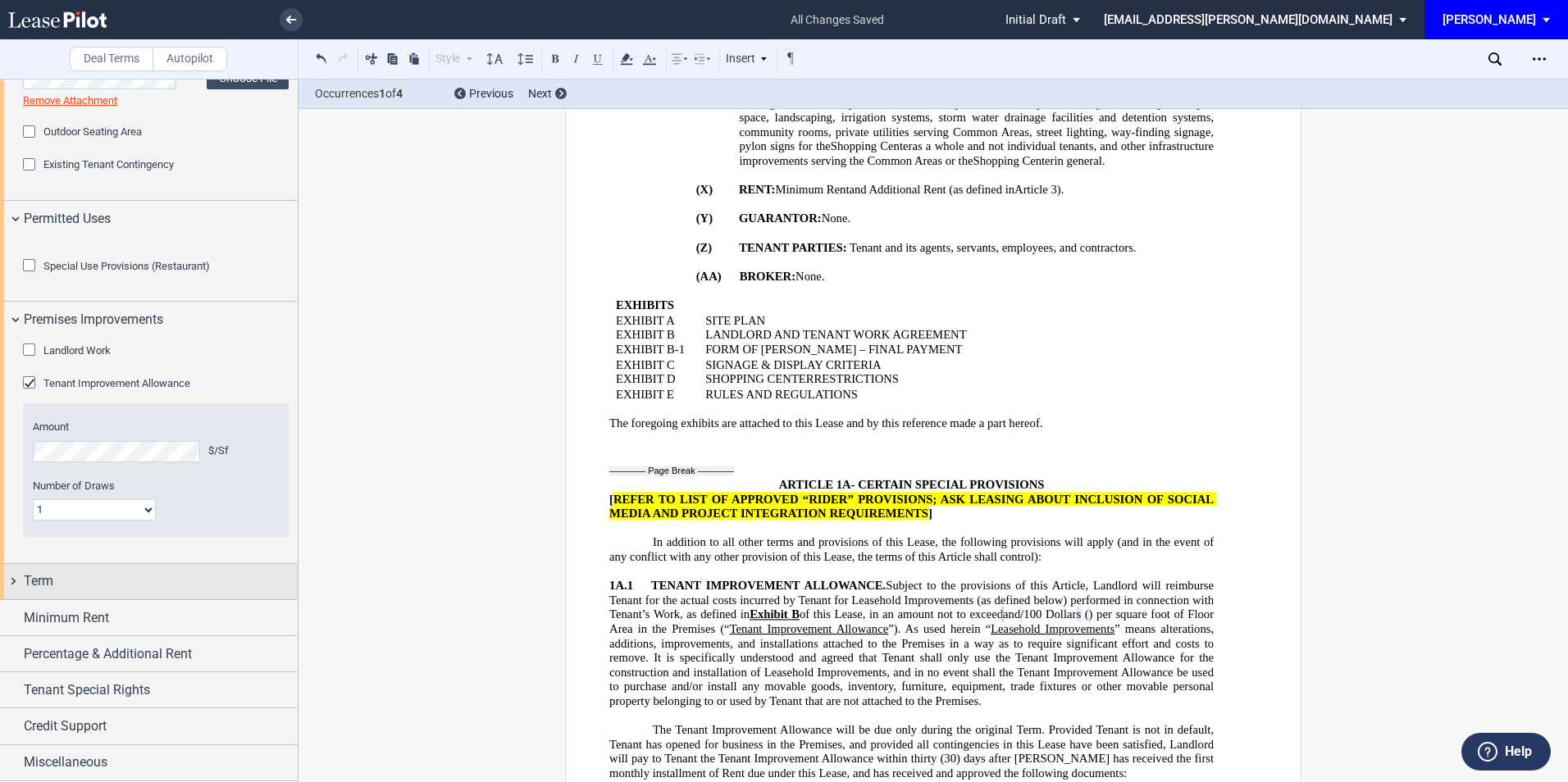
click at [95, 592] on div "Term" at bounding box center [160, 581] width 274 height 19
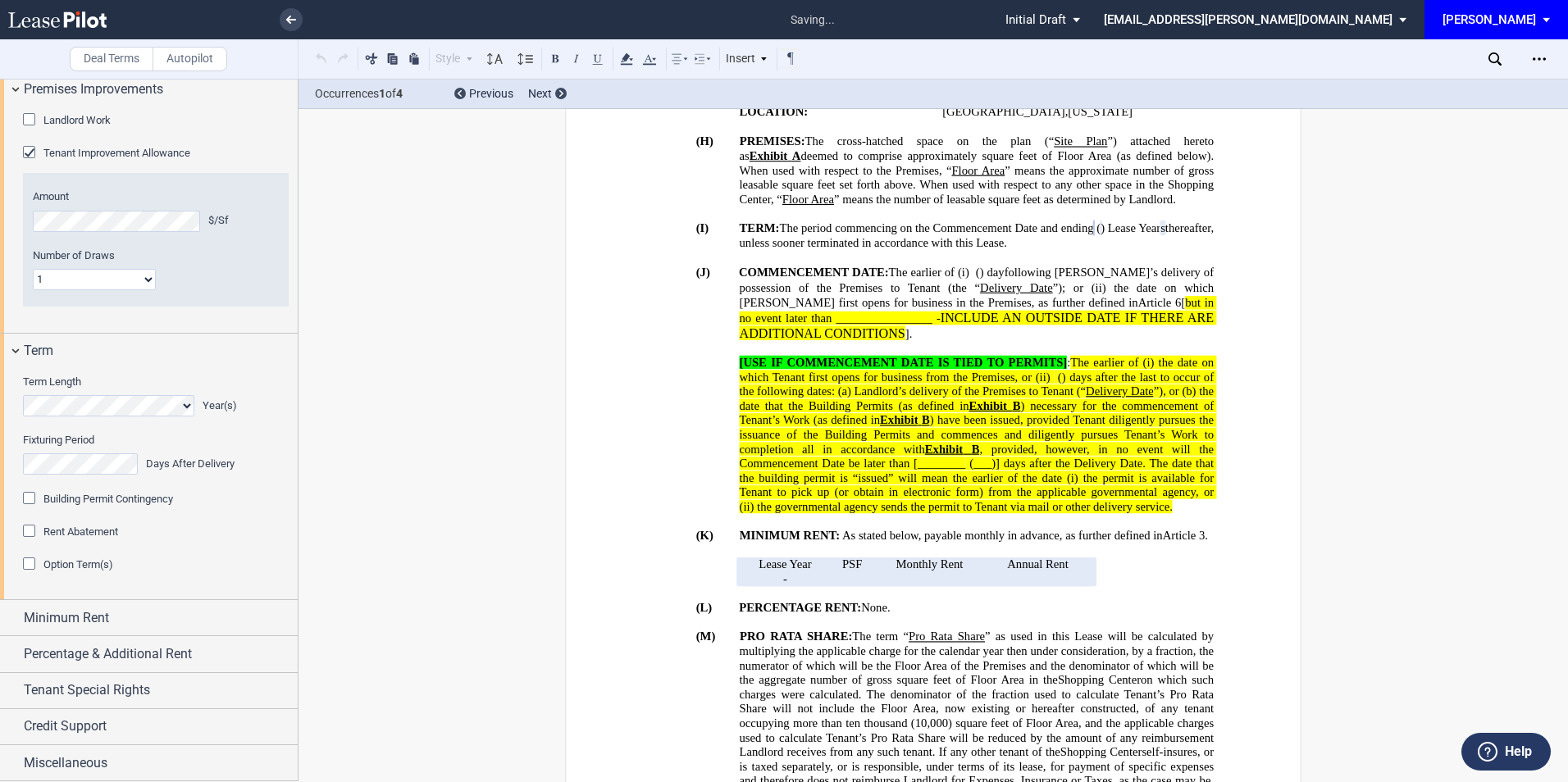
scroll to position [617, 0]
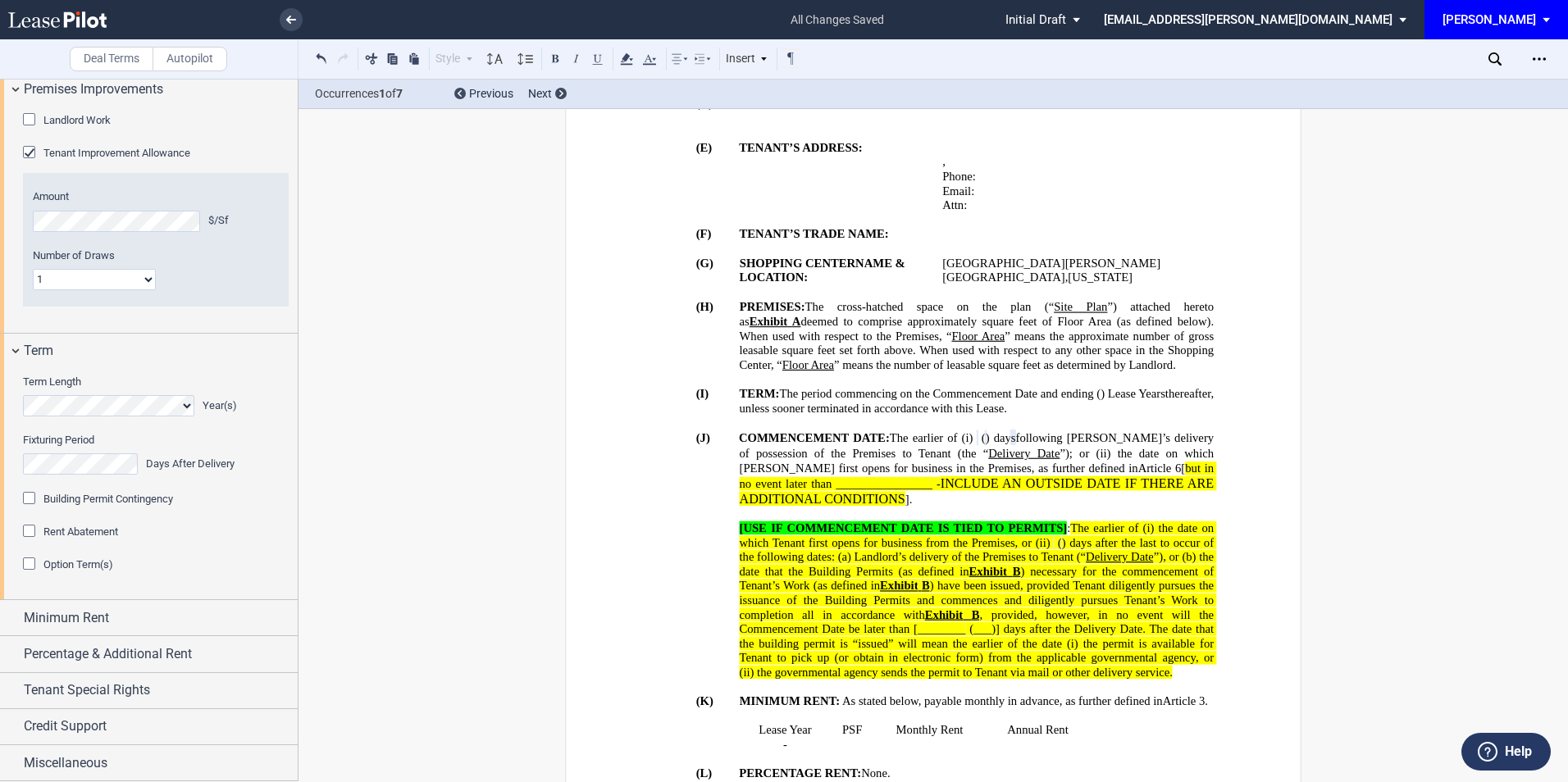
click at [23, 574] on div "Option Term(s)" at bounding box center [31, 566] width 17 height 17
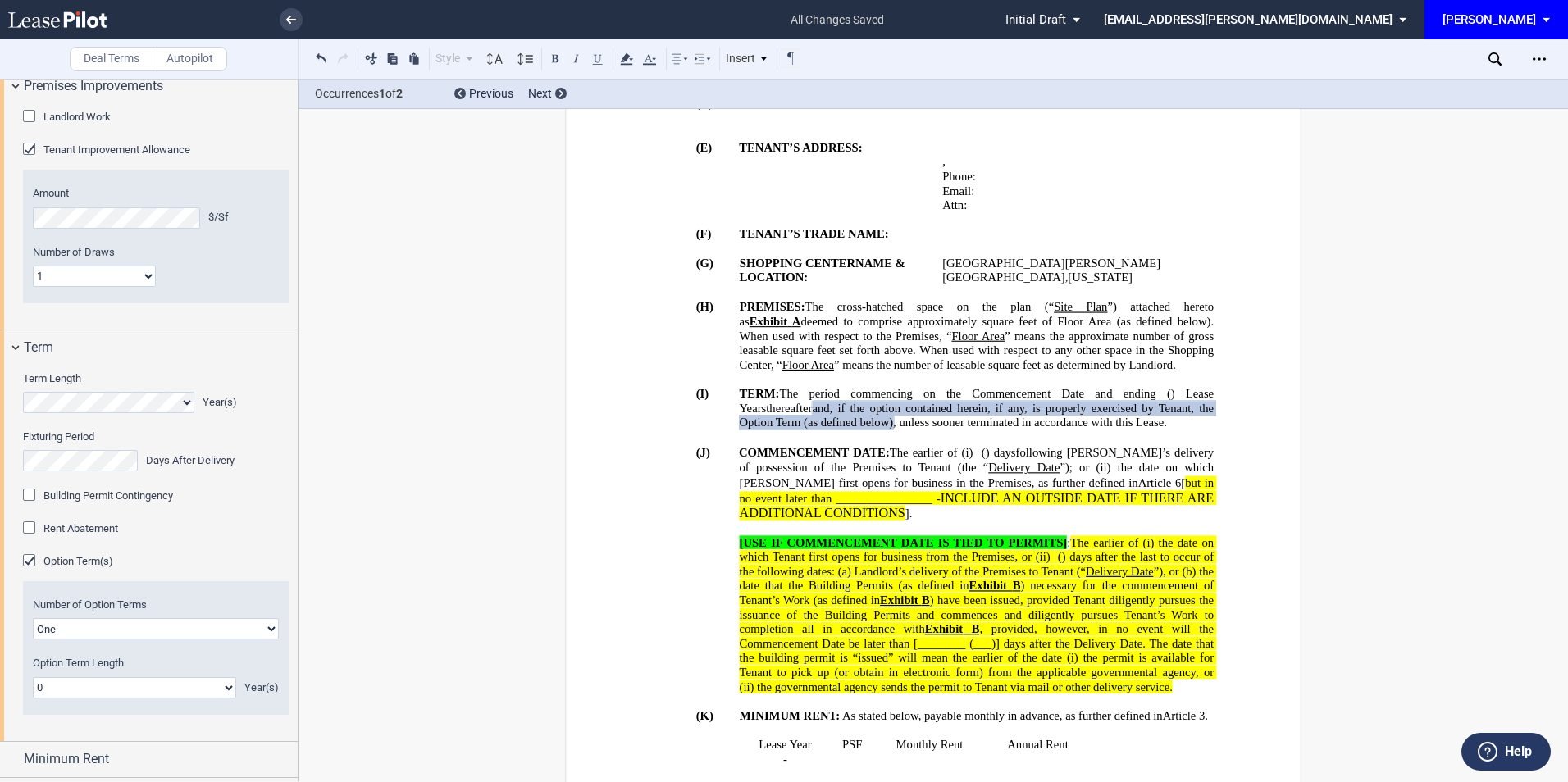
scroll to position [1203, 0]
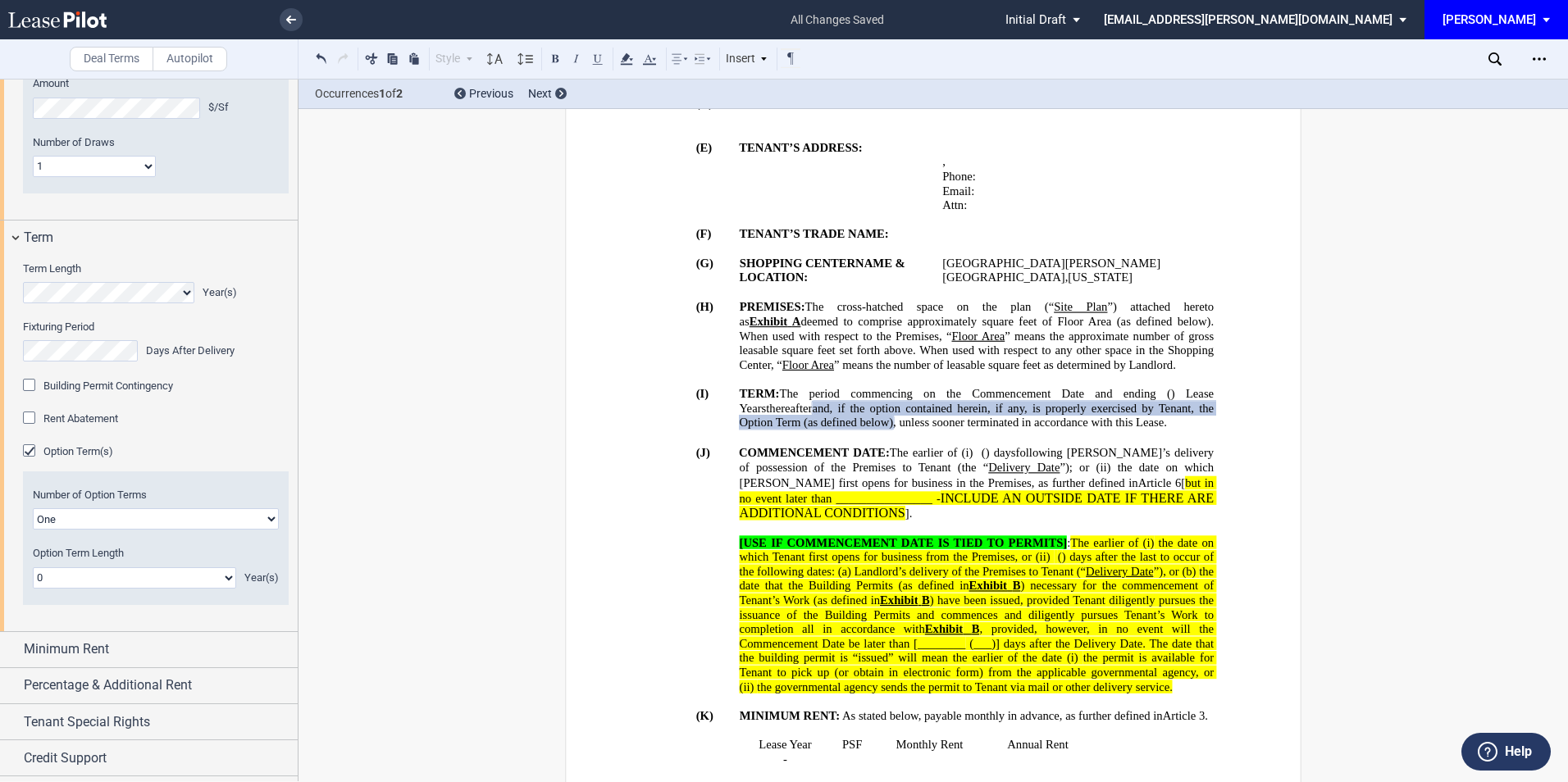
click at [96, 589] on select "0 1 2 3 4 5 6 7 8 9 10 11 12 13 14 15 16 17 18 19 20" at bounding box center [134, 578] width 204 height 21
select select "number:5"
click at [33, 589] on select "0 1 2 3 4 5 6 7 8 9 10 11 12 13 14 15 16 17 18 19 20" at bounding box center [134, 578] width 204 height 21
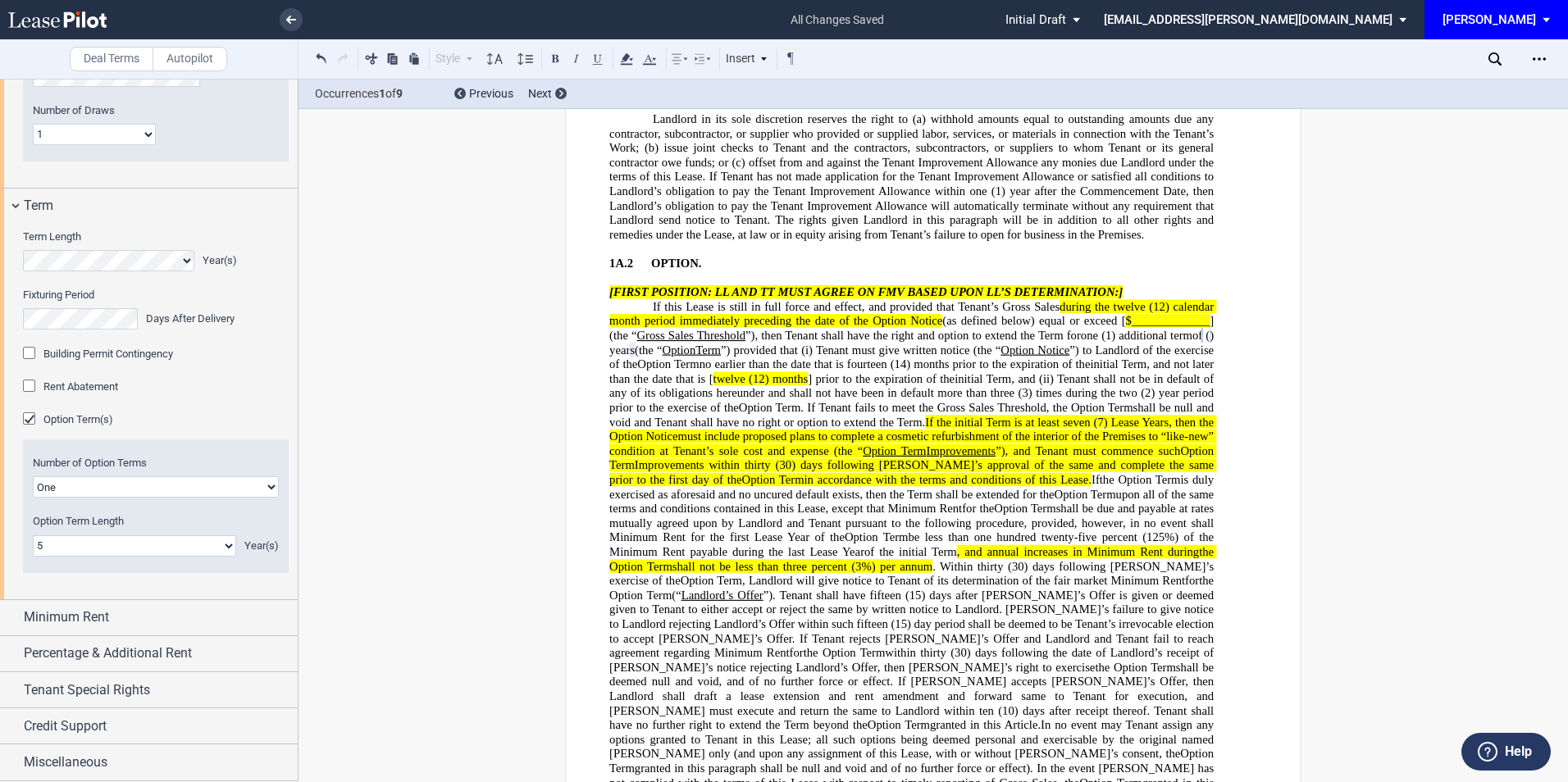
scroll to position [1312, 0]
click at [144, 628] on div "Minimum Rent" at bounding box center [160, 617] width 274 height 19
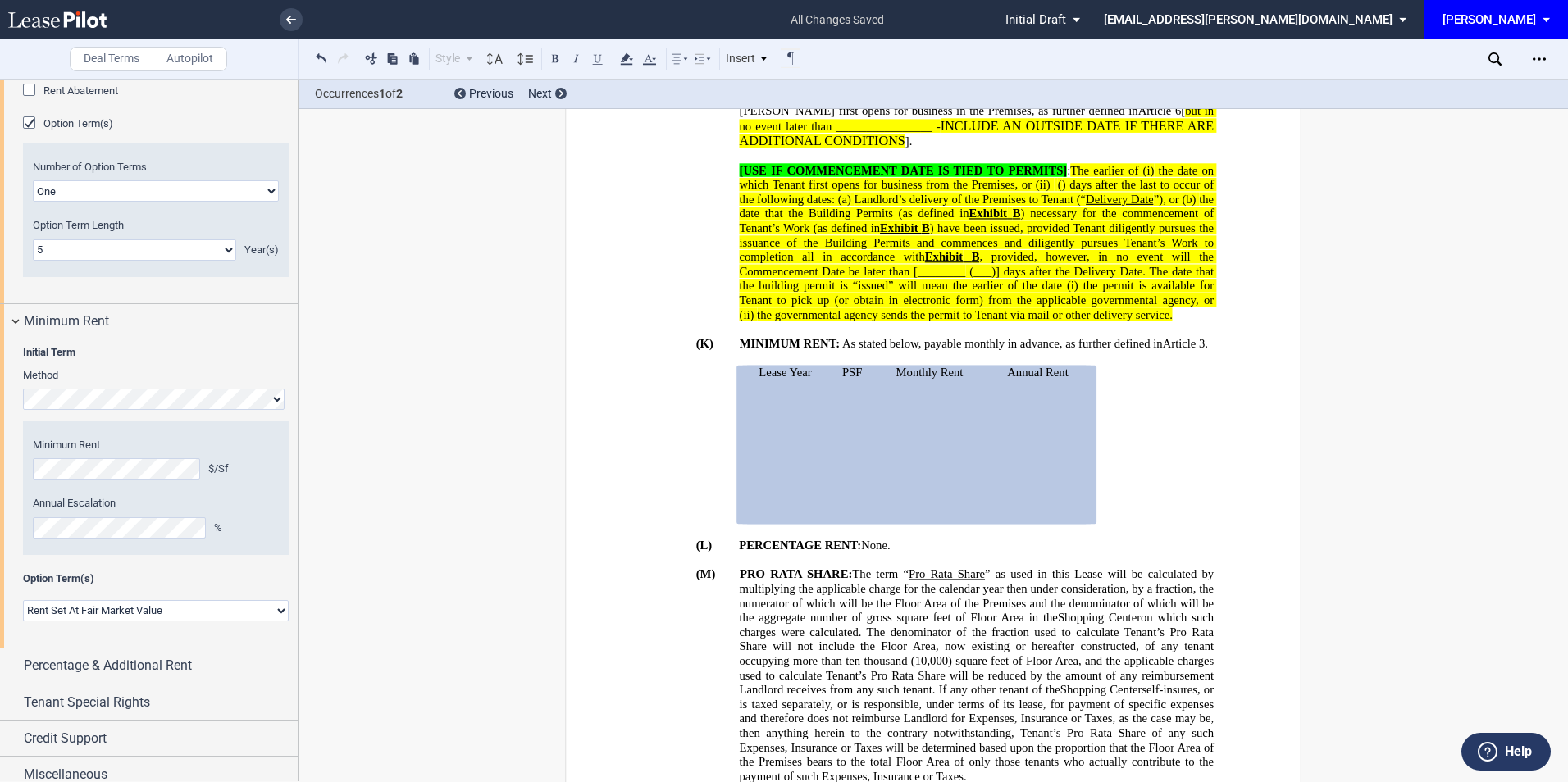
scroll to position [1634, 0]
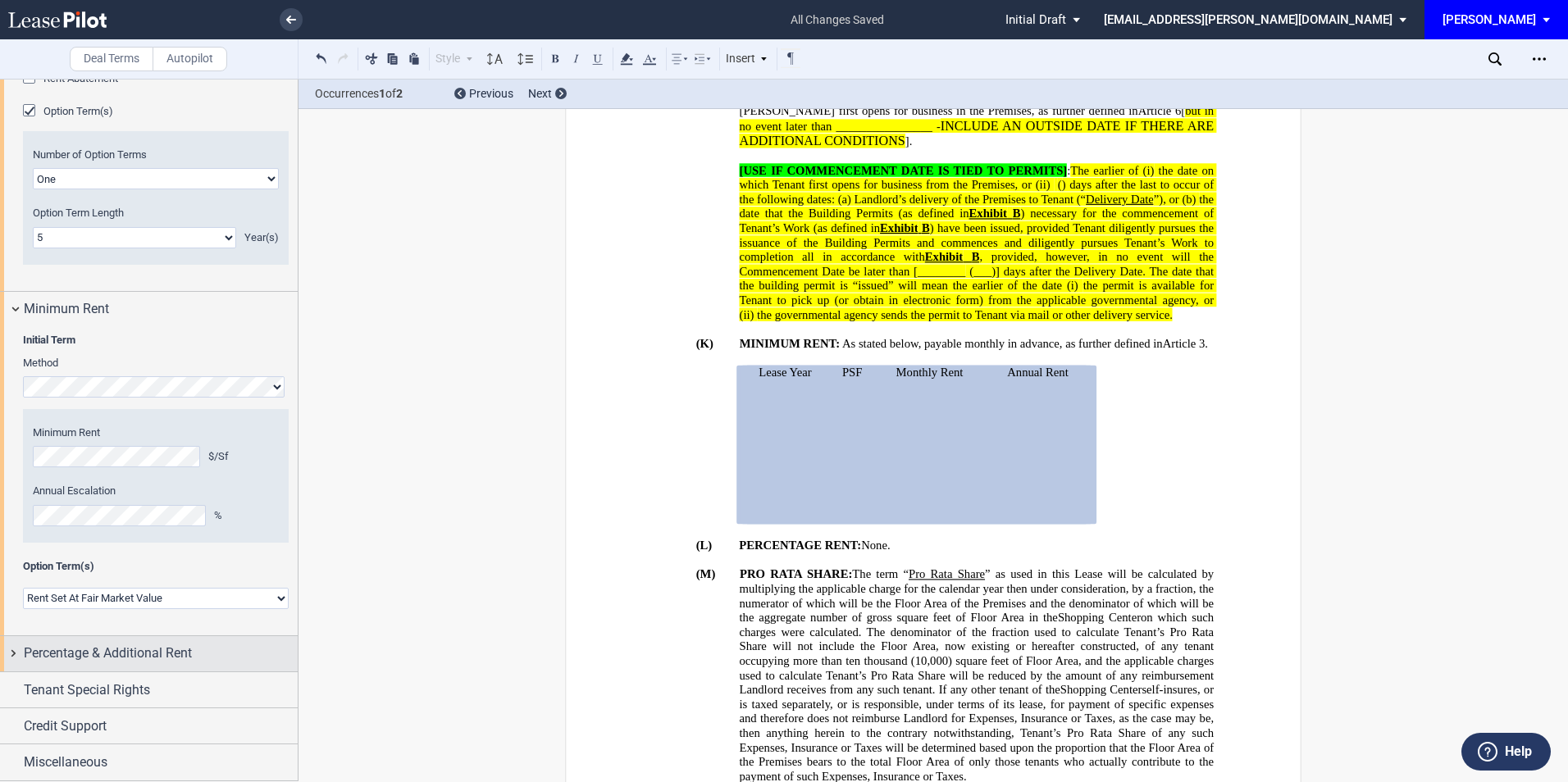
click at [110, 655] on span "Percentage & Additional Rent" at bounding box center [108, 653] width 168 height 19
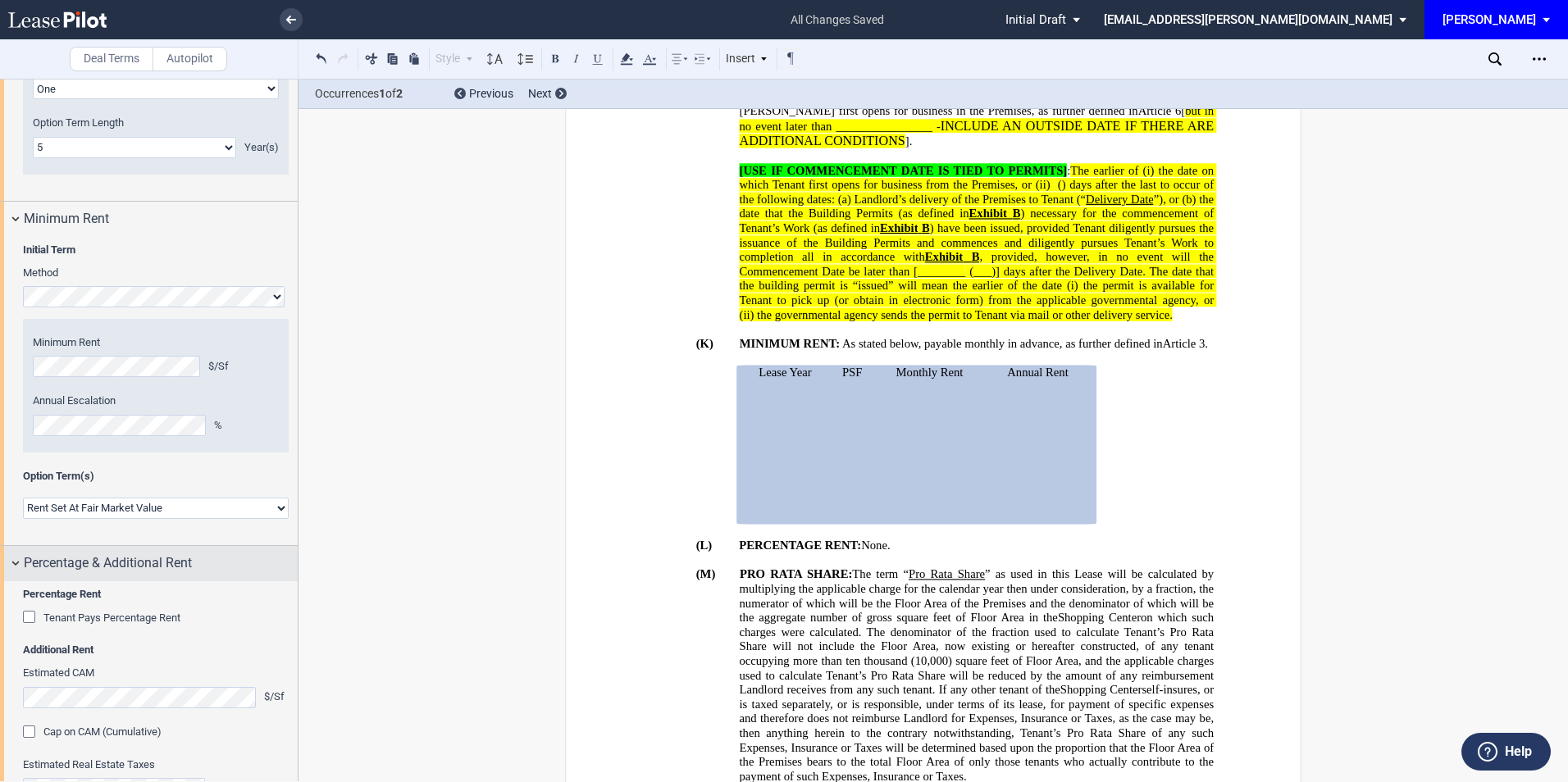
scroll to position [1852, 0]
